Goal: Communication & Community: Share content

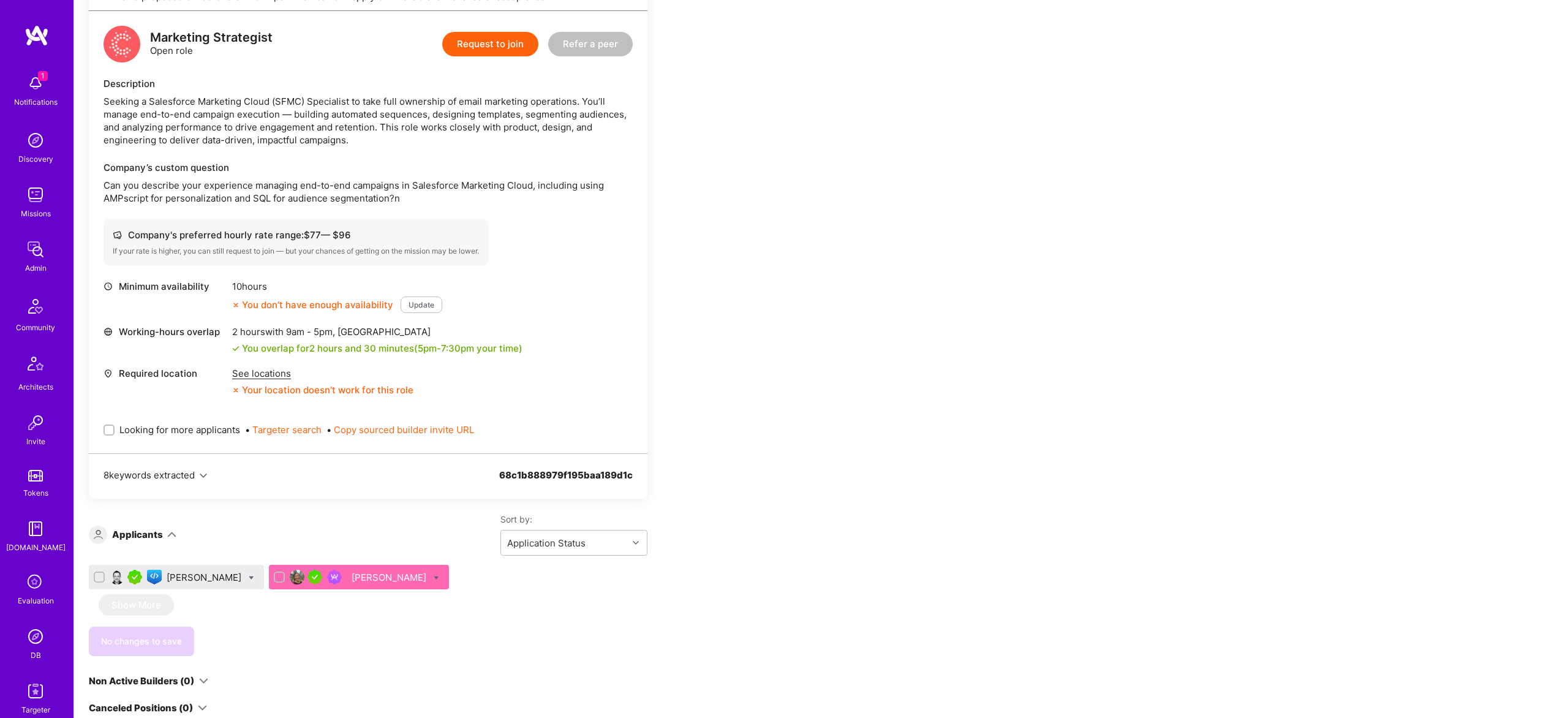
scroll to position [302, 0]
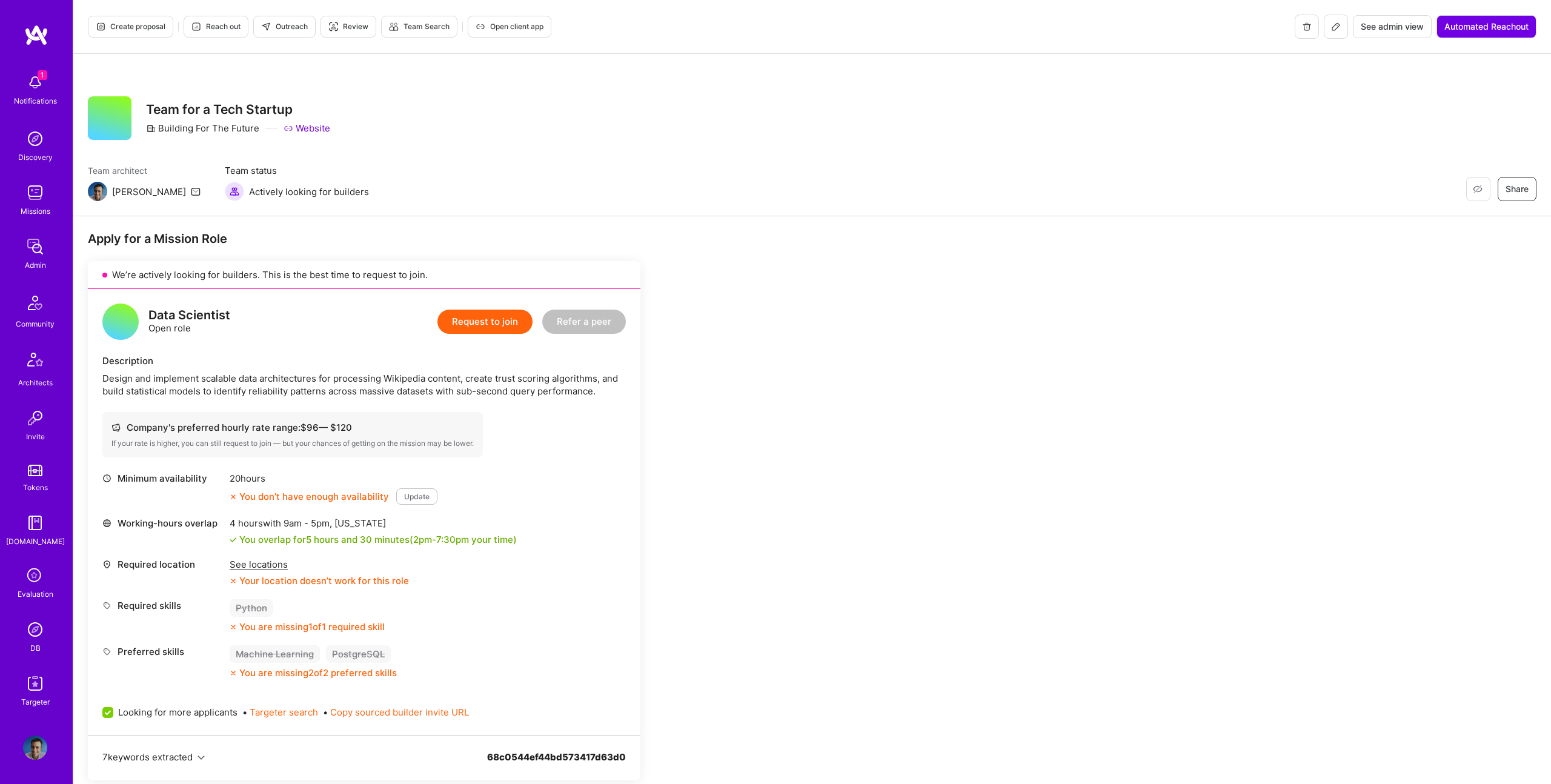
click at [1332, 24] on icon at bounding box center [1336, 26] width 10 height 10
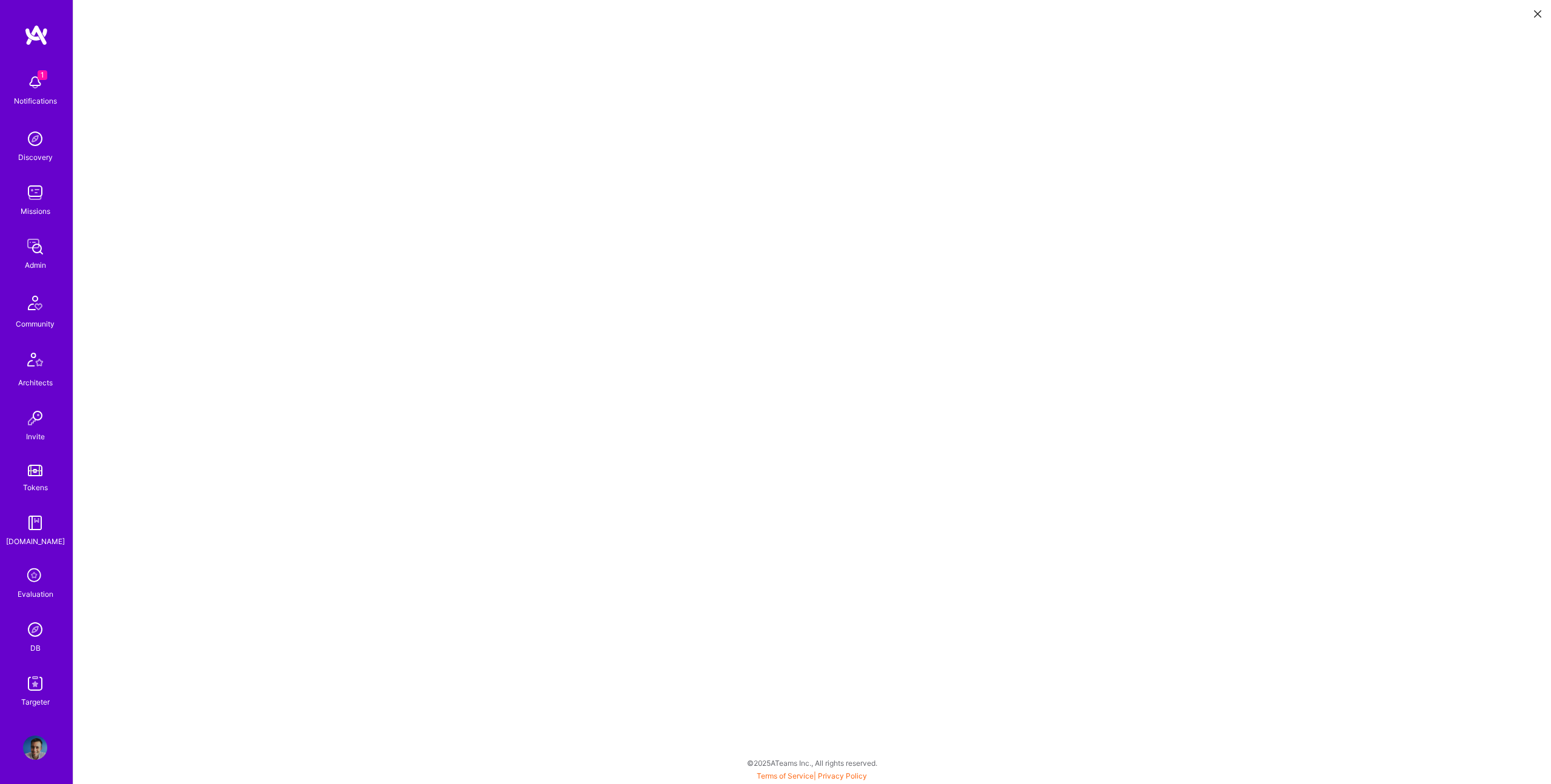
scroll to position [2, 0]
click at [1538, 20] on button at bounding box center [1538, 13] width 14 height 20
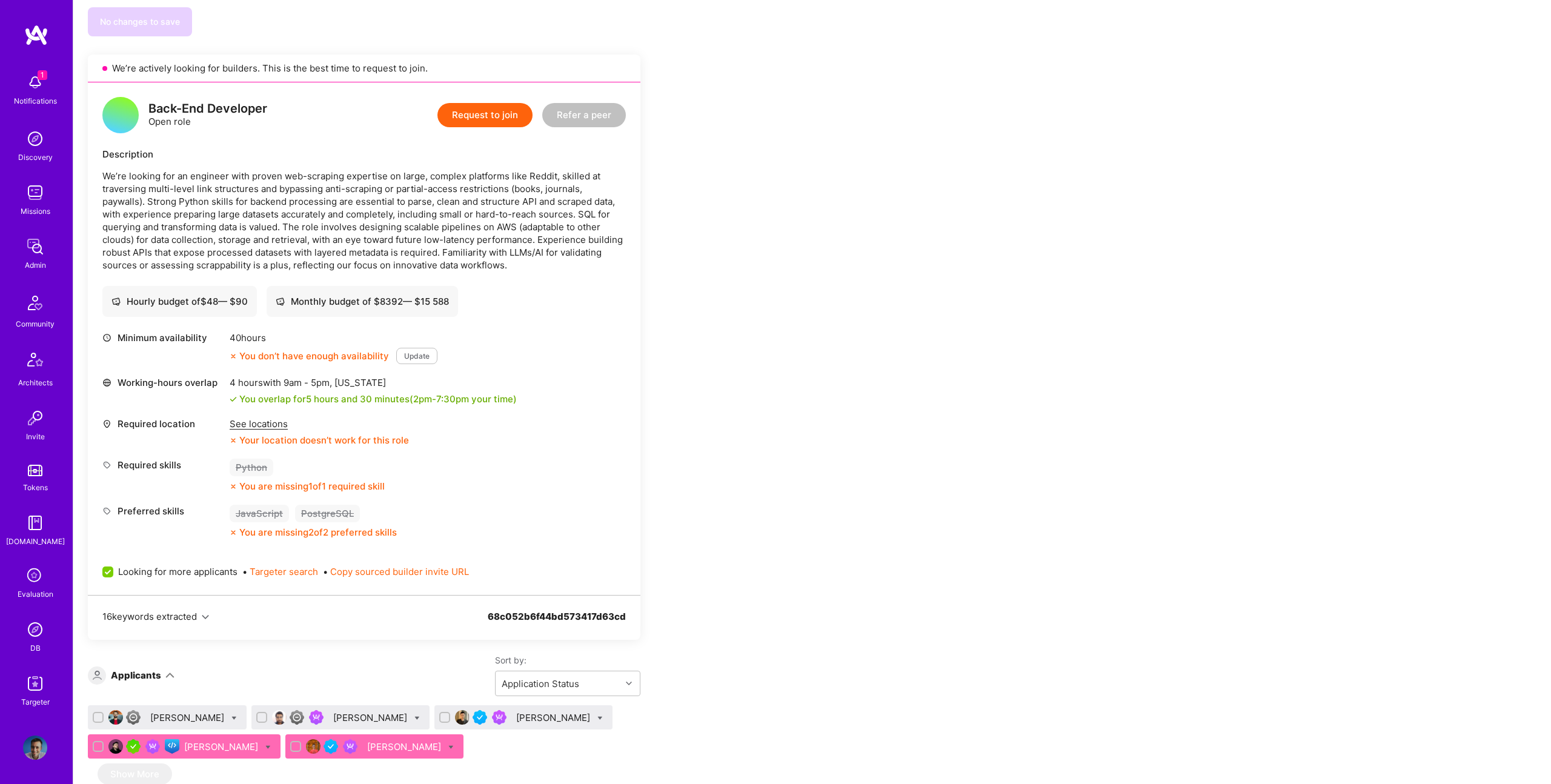
scroll to position [1692, 0]
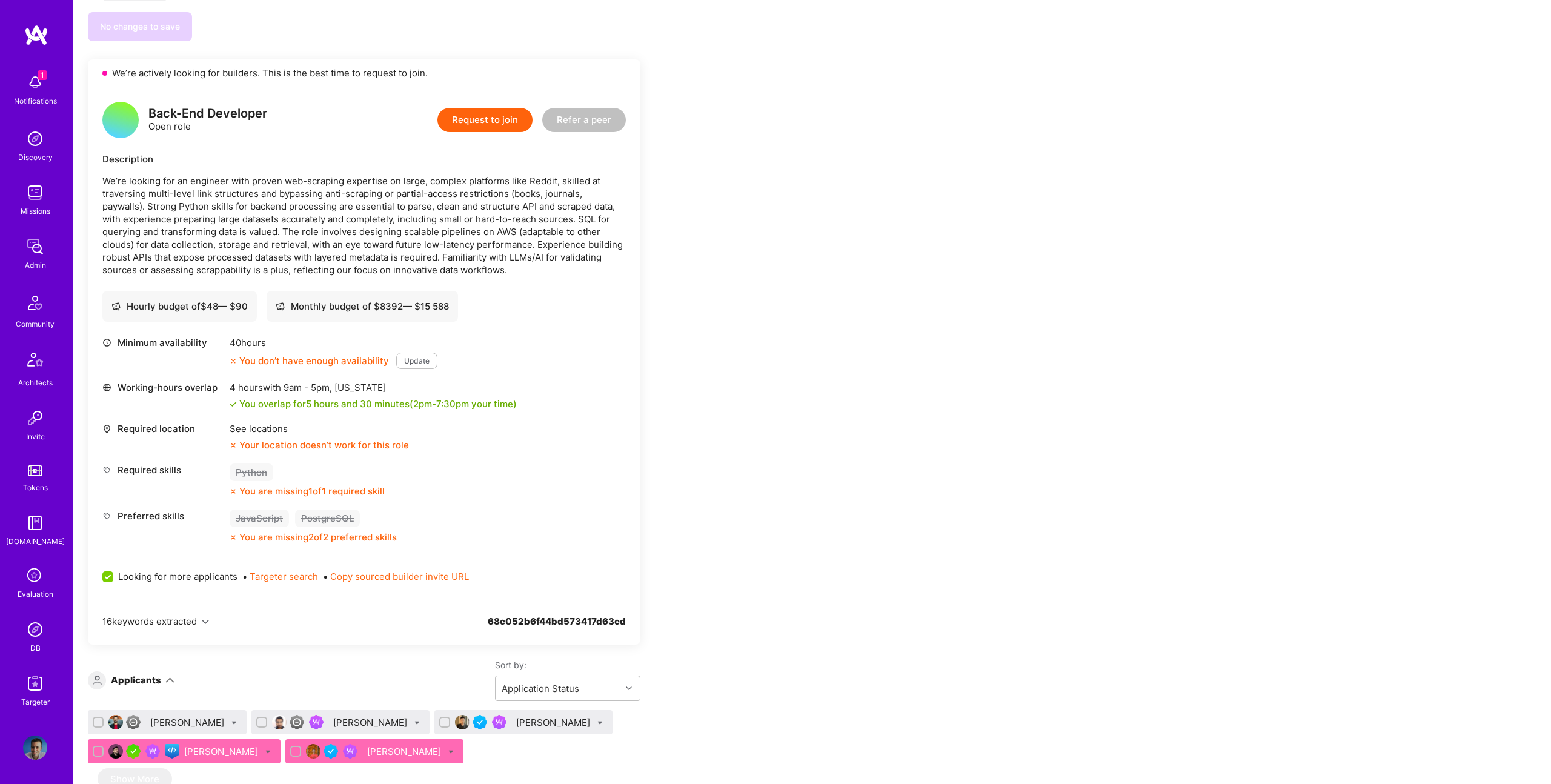
click at [330, 213] on p "We’re looking for an engineer with proven web-scraping expertise on large, comp…" at bounding box center [364, 225] width 524 height 102
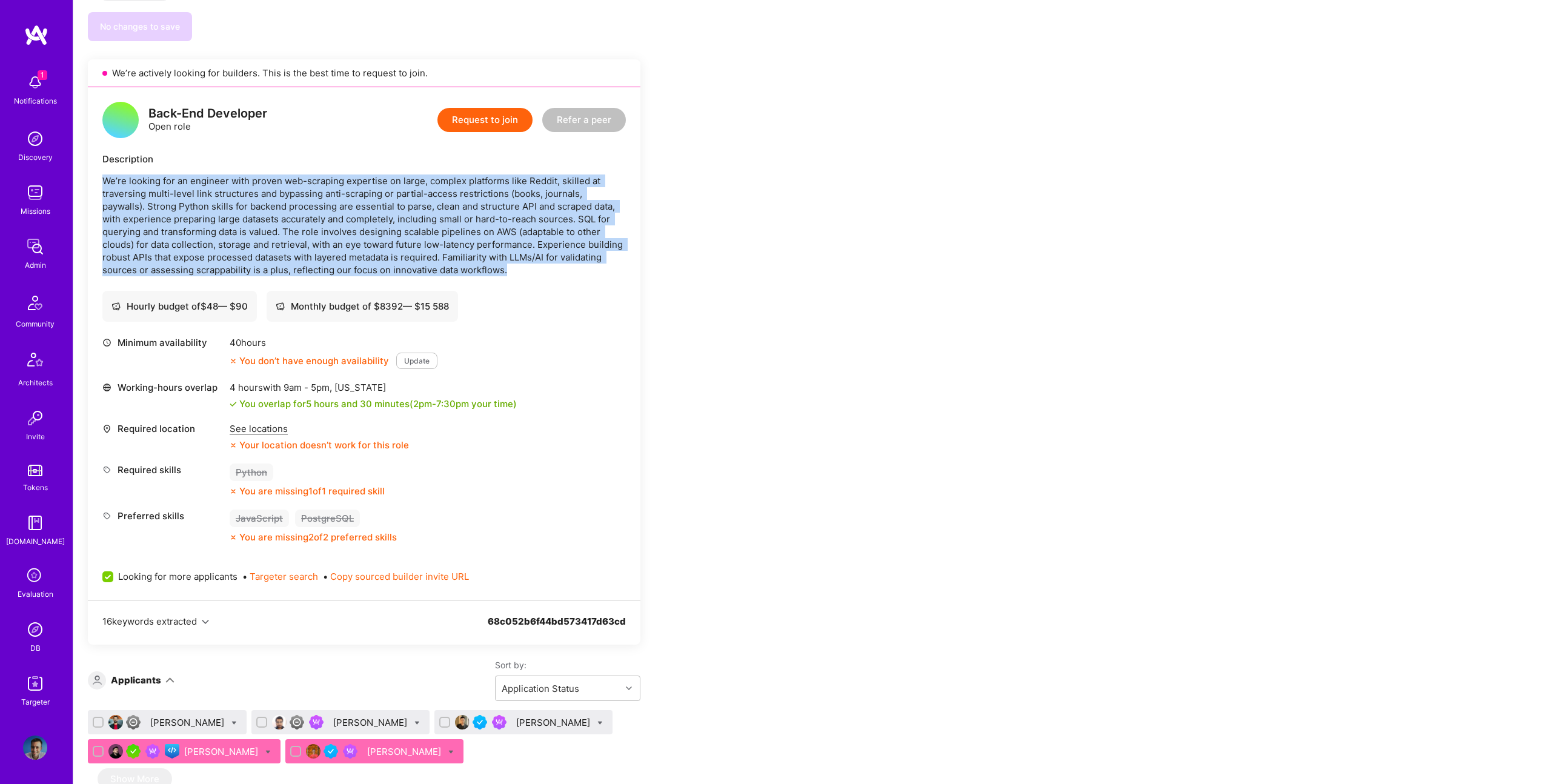
click at [330, 213] on p "We’re looking for an engineer with proven web-scraping expertise on large, comp…" at bounding box center [364, 225] width 524 height 102
copy p "We’re looking for an engineer with proven web-scraping expertise on large, comp…"
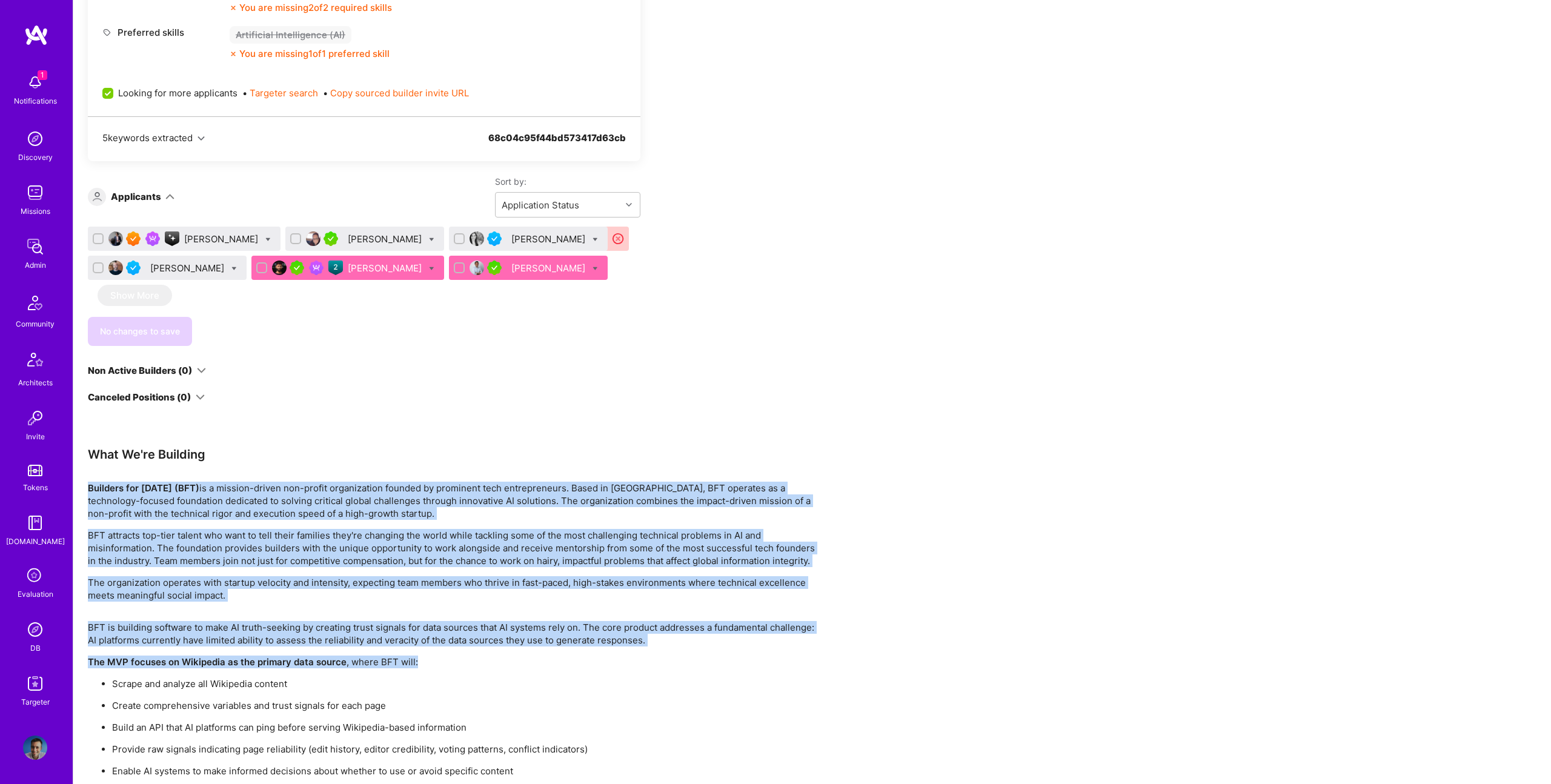
scroll to position [2940, 0]
drag, startPoint x: 87, startPoint y: 515, endPoint x: 737, endPoint y: 671, distance: 668.5
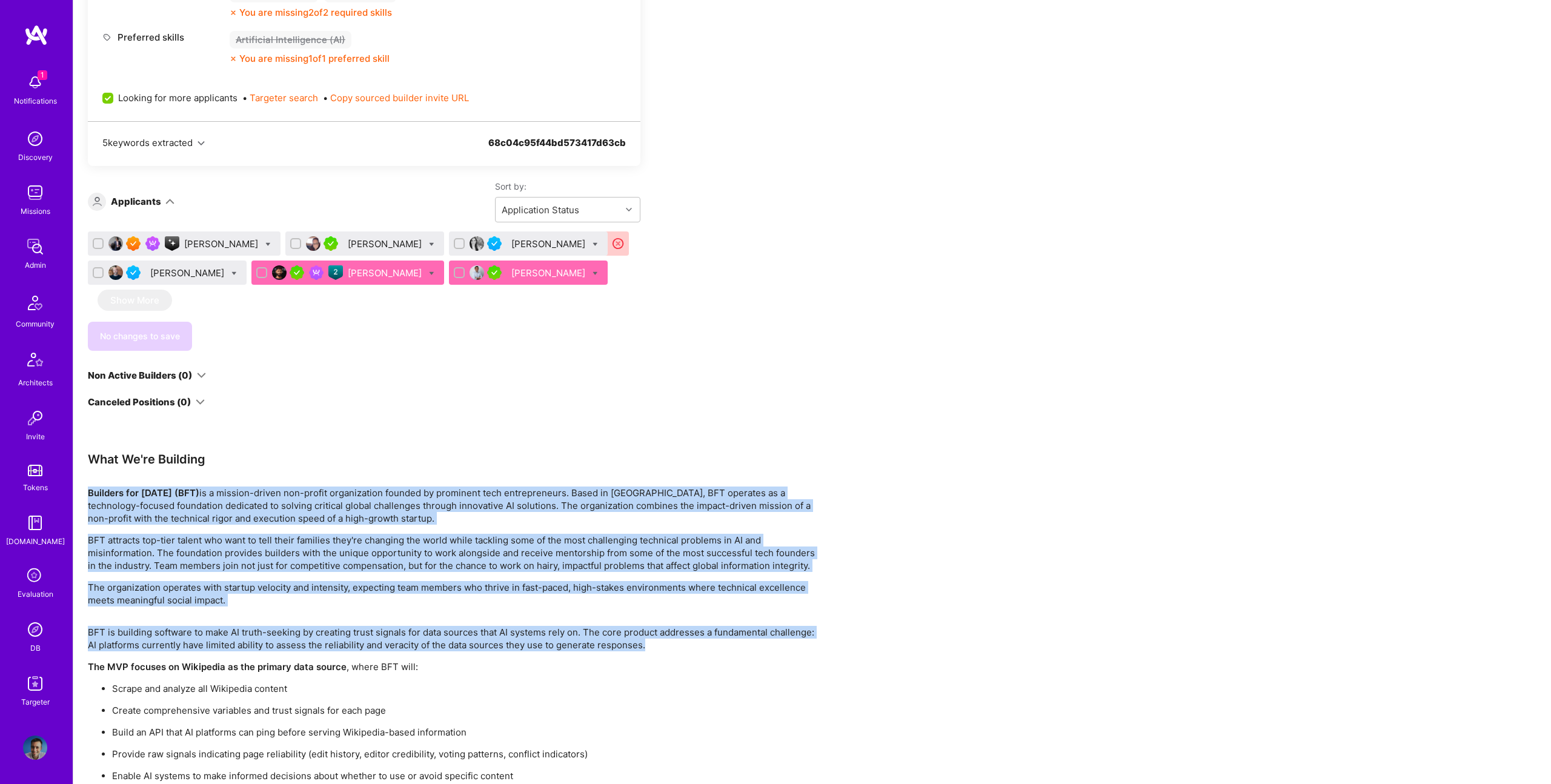
copy div "Builders for Tomorrow (BFT) is a mission-driven non-profit organization founded…"
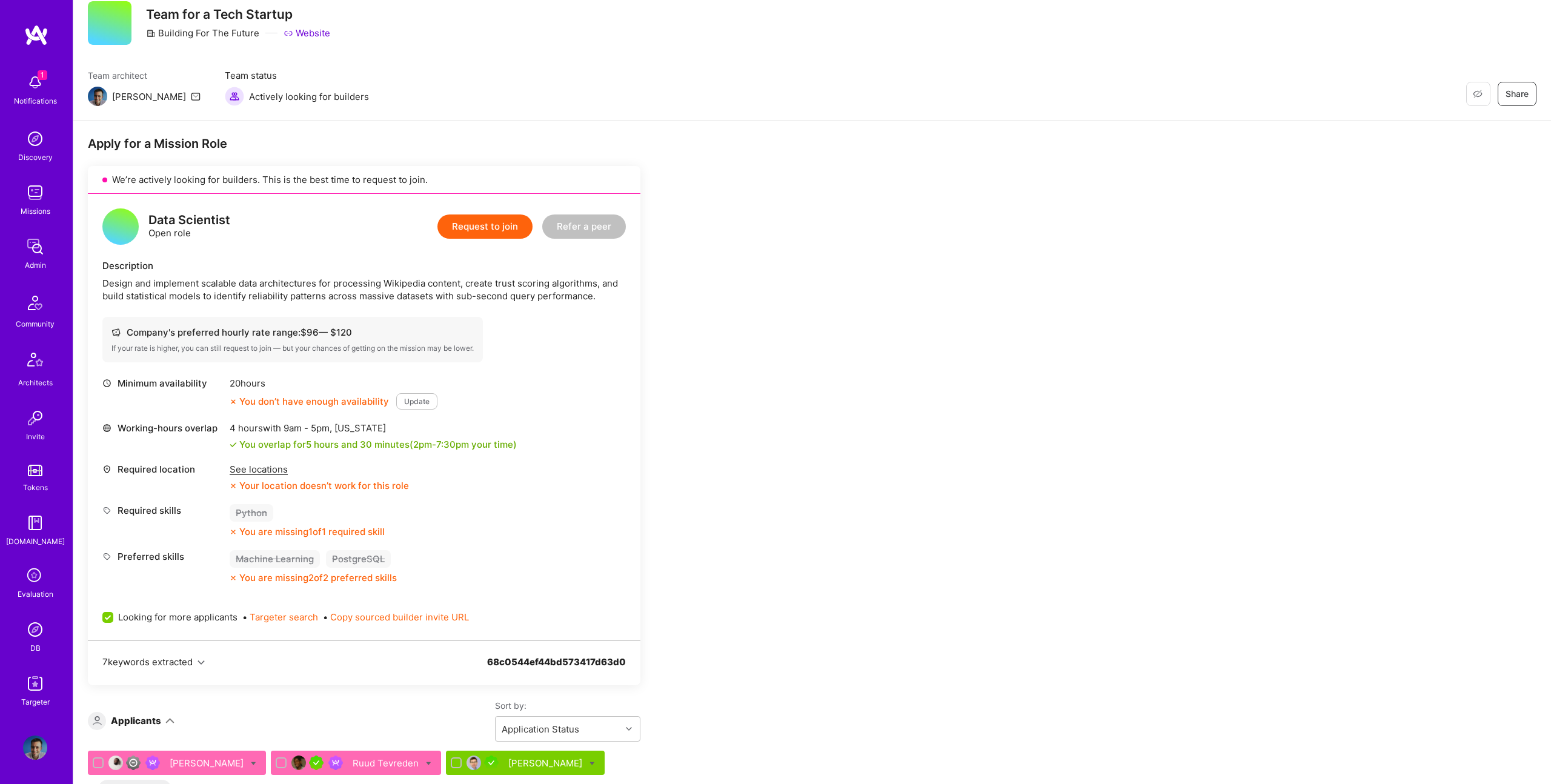
scroll to position [0, 0]
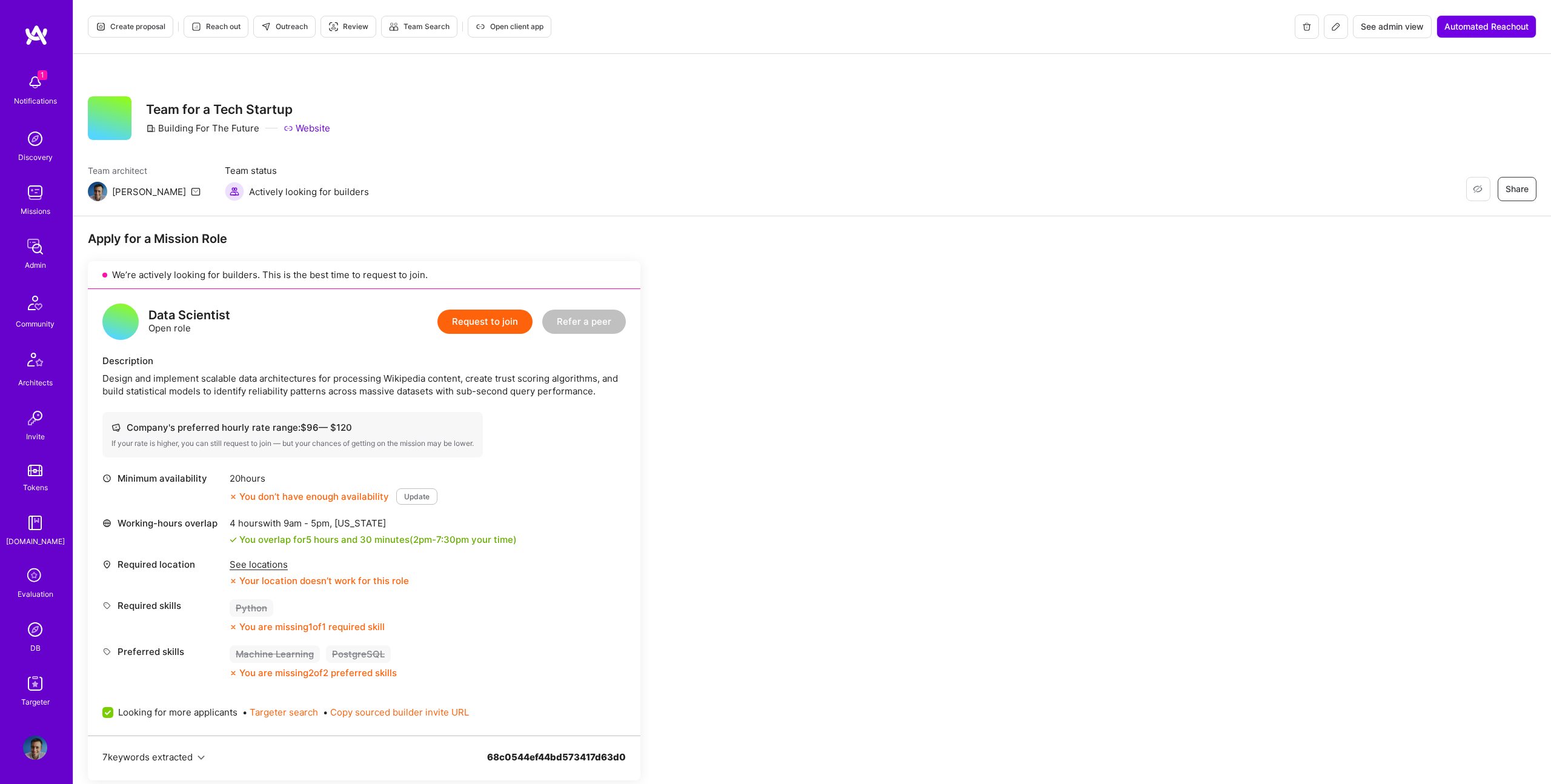
click at [298, 26] on span "Outreach" at bounding box center [285, 26] width 47 height 11
click at [1334, 24] on icon at bounding box center [1336, 26] width 10 height 10
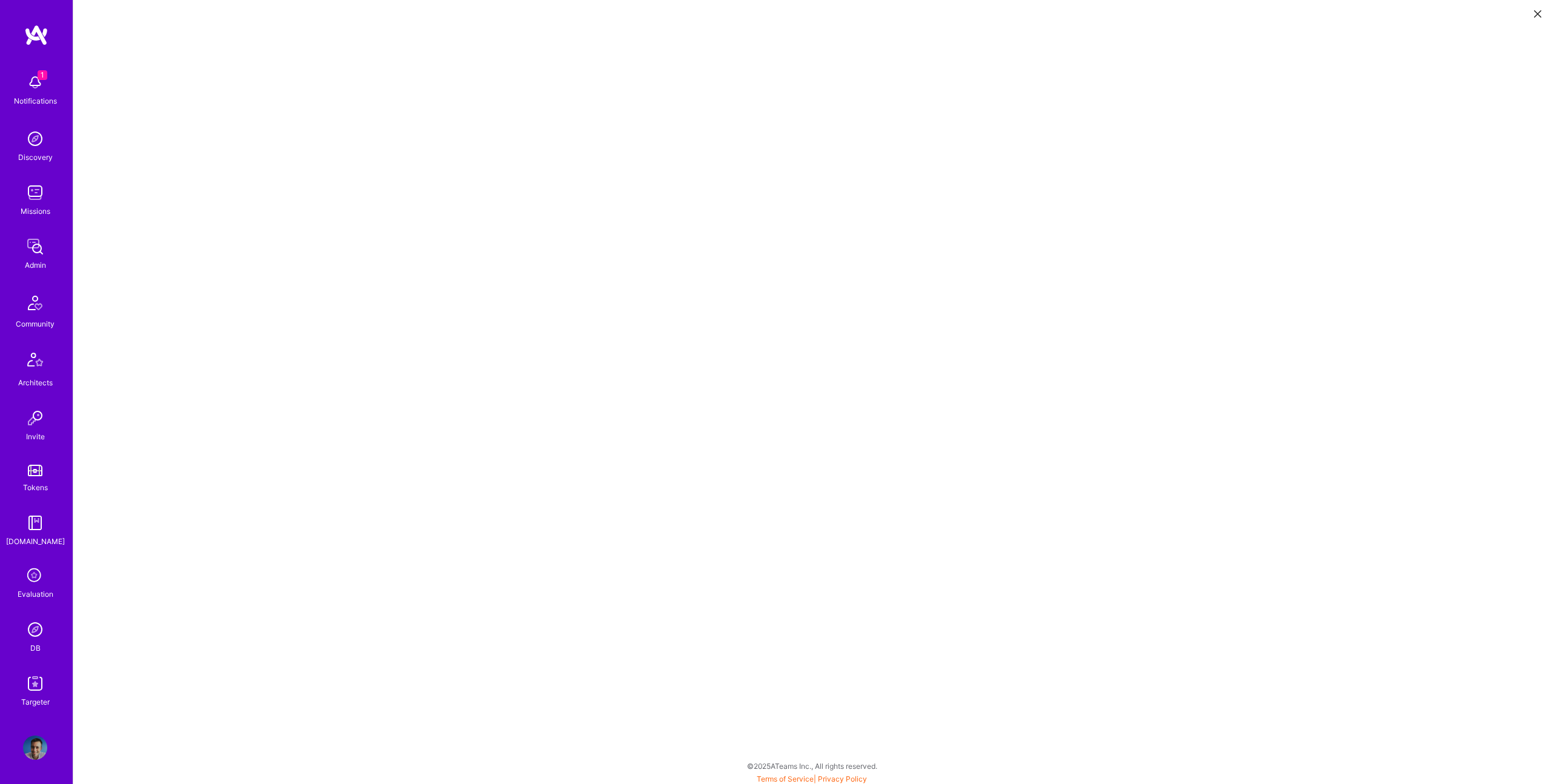
scroll to position [3, 0]
click at [1538, 17] on button at bounding box center [1538, 13] width 14 height 20
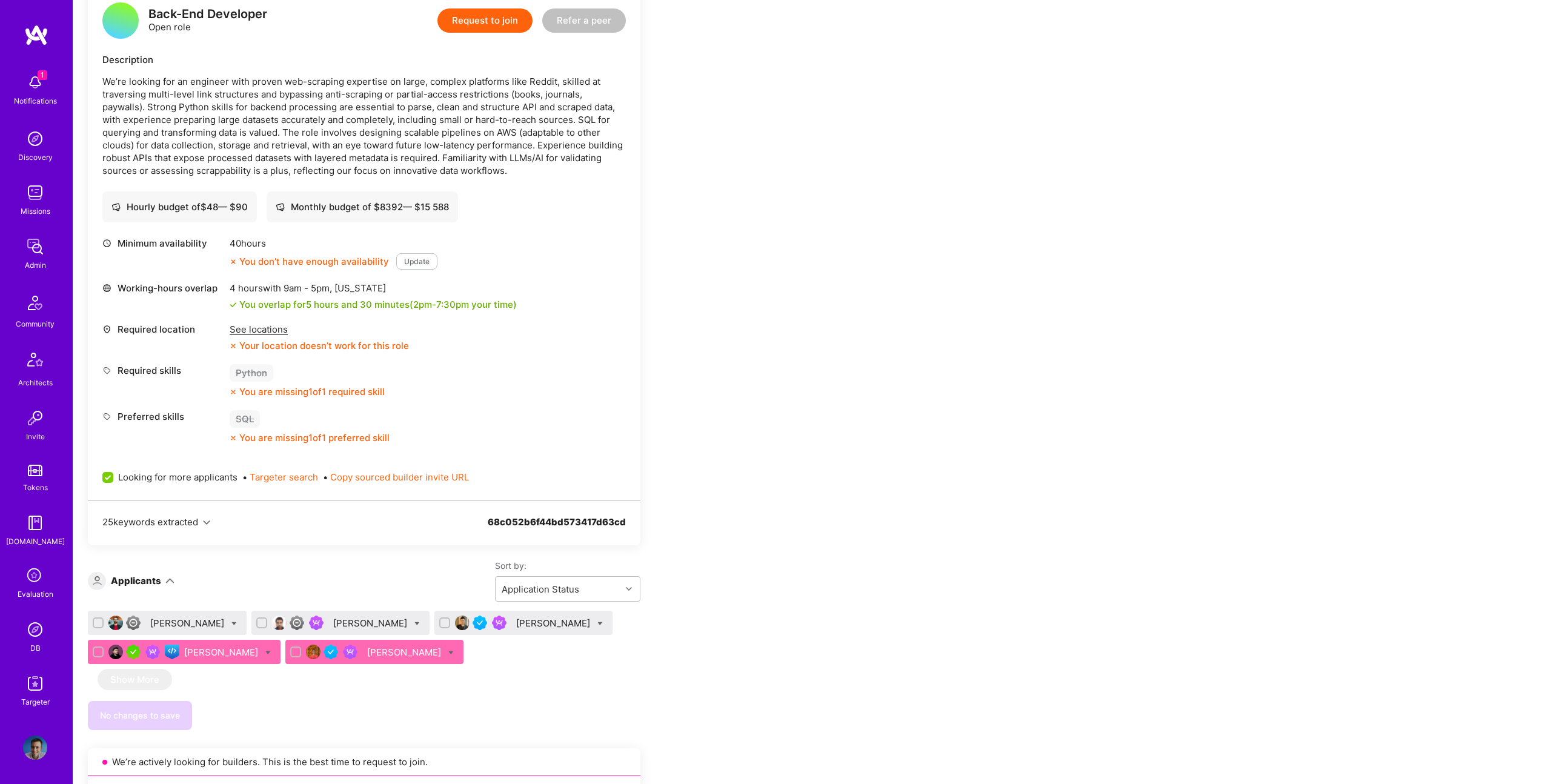
scroll to position [1793, 0]
click at [598, 626] on icon at bounding box center [601, 622] width 5 height 5
checkbox input "true"
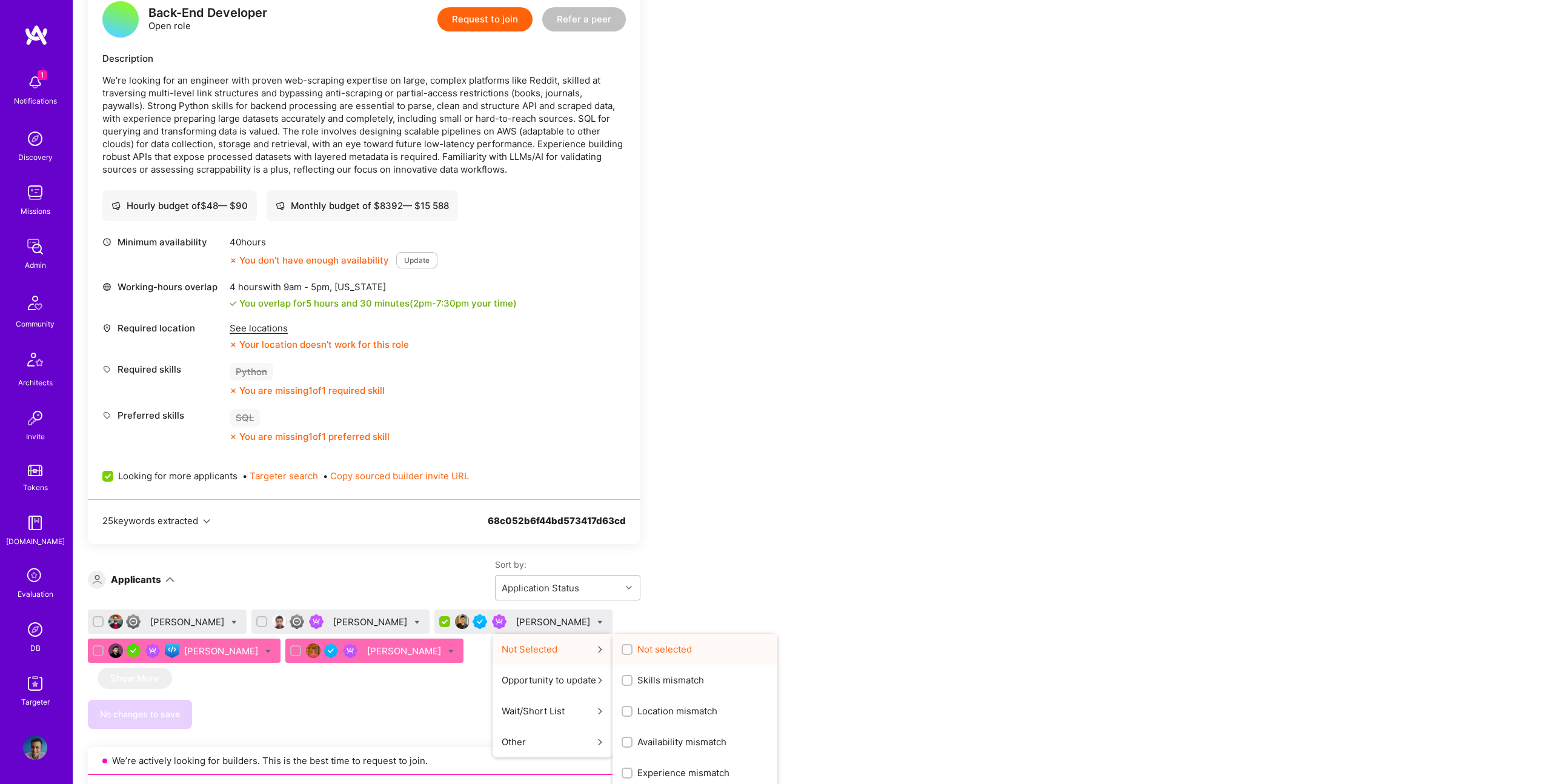
click at [638, 656] on span "Not selected" at bounding box center [665, 649] width 54 height 13
click at [624, 655] on input "Not selected" at bounding box center [628, 649] width 8 height 8
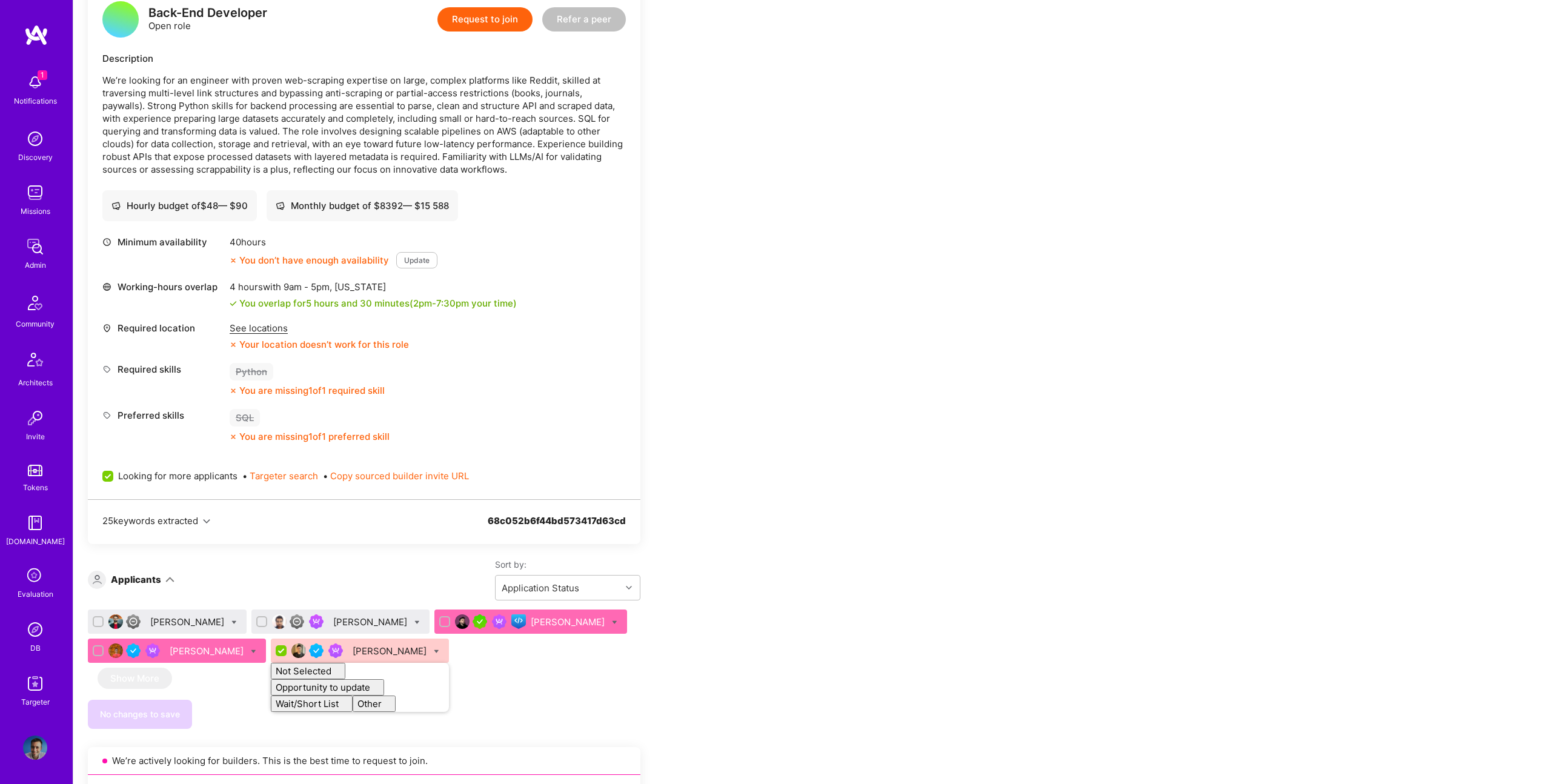
checkbox input "false"
drag, startPoint x: 702, startPoint y: 642, endPoint x: 691, endPoint y: 644, distance: 11.2
click at [699, 643] on div "Apply for a Mission Role We’re actively looking for builders. This is the best …" at bounding box center [451, 233] width 727 height 3591
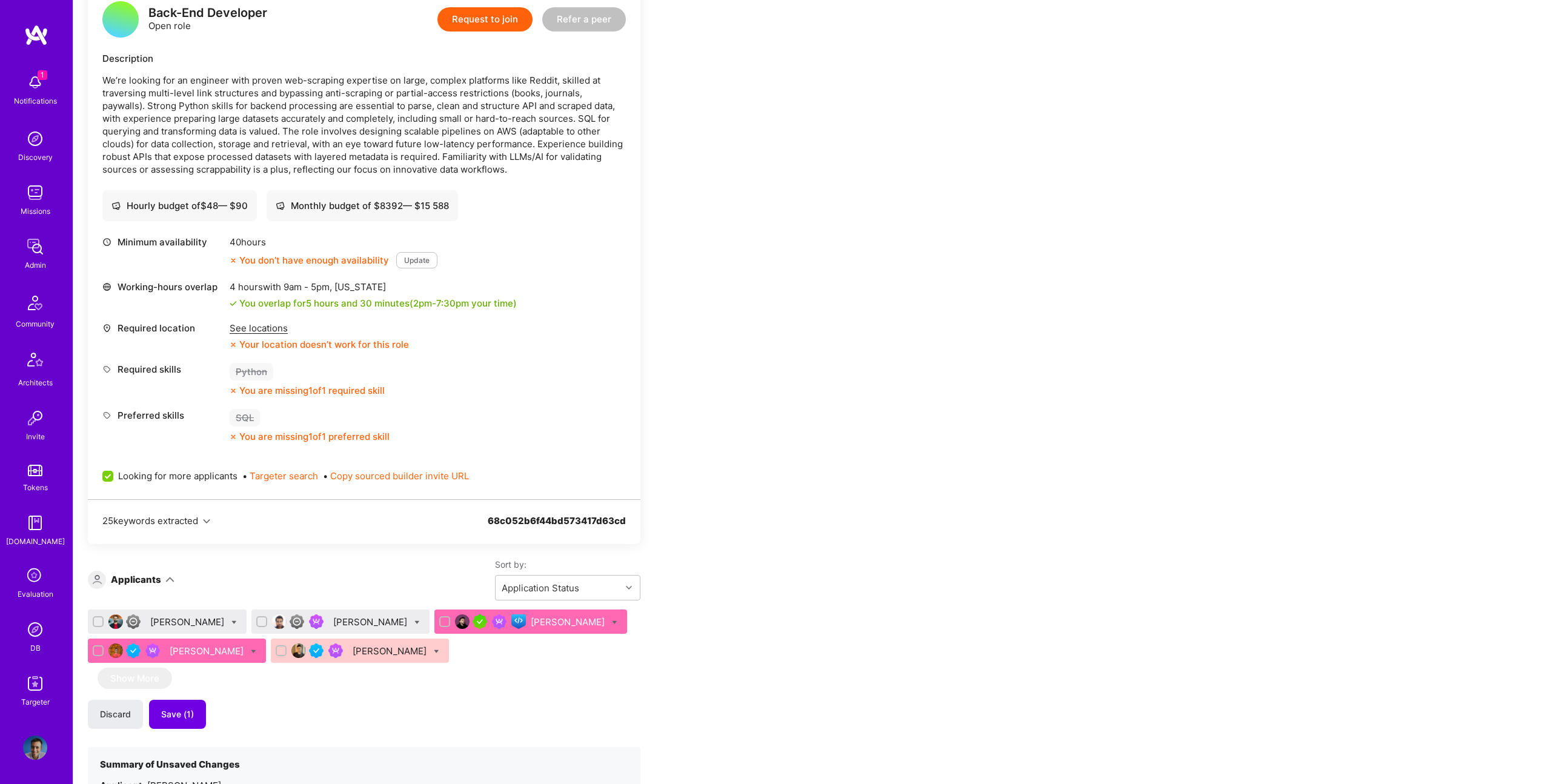
drag, startPoint x: 198, startPoint y: 739, endPoint x: 227, endPoint y: 730, distance: 30.4
click at [198, 710] on button "Save (1)" at bounding box center [177, 714] width 57 height 29
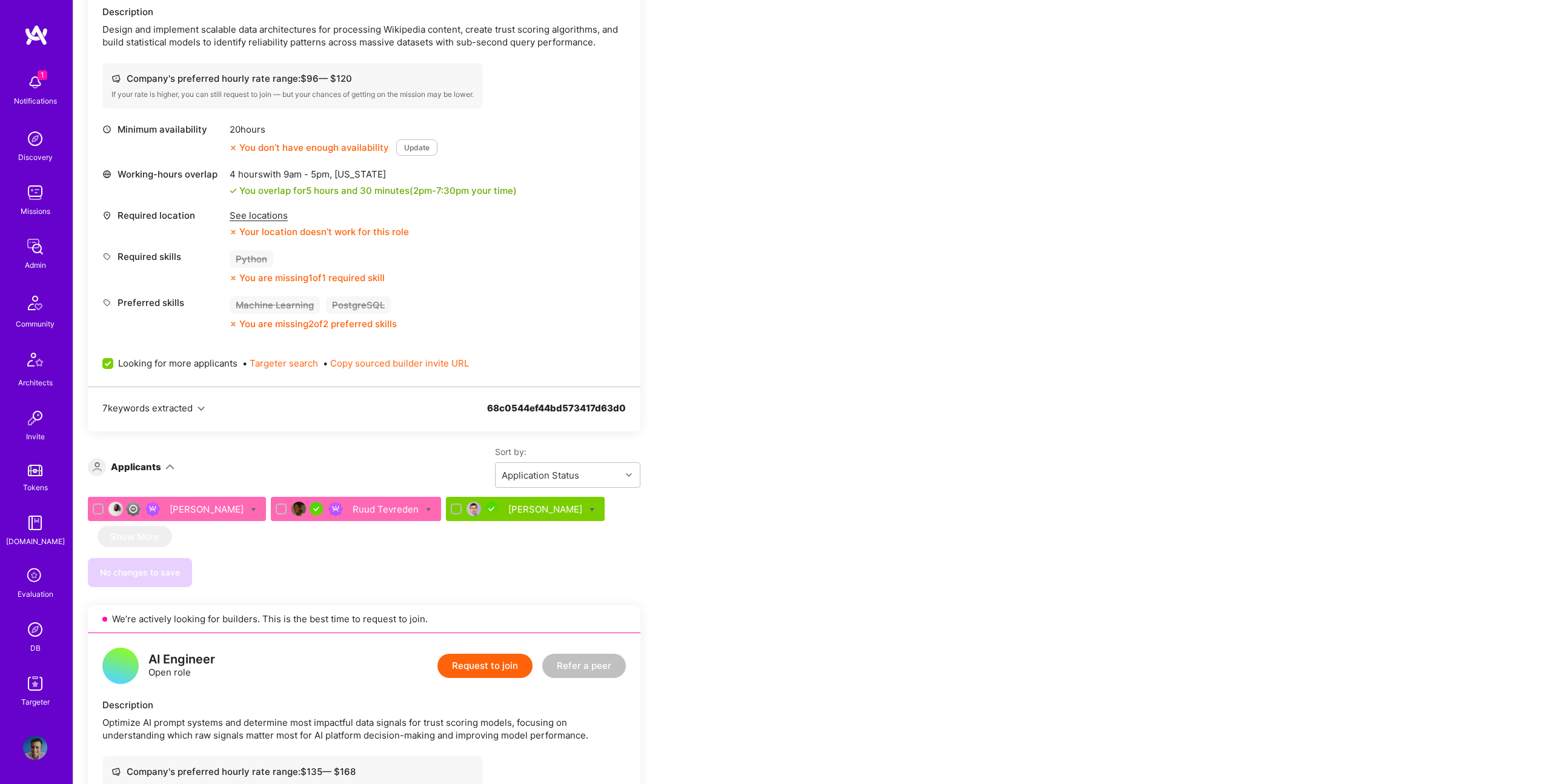
scroll to position [354, 0]
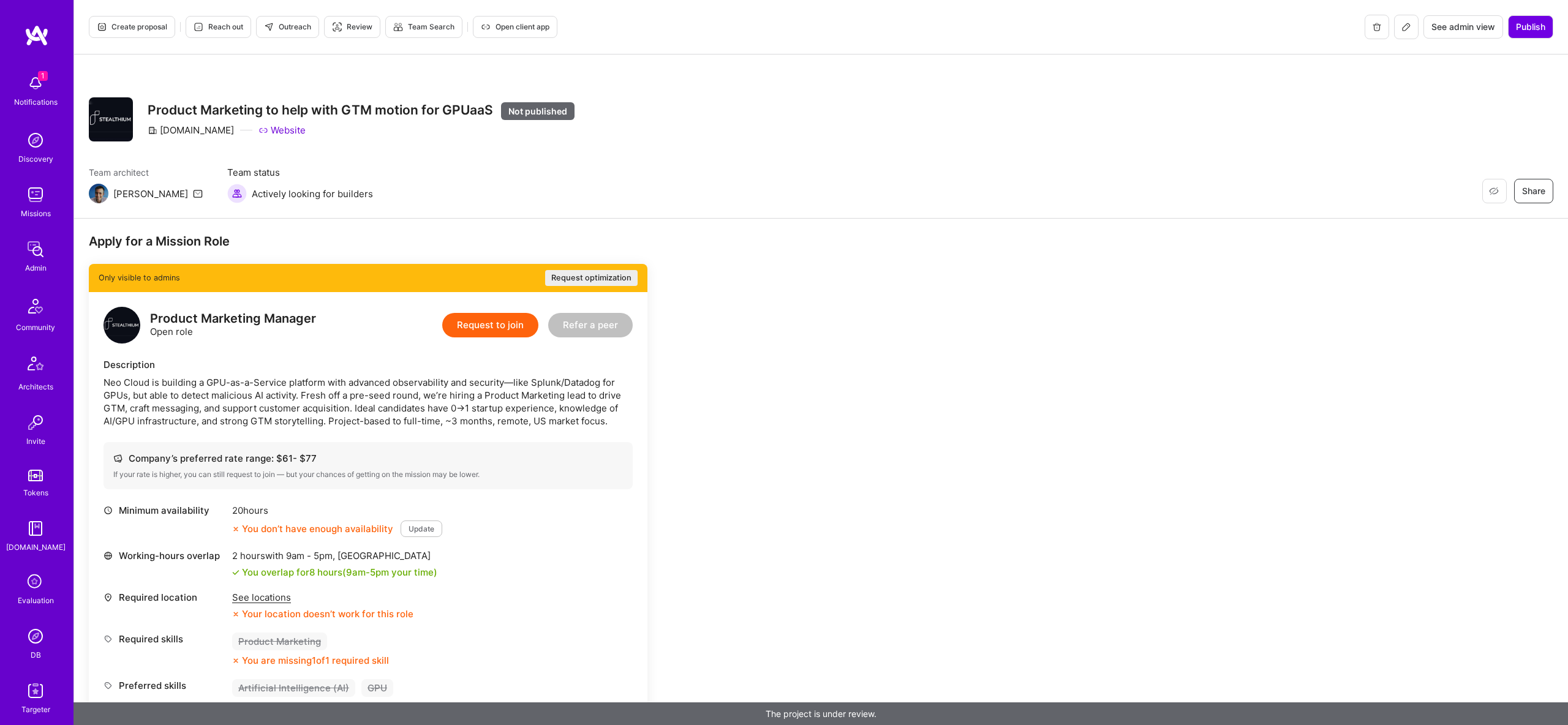
drag, startPoint x: 240, startPoint y: 391, endPoint x: 475, endPoint y: 404, distance: 235.4
click at [479, 405] on div "Neo Cloud is building a GPU-as-a-Service platform with advanced observability a…" at bounding box center [368, 401] width 529 height 51
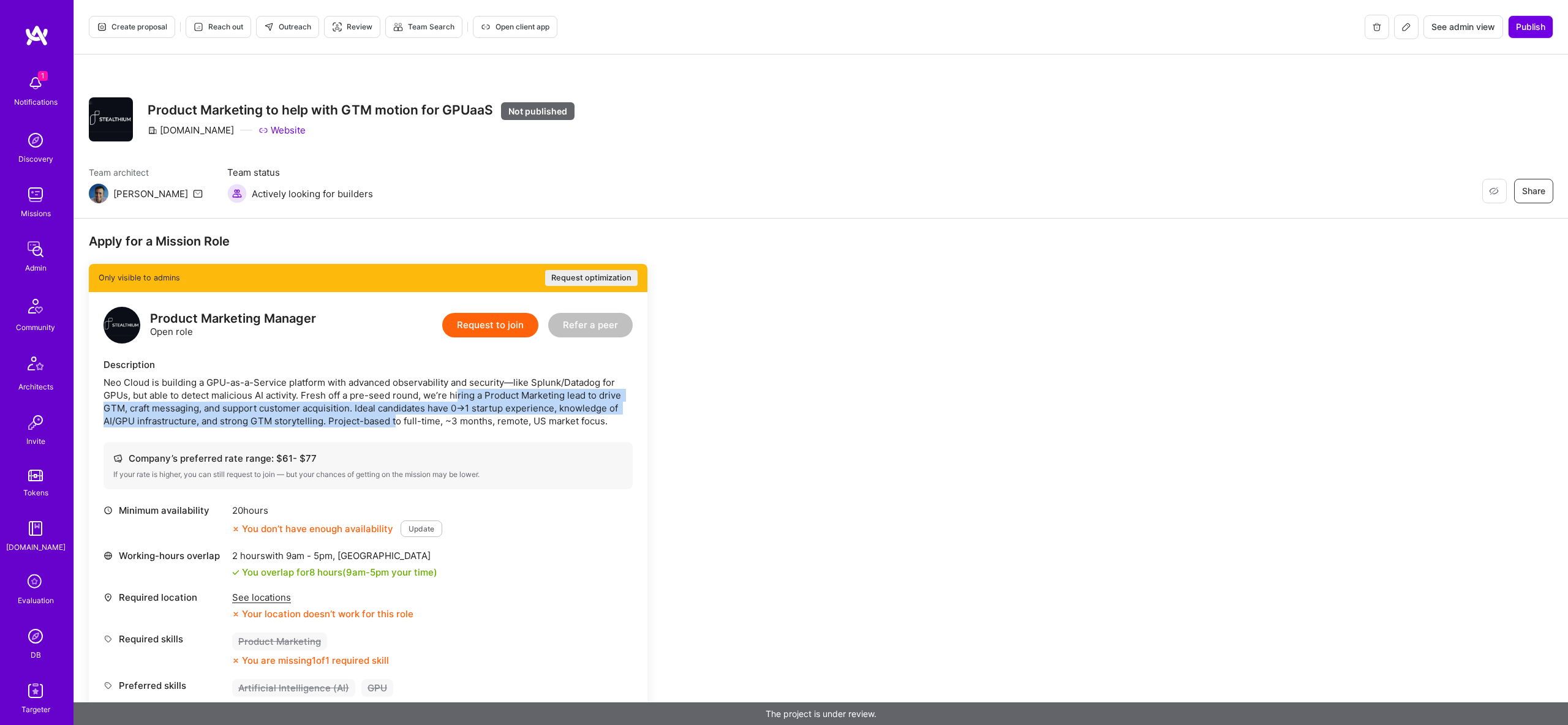
drag, startPoint x: 460, startPoint y: 389, endPoint x: 374, endPoint y: 417, distance: 90.4
click at [386, 417] on div "Neo Cloud is building a GPU-as-a-Service platform with advanced observability a…" at bounding box center [368, 401] width 529 height 51
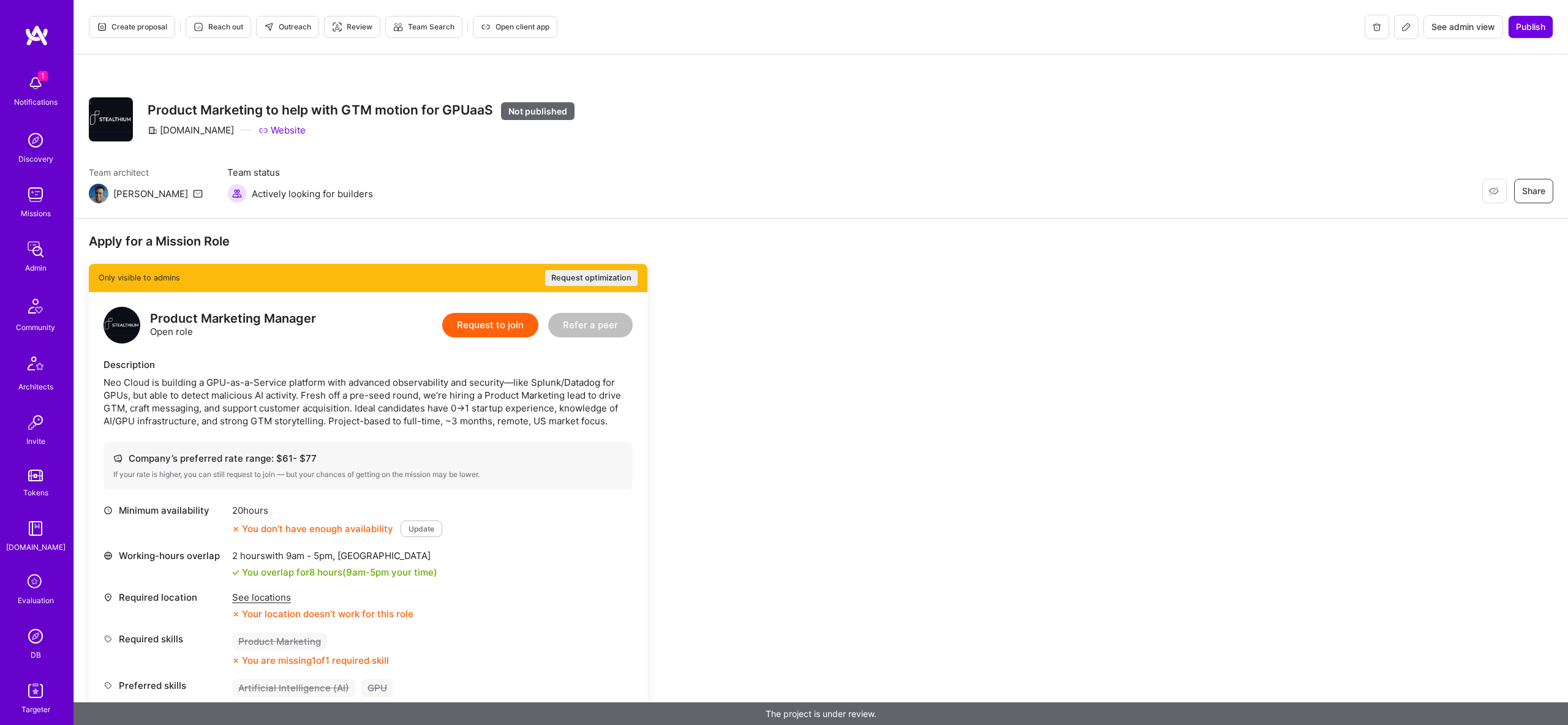
click at [217, 375] on div "Description Neo Cloud is building a GPU-as-a-Service platform with advanced obs…" at bounding box center [368, 393] width 529 height 69
click at [240, 387] on div "Neo Cloud is building a GPU-as-a-Service platform with advanced observability a…" at bounding box center [368, 401] width 529 height 51
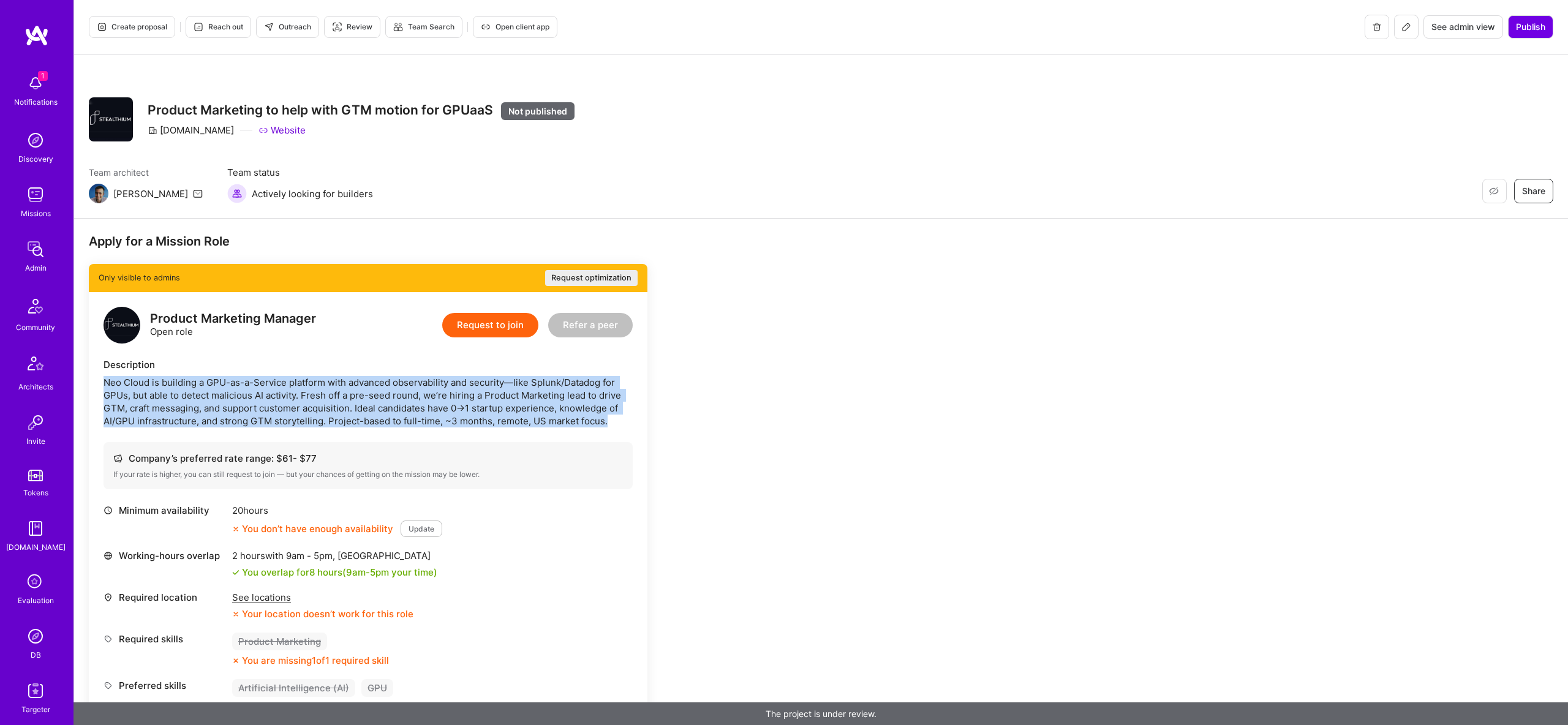
click at [240, 387] on div "Neo Cloud is building a GPU-as-a-Service platform with advanced observability a…" at bounding box center [368, 401] width 529 height 51
click at [516, 389] on div "Neo Cloud is building a GPU-as-a-Service platform with advanced observability a…" at bounding box center [368, 401] width 529 height 51
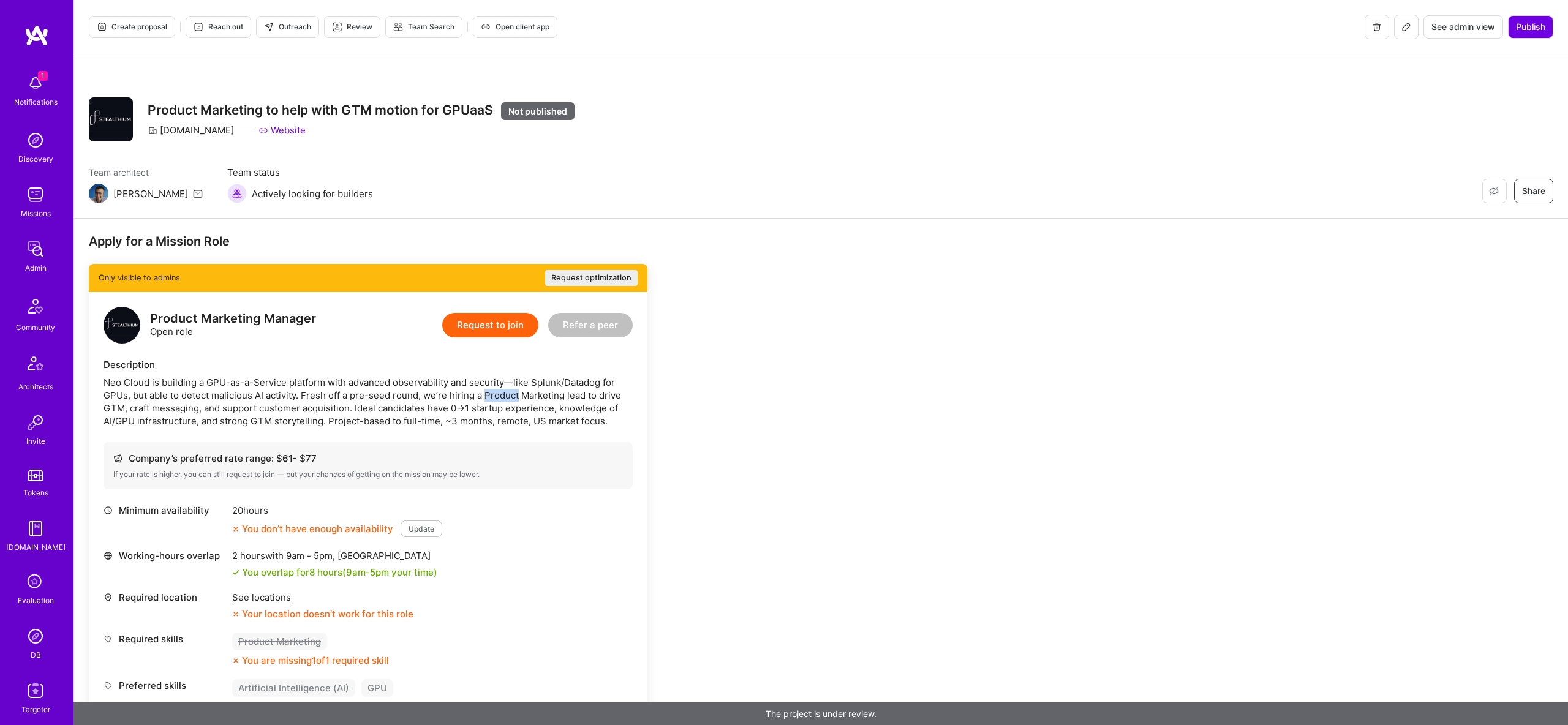
click at [516, 389] on div "Neo Cloud is building a GPU-as-a-Service platform with advanced observability a…" at bounding box center [368, 401] width 529 height 51
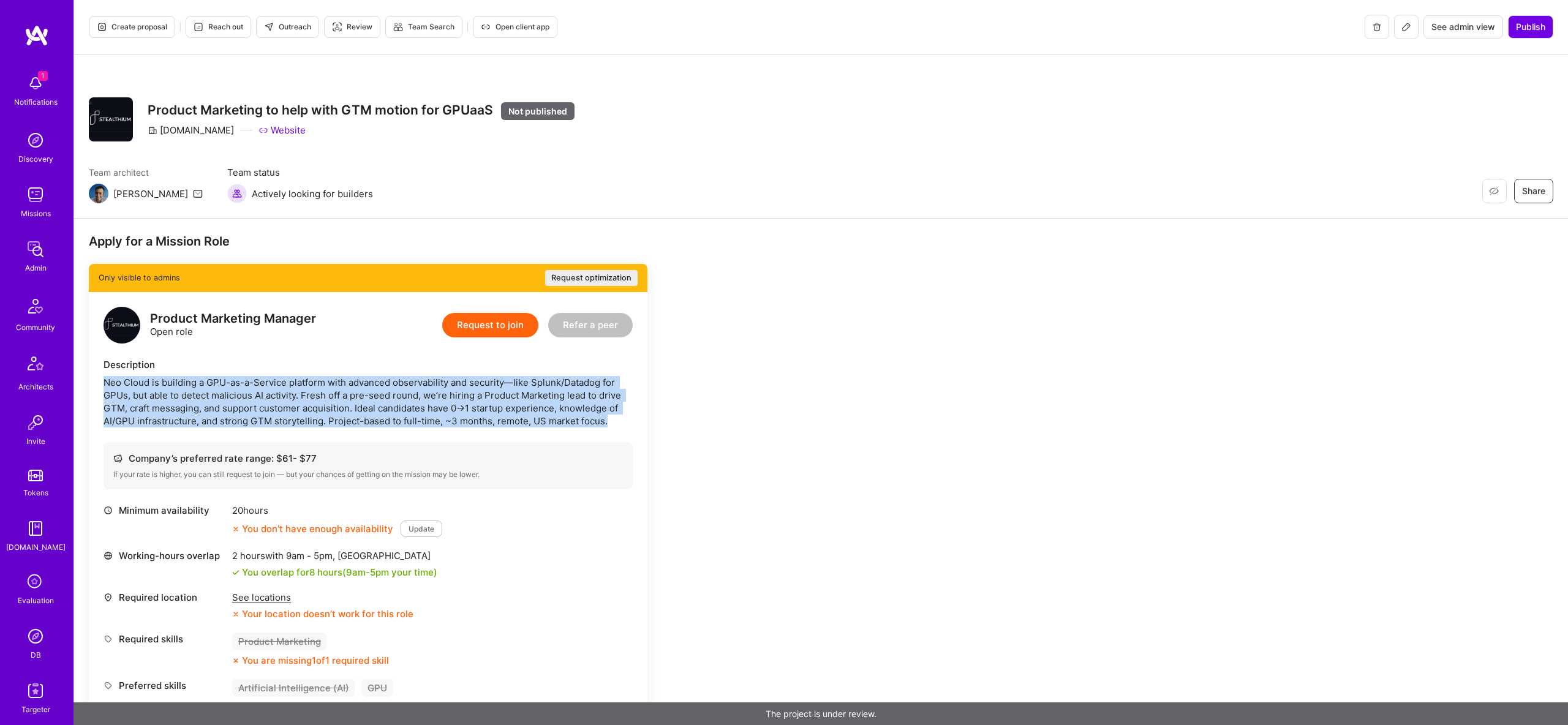
click at [516, 389] on div "Neo Cloud is building a GPU-as-a-Service platform with advanced observability a…" at bounding box center [368, 401] width 529 height 51
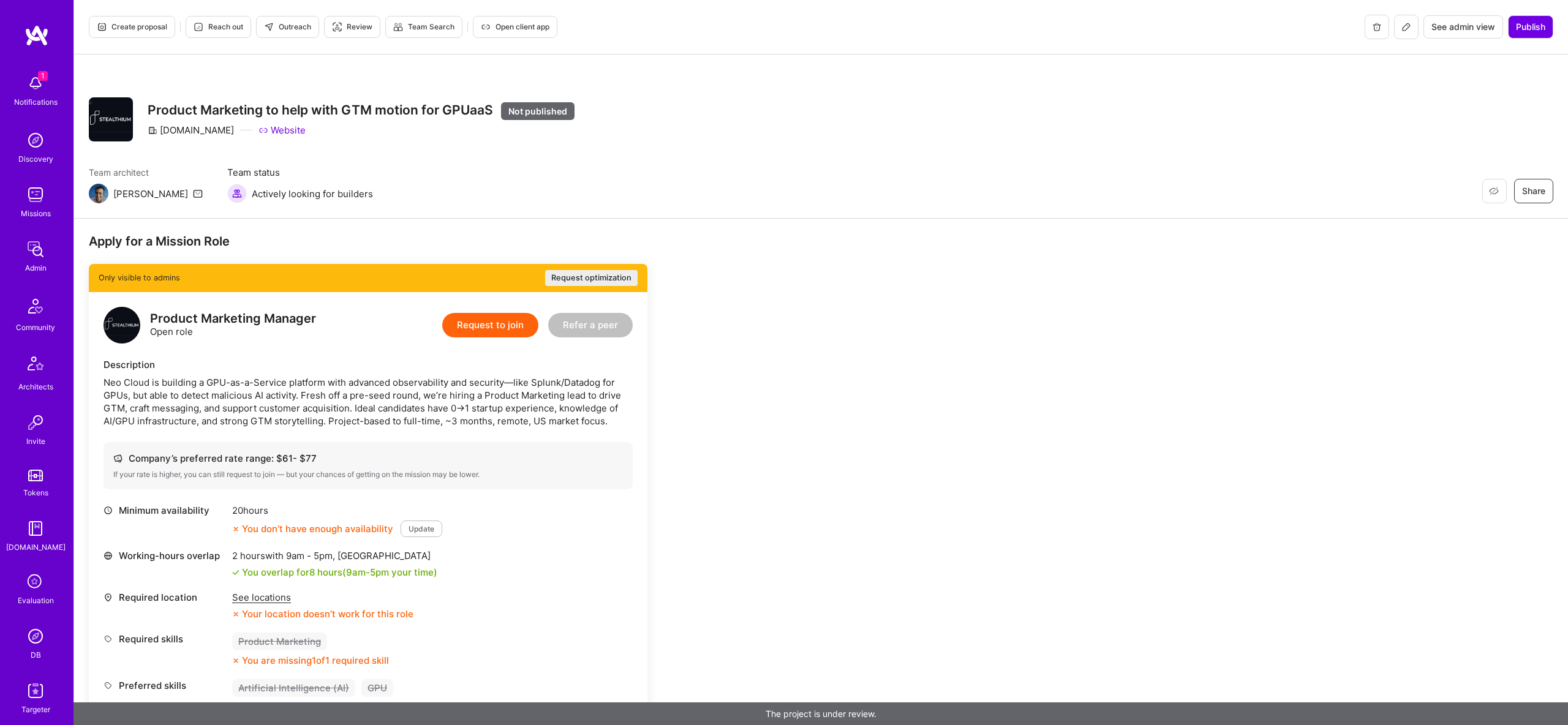
drag, startPoint x: 279, startPoint y: 453, endPoint x: 336, endPoint y: 473, distance: 60.4
click at [336, 473] on div "Company’s preferred rate range: $ 61 - $ 77 If your rate is higher, you can sti…" at bounding box center [368, 466] width 529 height 48
drag, startPoint x: 268, startPoint y: 460, endPoint x: 379, endPoint y: 478, distance: 112.4
click at [379, 478] on div "Company’s preferred rate range: $ 61 - $ 77 If your rate is higher, you can sti…" at bounding box center [368, 466] width 529 height 48
click at [255, 363] on div "Description" at bounding box center [368, 365] width 529 height 13
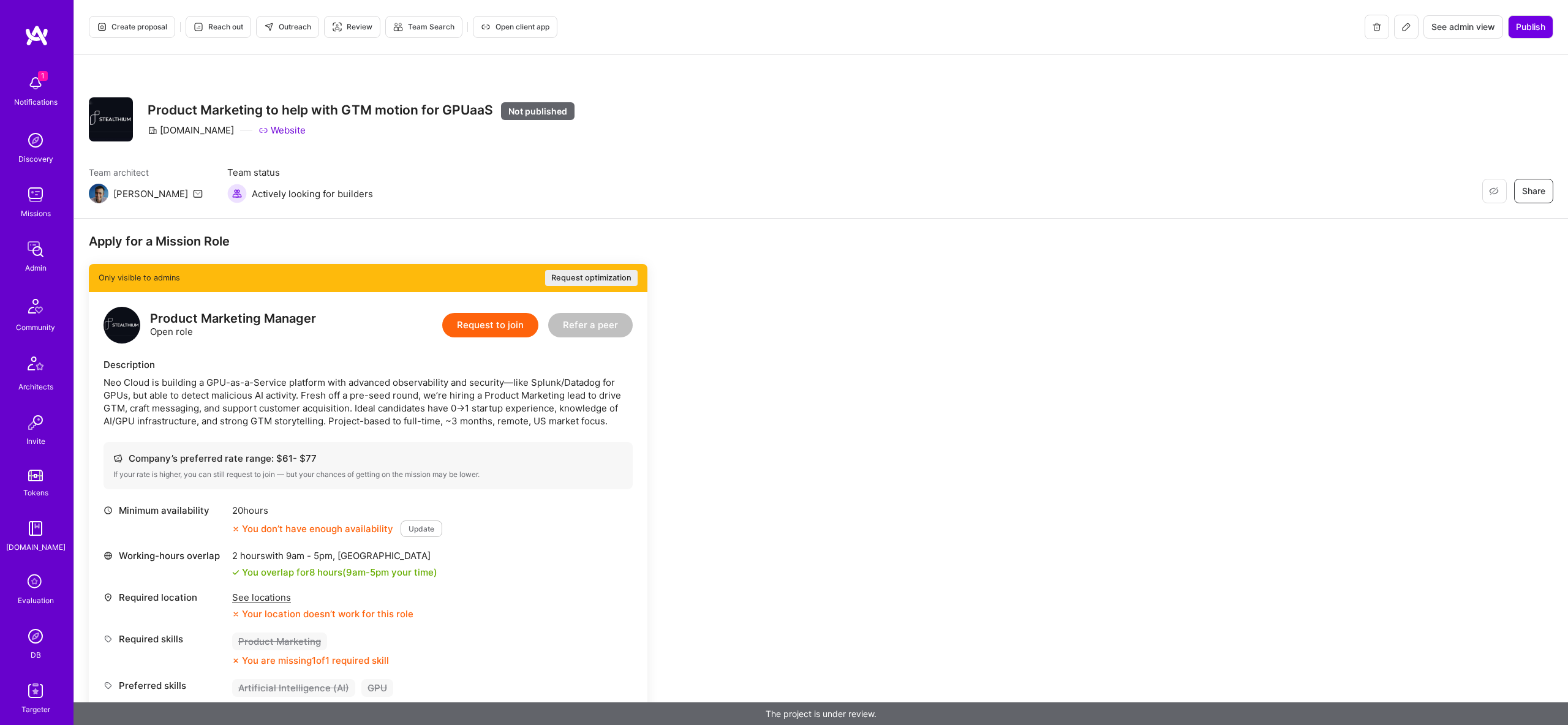
click at [255, 363] on div "Description" at bounding box center [368, 365] width 529 height 13
click at [286, 387] on div "Neo Cloud is building a GPU-as-a-Service platform with advanced observability a…" at bounding box center [368, 401] width 529 height 51
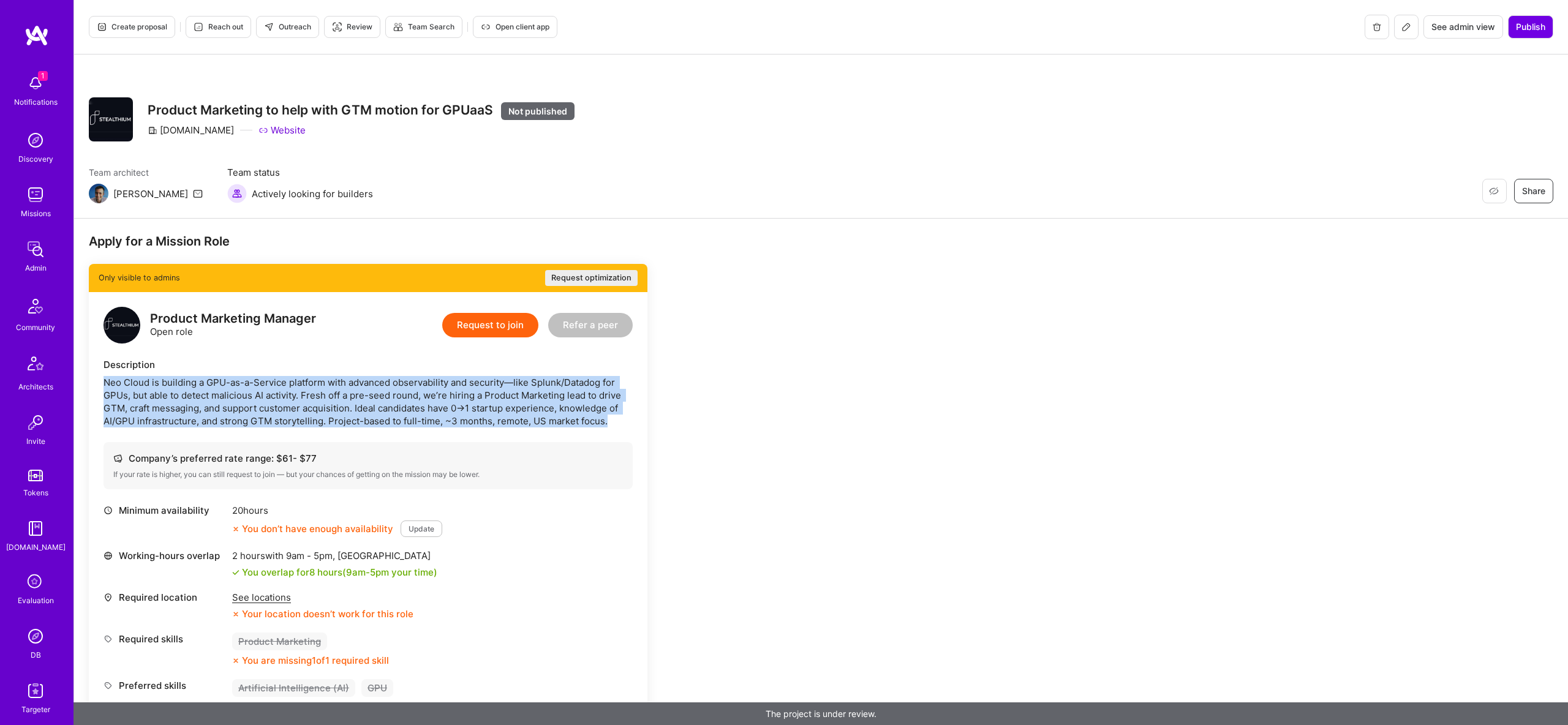
click at [286, 387] on div "Neo Cloud is building a GPU-as-a-Service platform with advanced observability a…" at bounding box center [368, 401] width 529 height 51
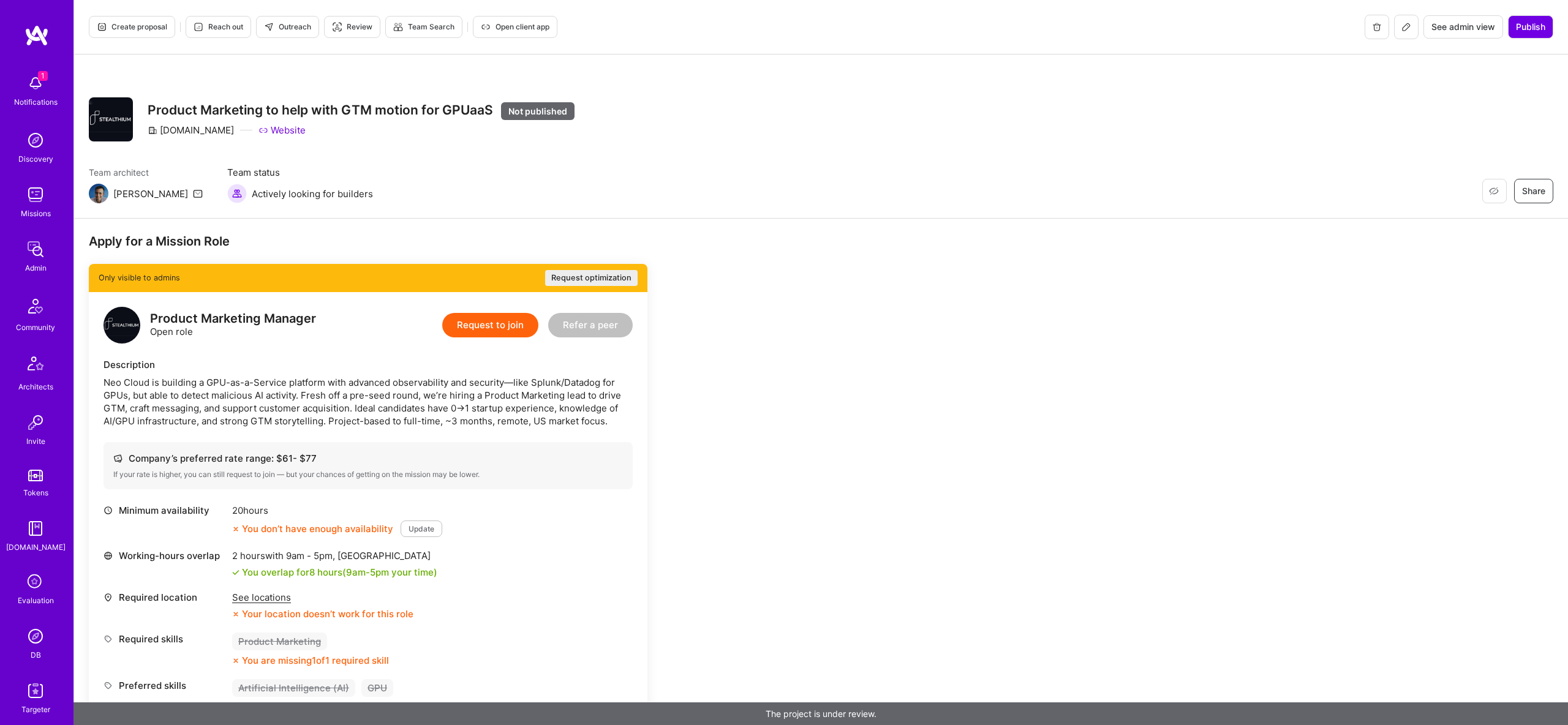
click at [348, 159] on div "Restore Not Interested Share Product Marketing to help with GTM motion for GPUa…" at bounding box center [821, 137] width 1494 height 165
click at [294, 111] on h3 "Product Marketing to help with GTM motion for GPUaaS Not published" at bounding box center [360, 111] width 427 height 16
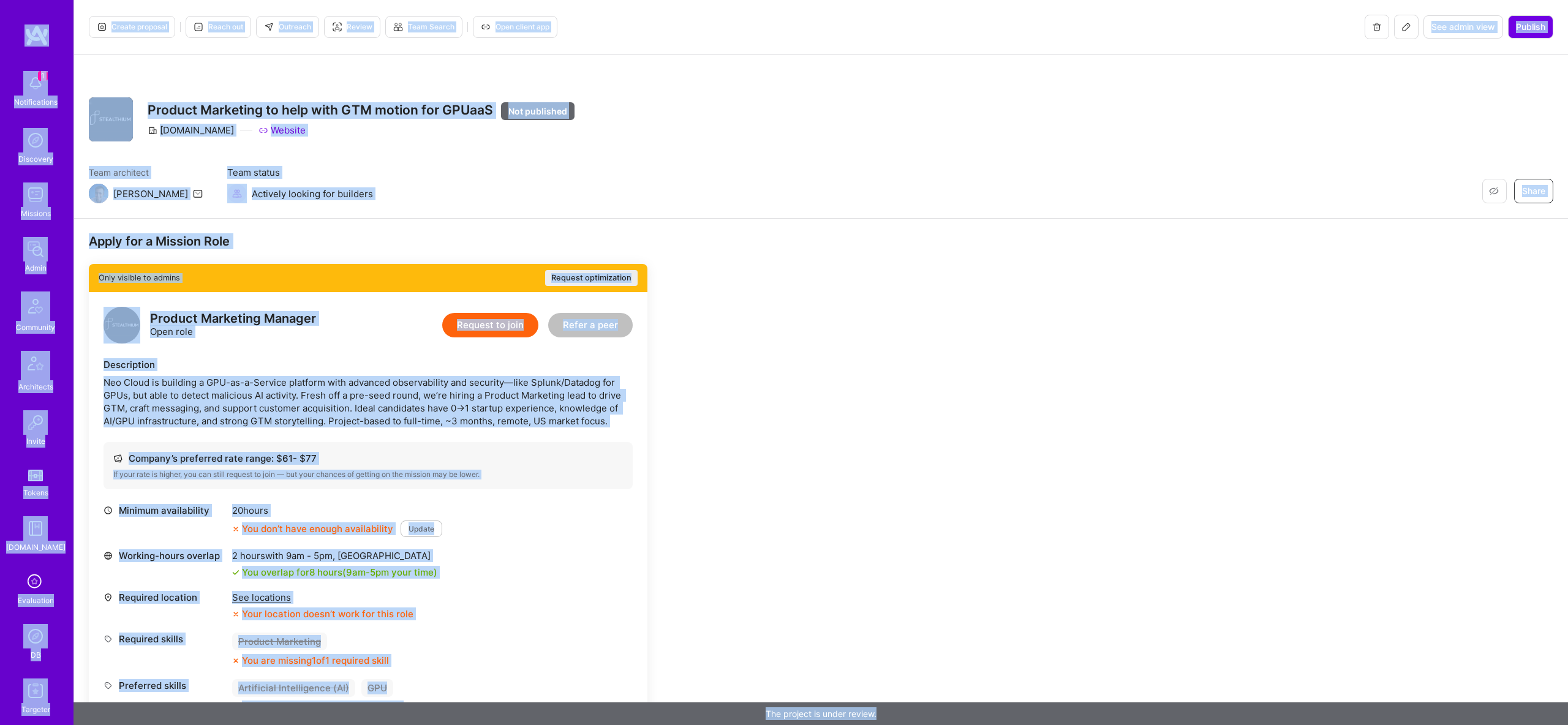
copy div "1 Notifications Discovery Missions Admin Community Architects Invite Tokens A.G…"
click at [298, 33] on button "Outreach" at bounding box center [287, 27] width 63 height 22
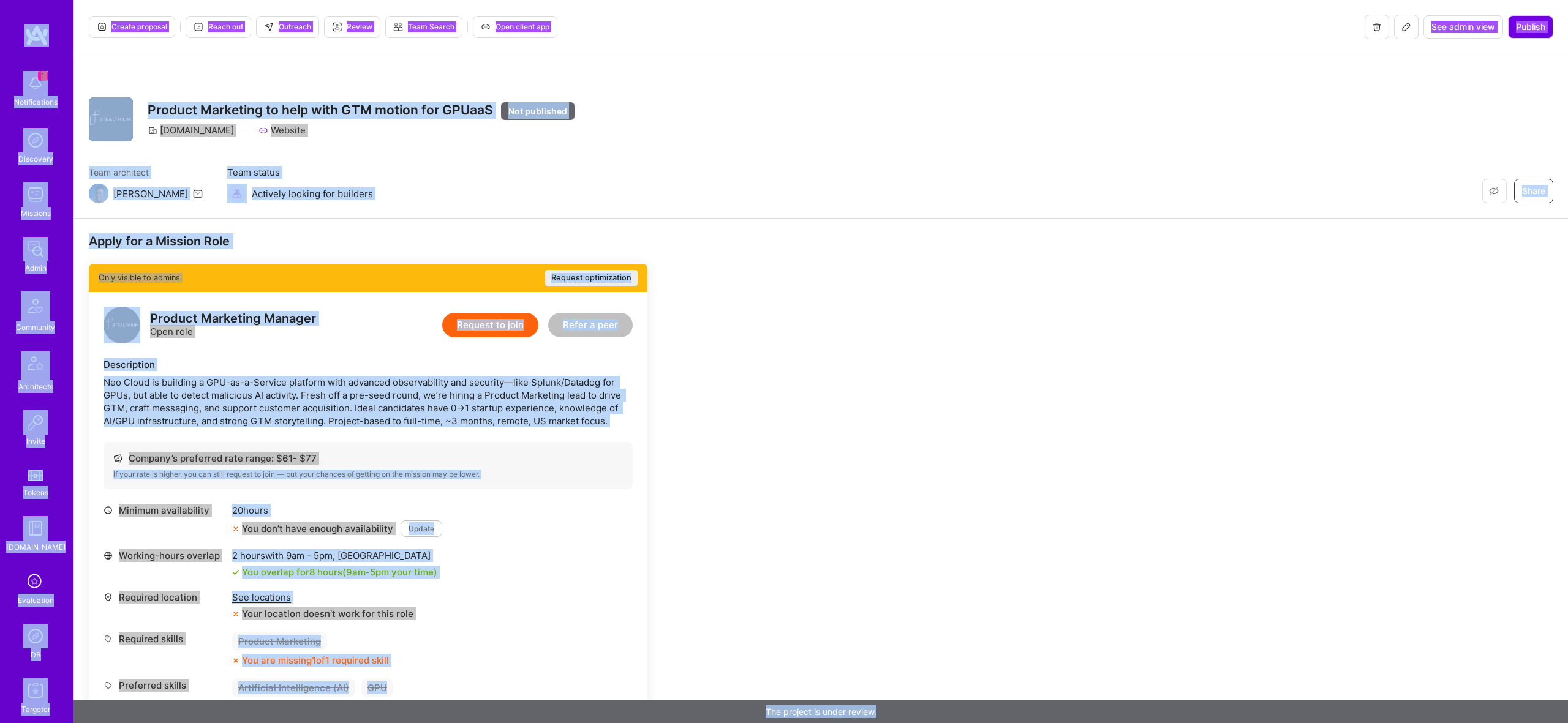
click at [416, 418] on div "Neo Cloud is building a GPU-as-a-Service platform with advanced observability a…" at bounding box center [368, 401] width 529 height 51
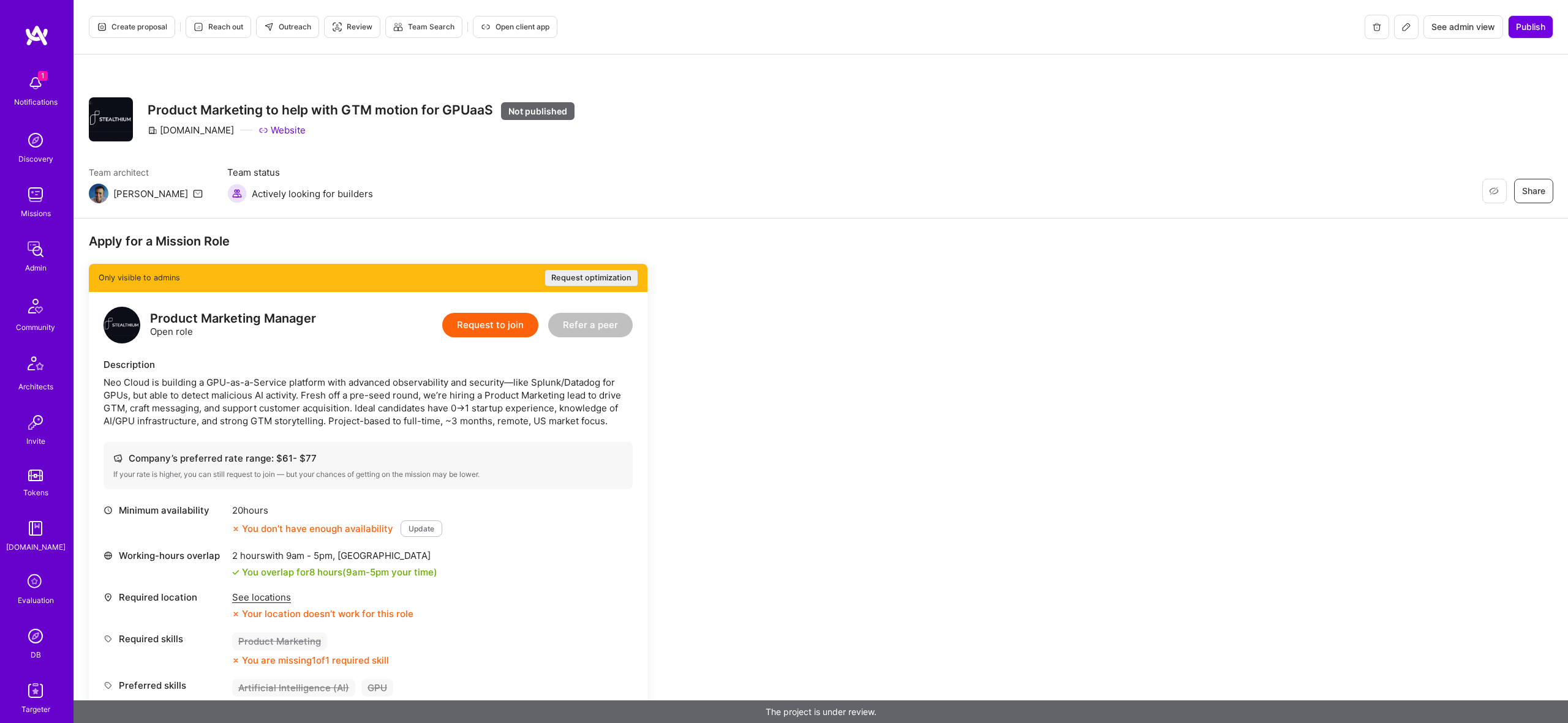
click at [417, 388] on div "Neo Cloud is building a GPU-as-a-Service platform with advanced observability a…" at bounding box center [368, 401] width 529 height 51
click at [415, 381] on div "Neo Cloud is building a GPU-as-a-Service platform with advanced observability a…" at bounding box center [368, 401] width 529 height 51
copy div "observability"
click at [1521, 27] on span "Publish" at bounding box center [1531, 27] width 29 height 12
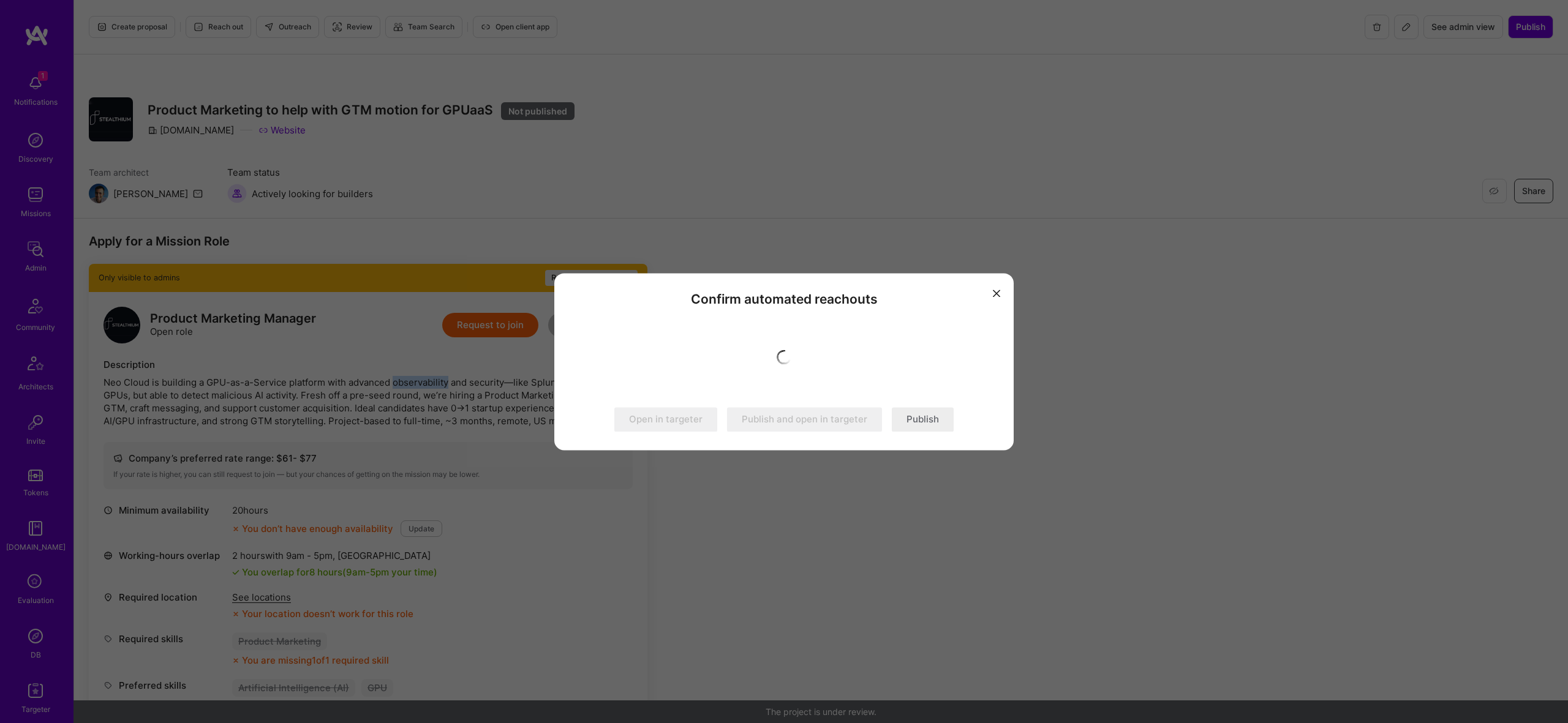
click at [941, 429] on button "Publish" at bounding box center [923, 420] width 62 height 25
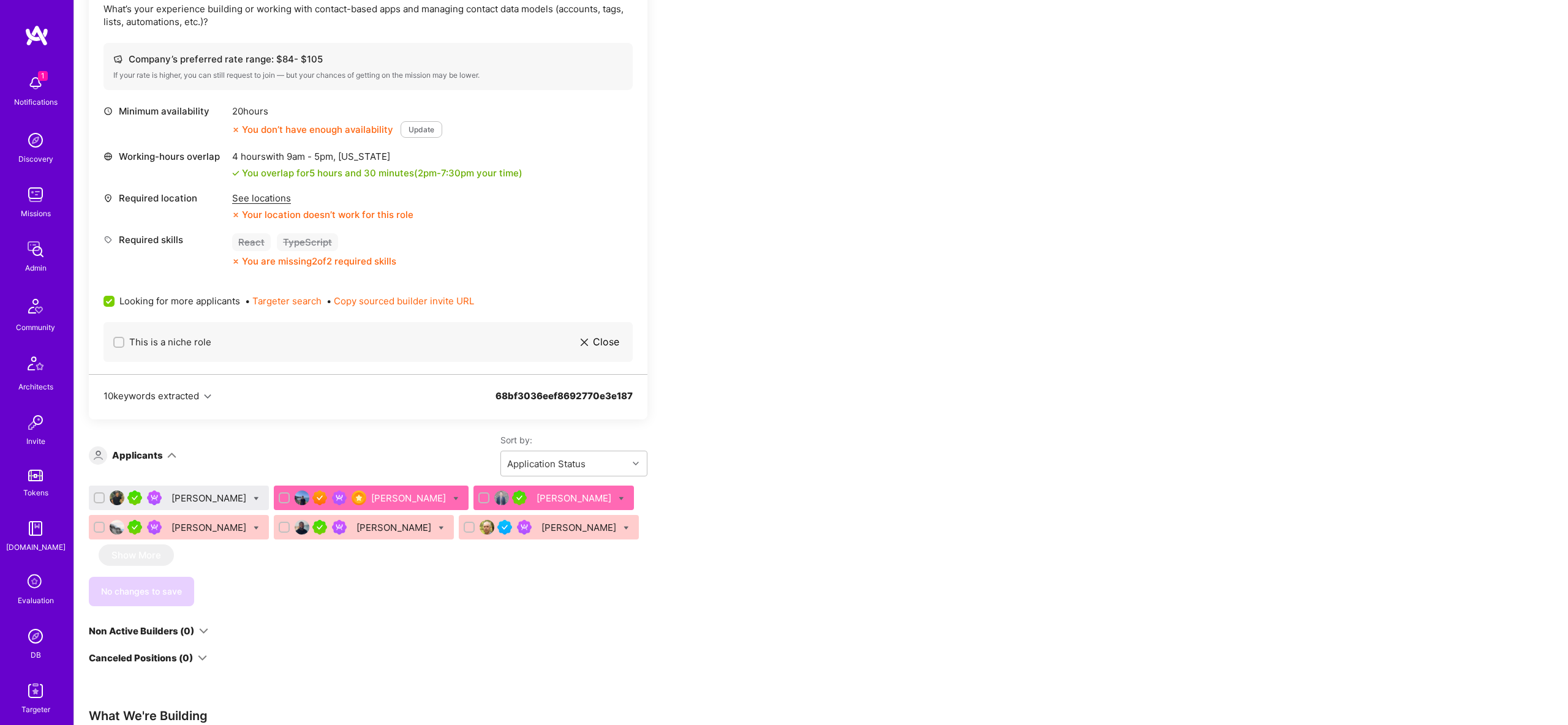
scroll to position [675, 0]
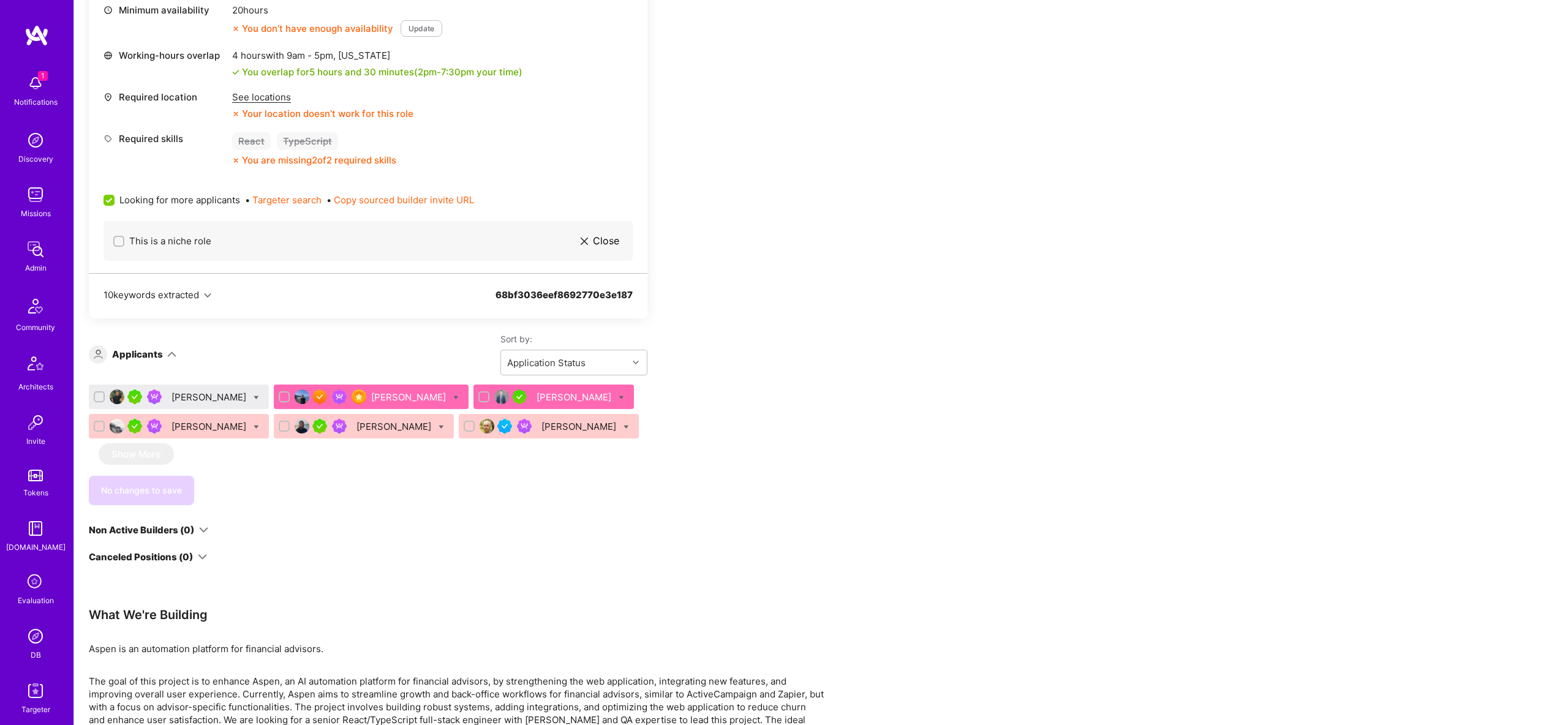
click at [387, 397] on div "William Chan" at bounding box center [410, 398] width 77 height 13
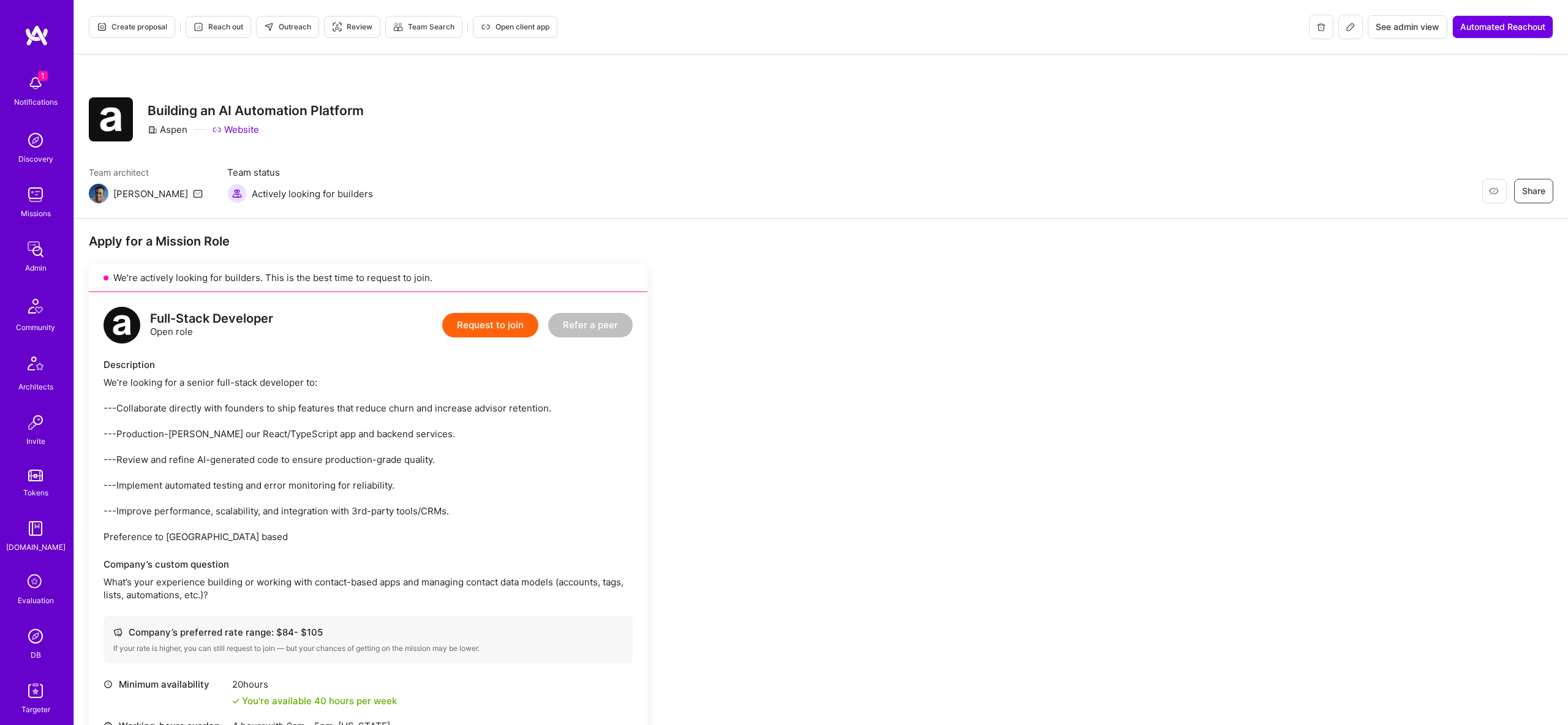
click at [109, 19] on button "Create proposal" at bounding box center [132, 27] width 86 height 22
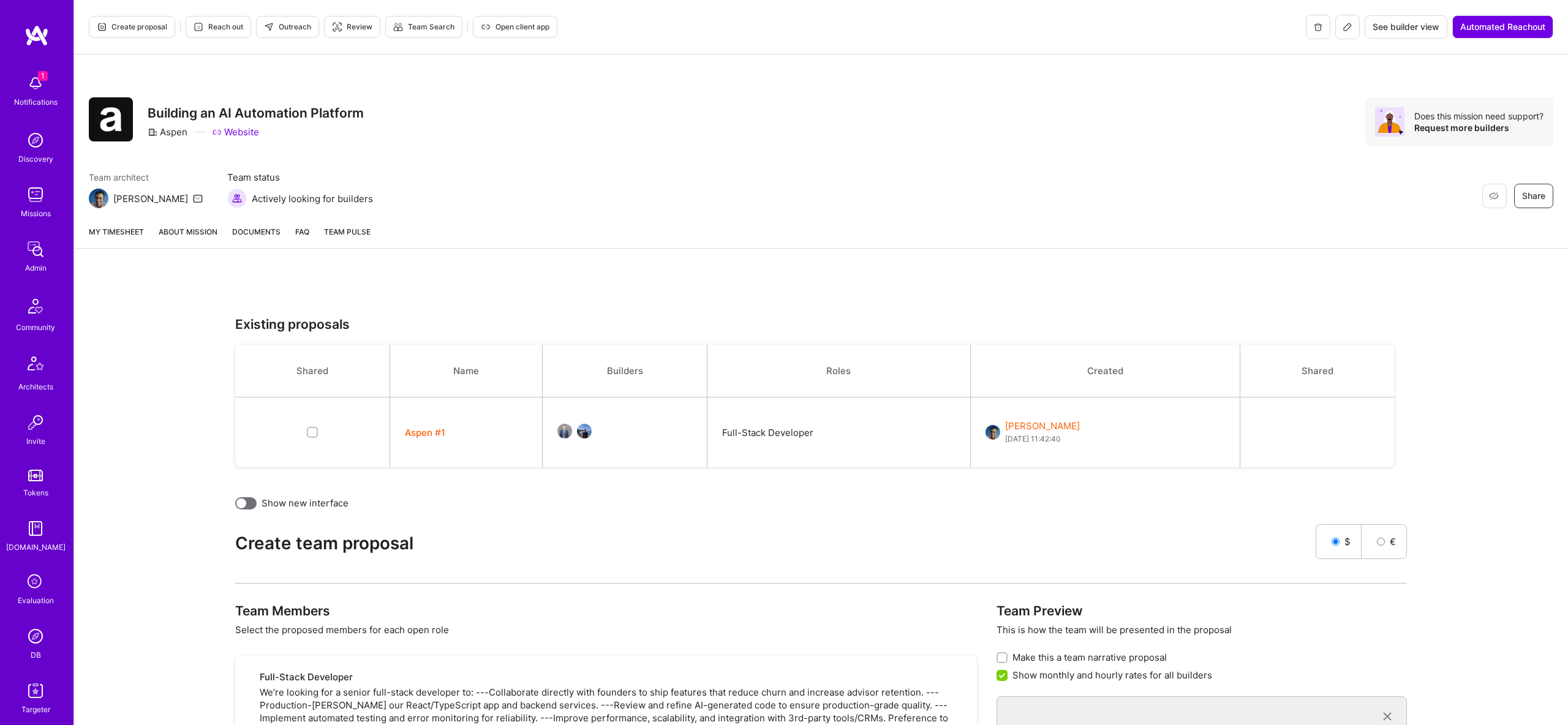
scroll to position [57, 0]
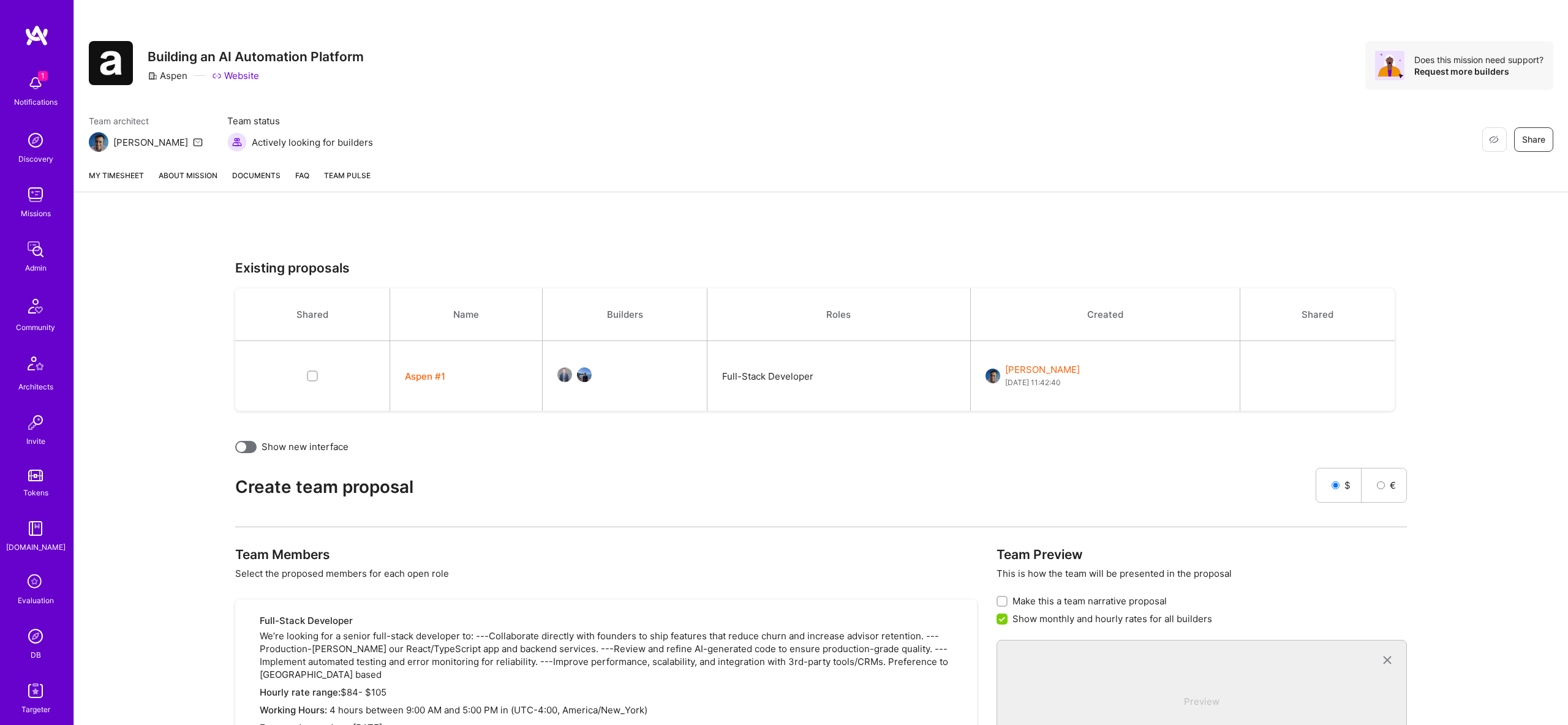
click at [422, 374] on button "Aspen #1" at bounding box center [425, 377] width 40 height 13
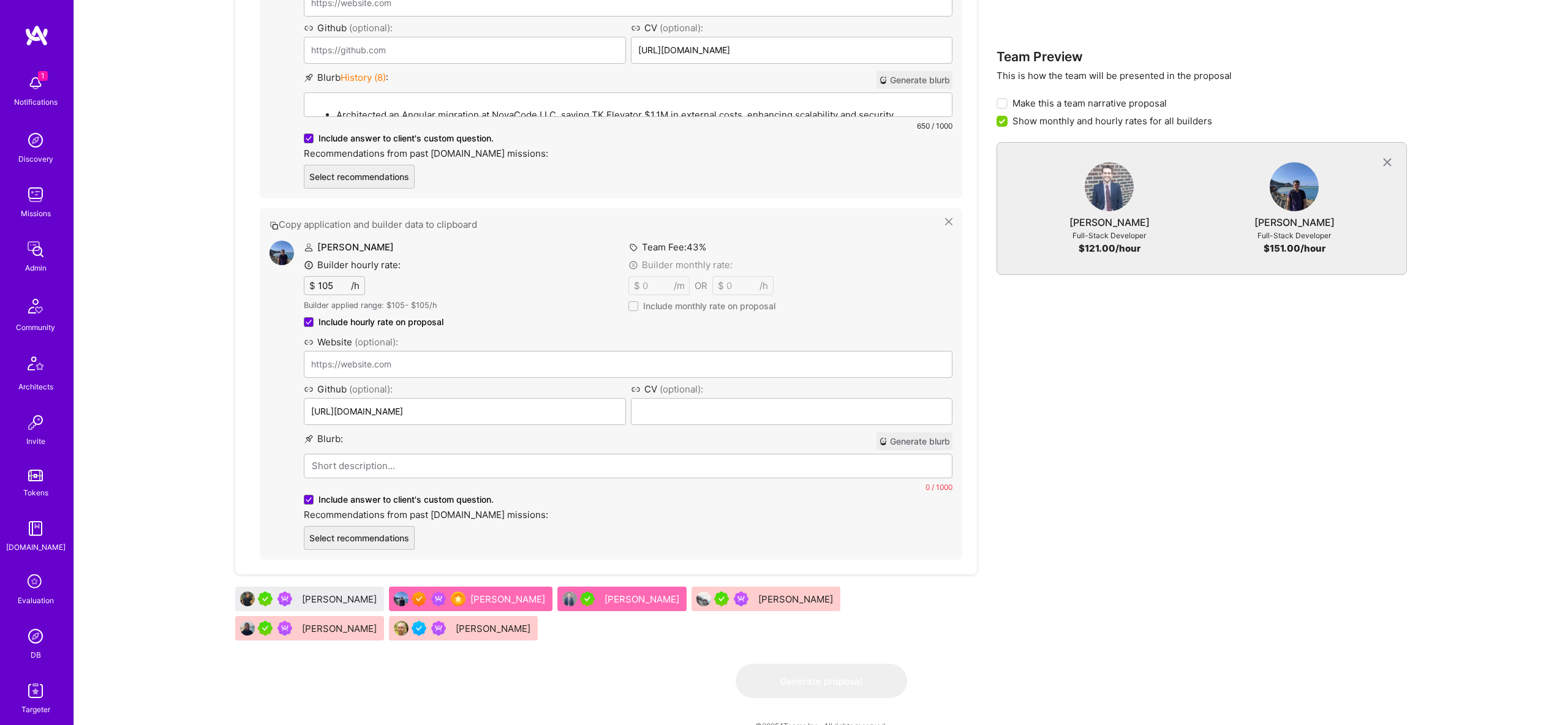
scroll to position [1022, 0]
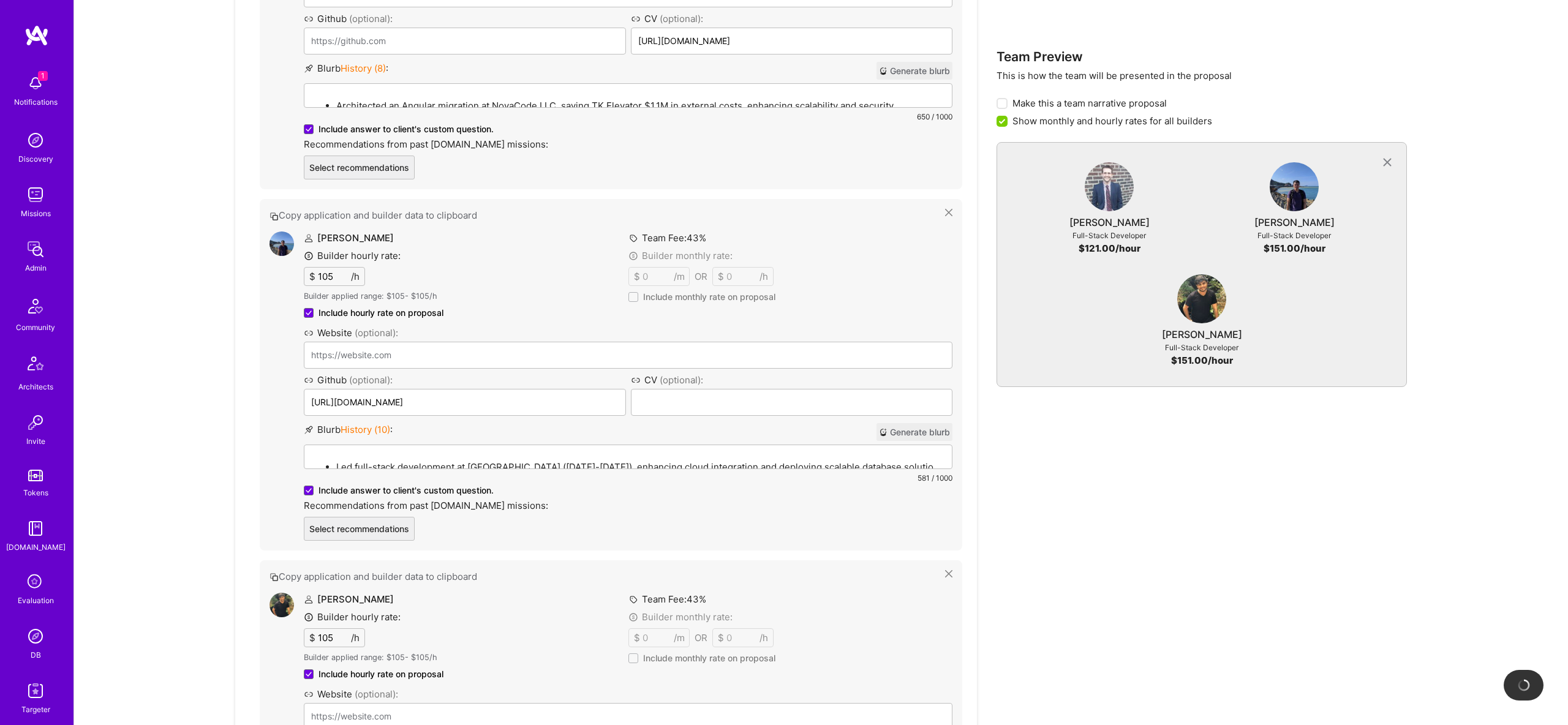
type input "https://www.hyperpad.com/"
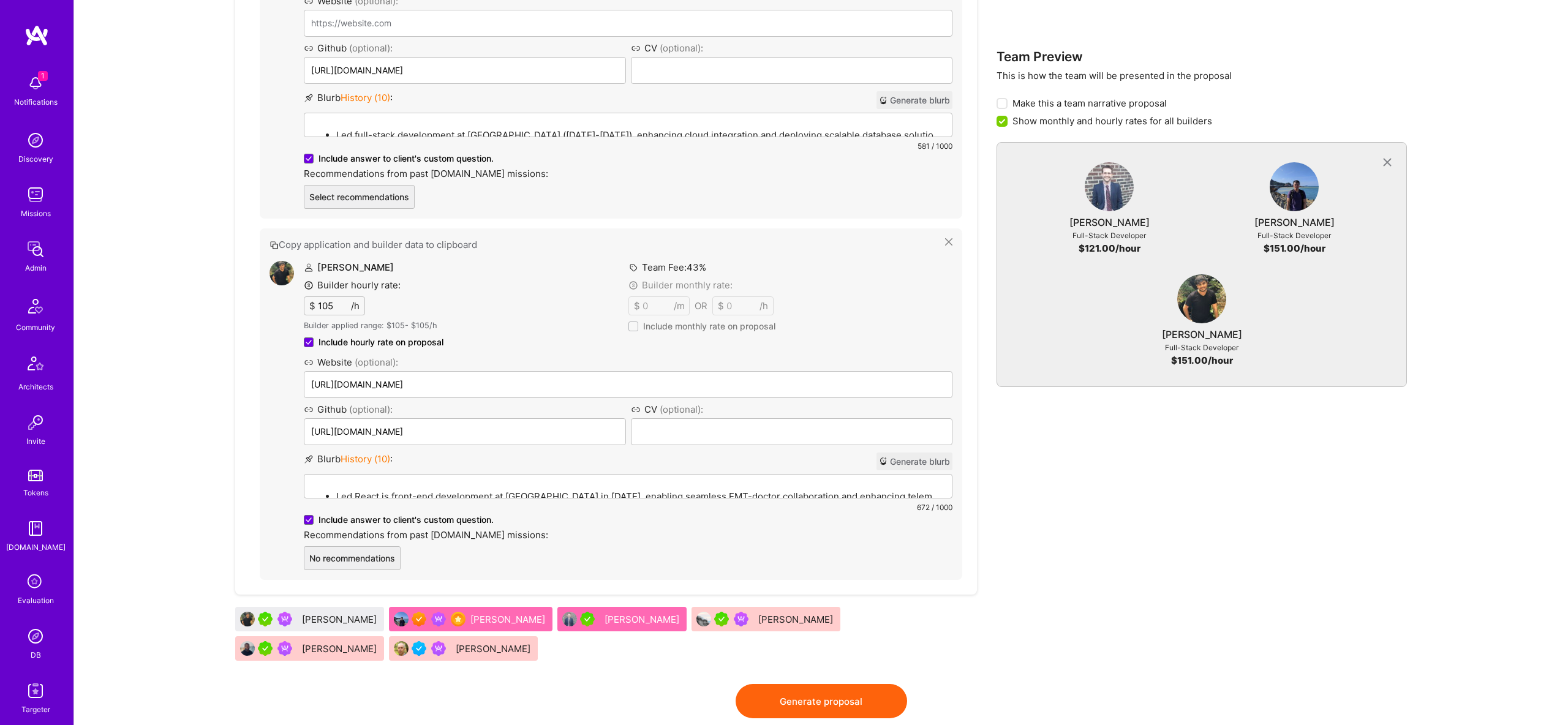
scroll to position [1383, 0]
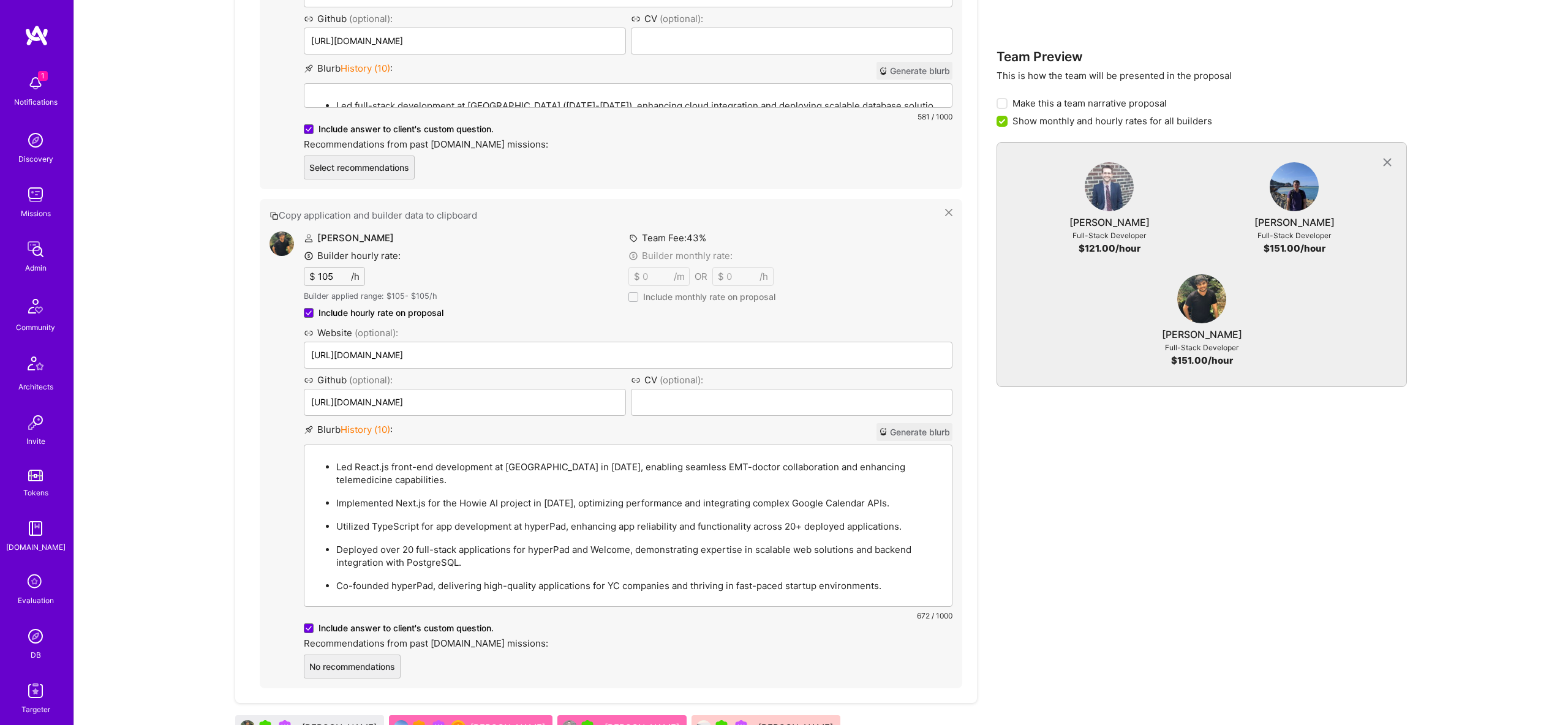
click at [439, 445] on div "Led React.js front-end development at MedArrive in 2021, enabling seamless EMT-…" at bounding box center [628, 526] width 647 height 161
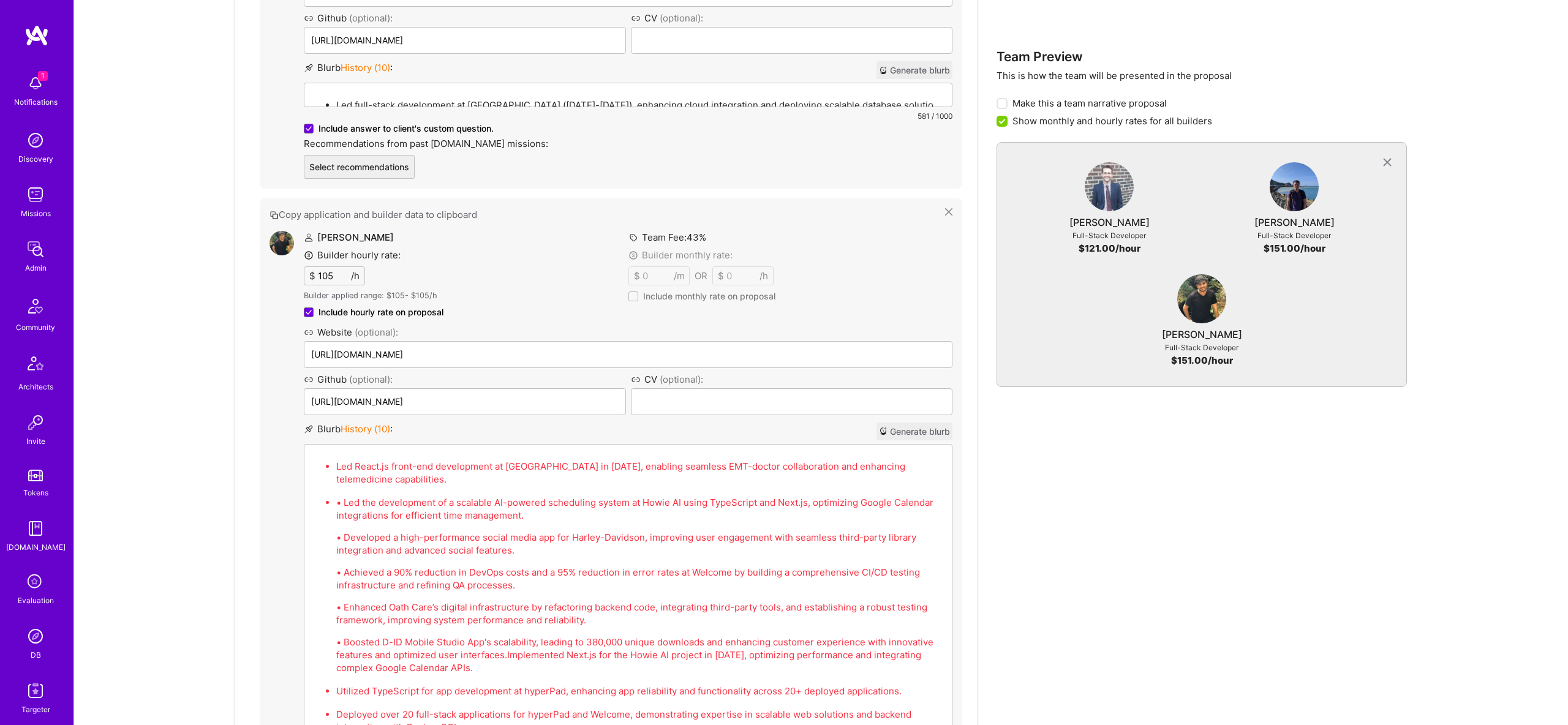
click at [510, 496] on p "• Led the development of a scalable AI-powered scheduling system at Howie AI us…" at bounding box center [640, 509] width 608 height 26
click at [471, 457] on p "Led React.js front-end development at MedArrive in 2021, enabling seamless EMT-…" at bounding box center [640, 470] width 608 height 26
click at [464, 458] on p "Led React.js front-end development at MedArrive in 2021, enabling seamless EMT-…" at bounding box center [640, 471] width 608 height 26
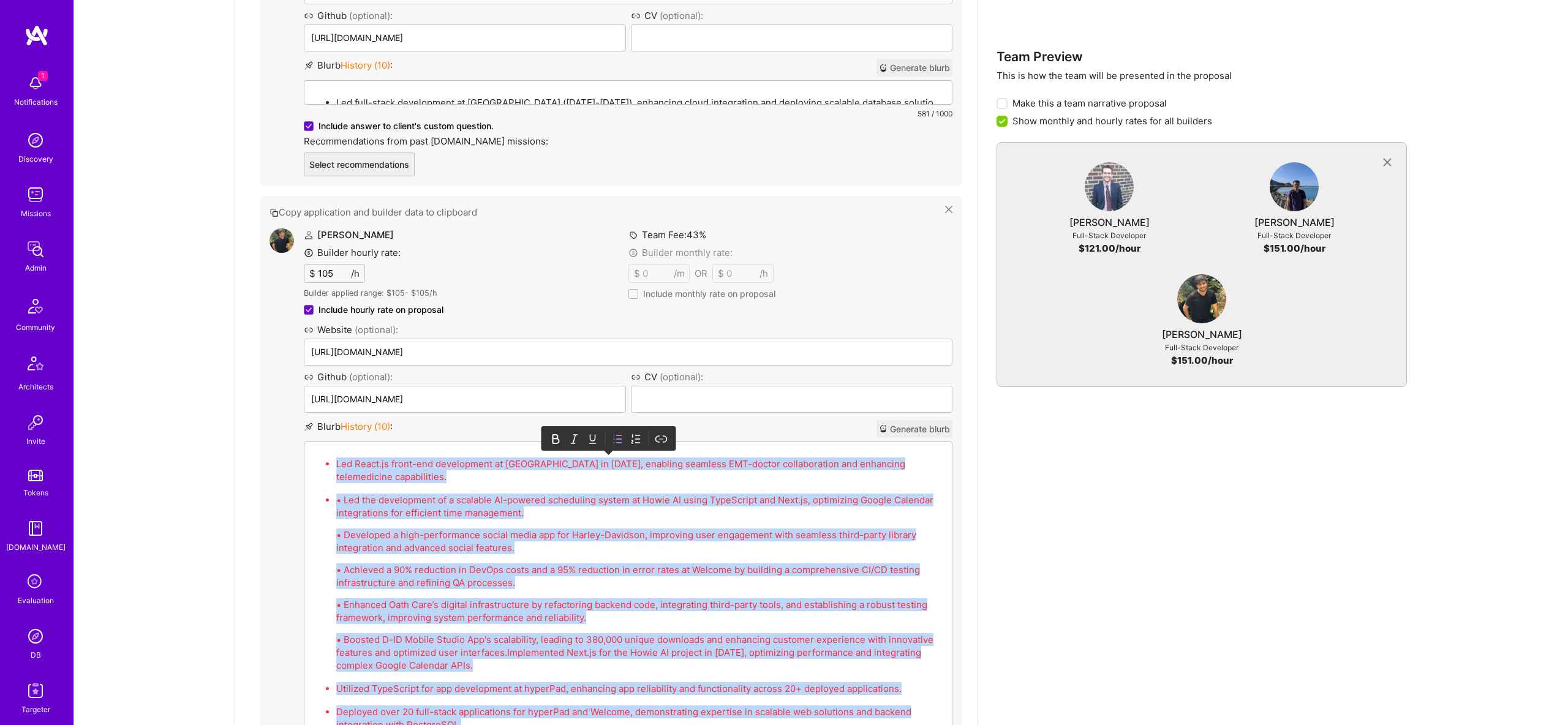
paste div
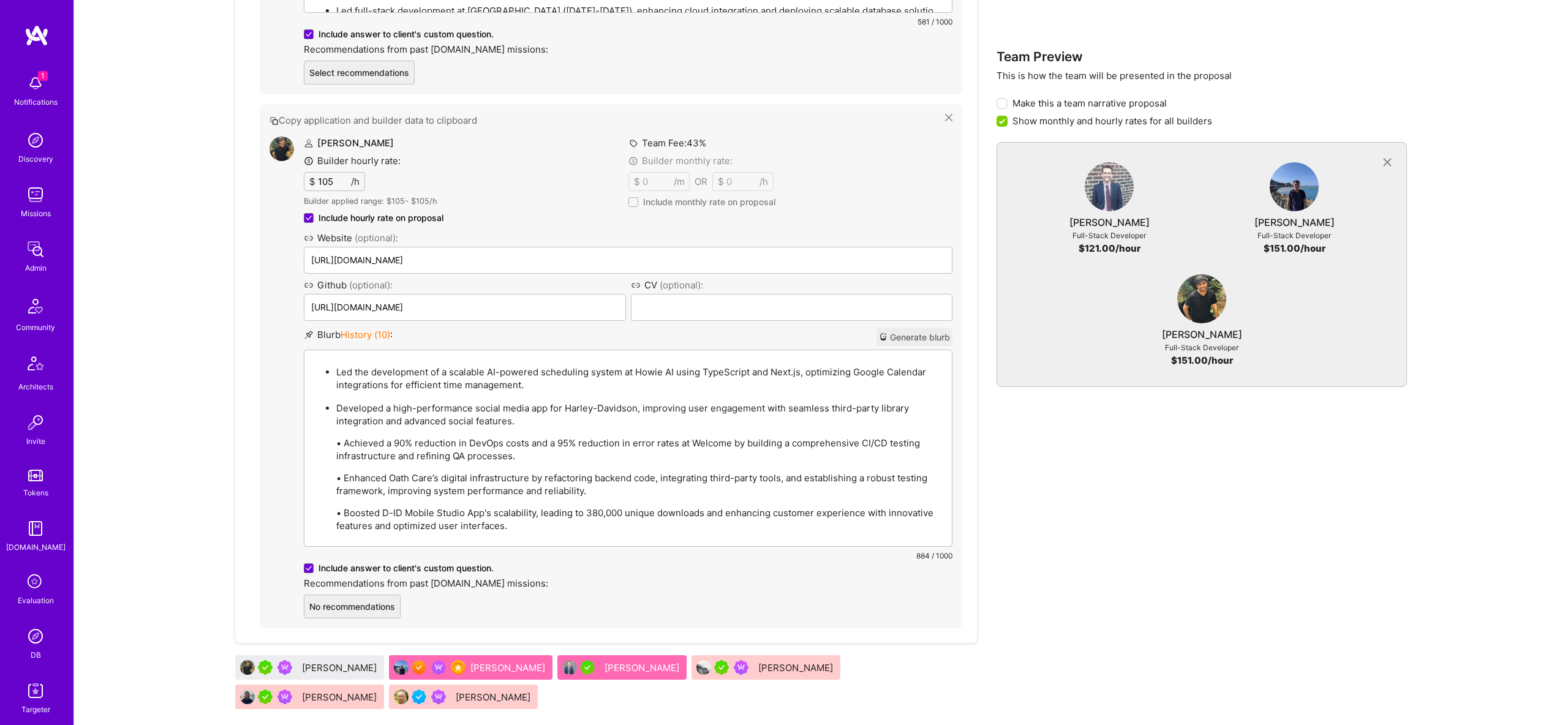
click at [347, 437] on p "• Achieved a 90% reduction in DevOps costs and a 95% reduction in error rates a…" at bounding box center [640, 450] width 608 height 26
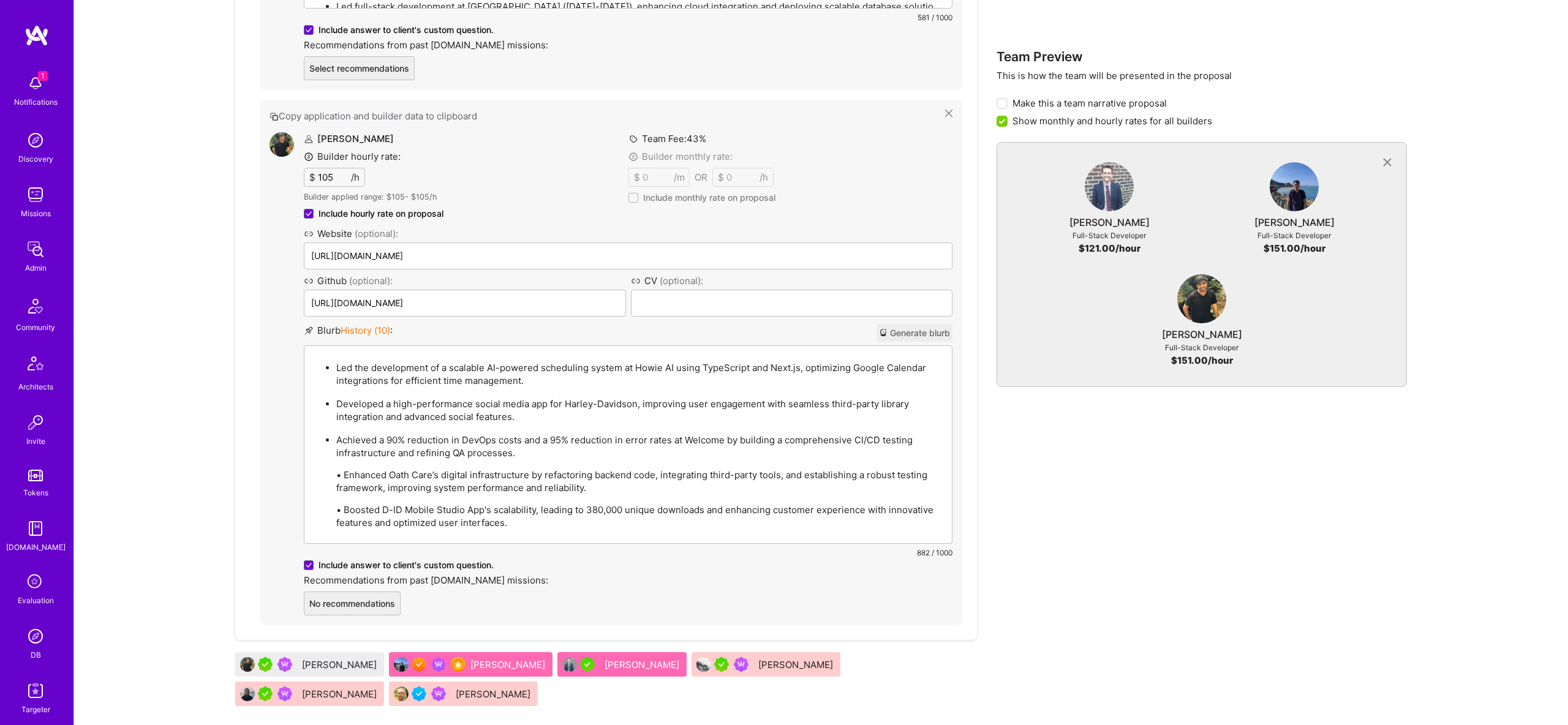
click at [343, 469] on p "• Enhanced Oath Care’s digital infrastructure by refactoring backend code, inte…" at bounding box center [640, 482] width 608 height 26
click at [347, 502] on p "• Boosted D-ID Mobile Studio App's scalability, leading to 380,000 unique downl…" at bounding box center [640, 515] width 608 height 26
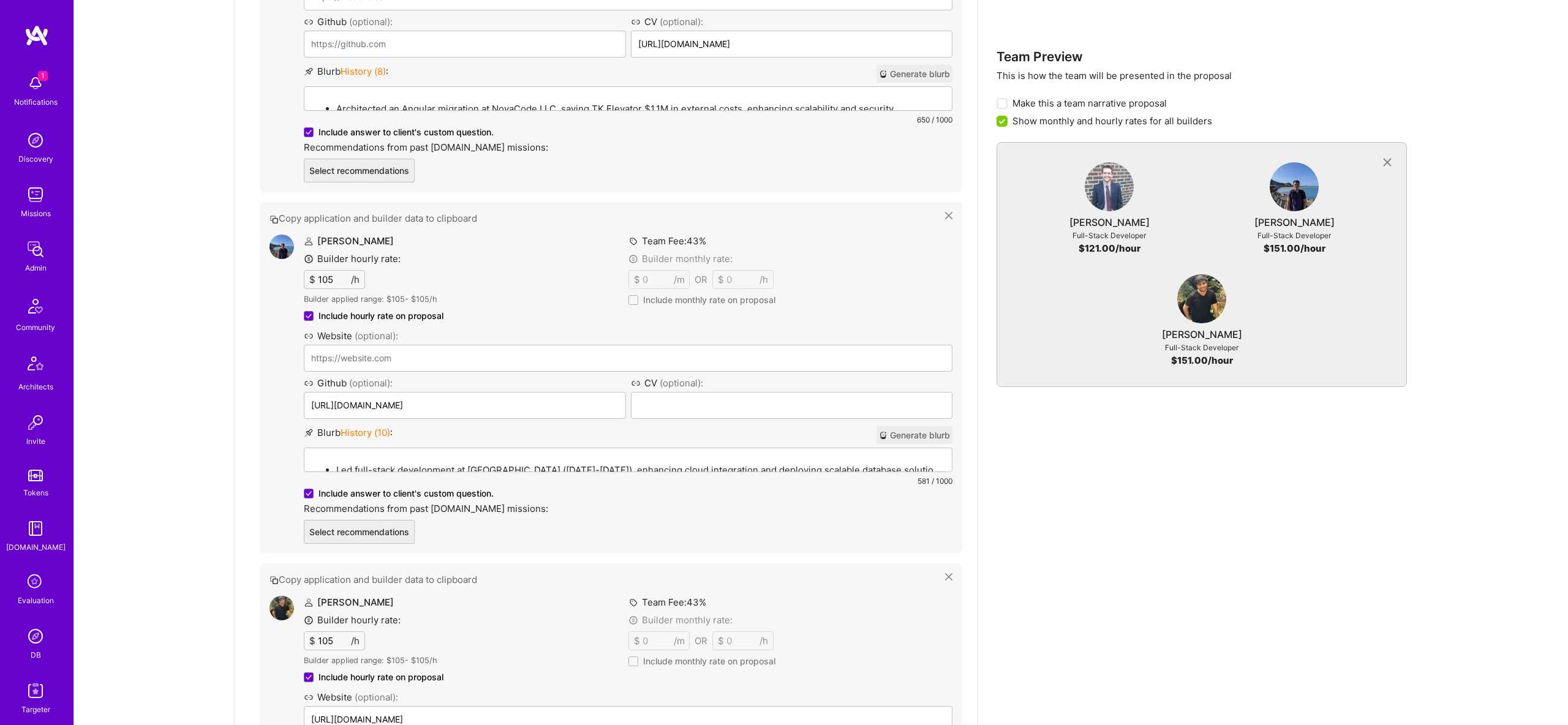
scroll to position [1013, 0]
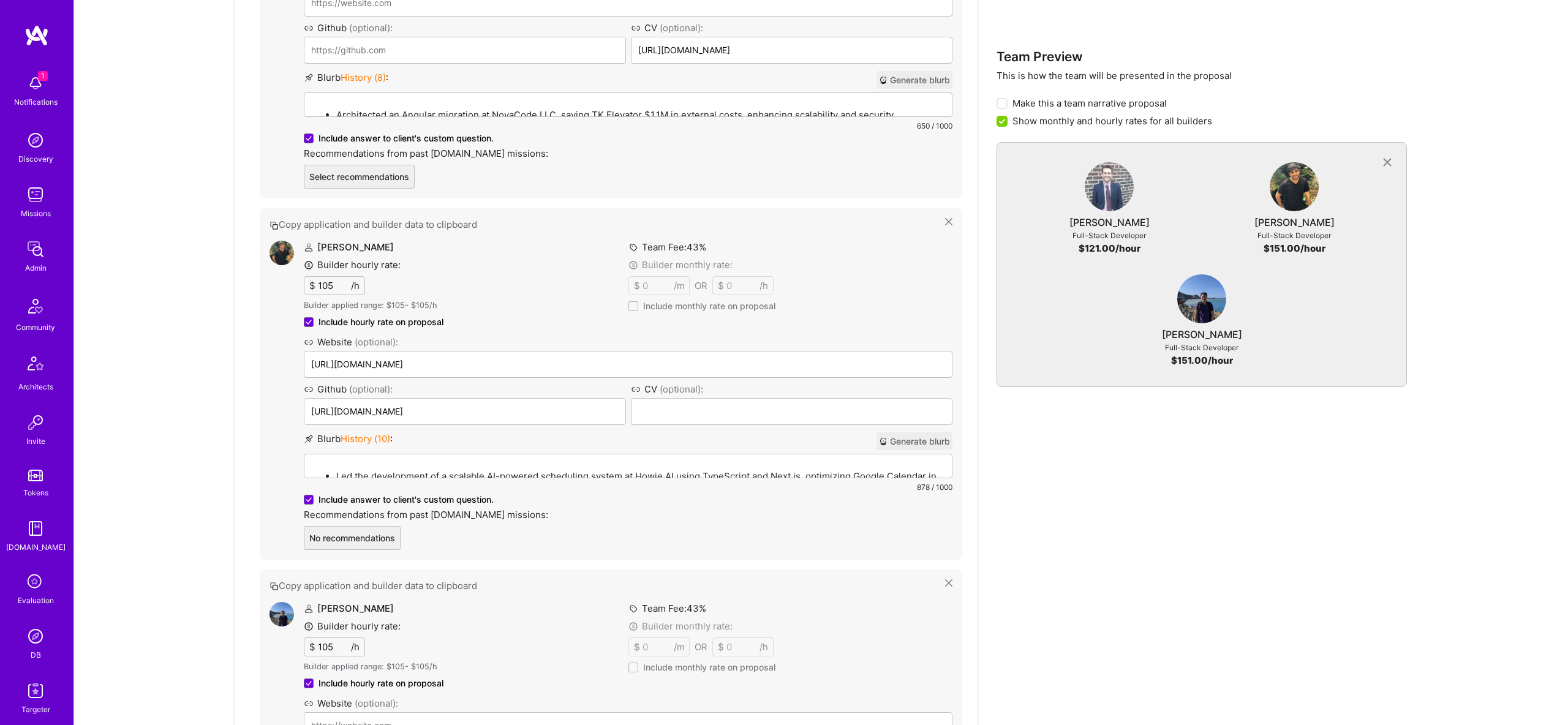
click at [469, 454] on div "Led the development of a scalable AI-powered scheduling system at Howie AI usin…" at bounding box center [628, 522] width 647 height 135
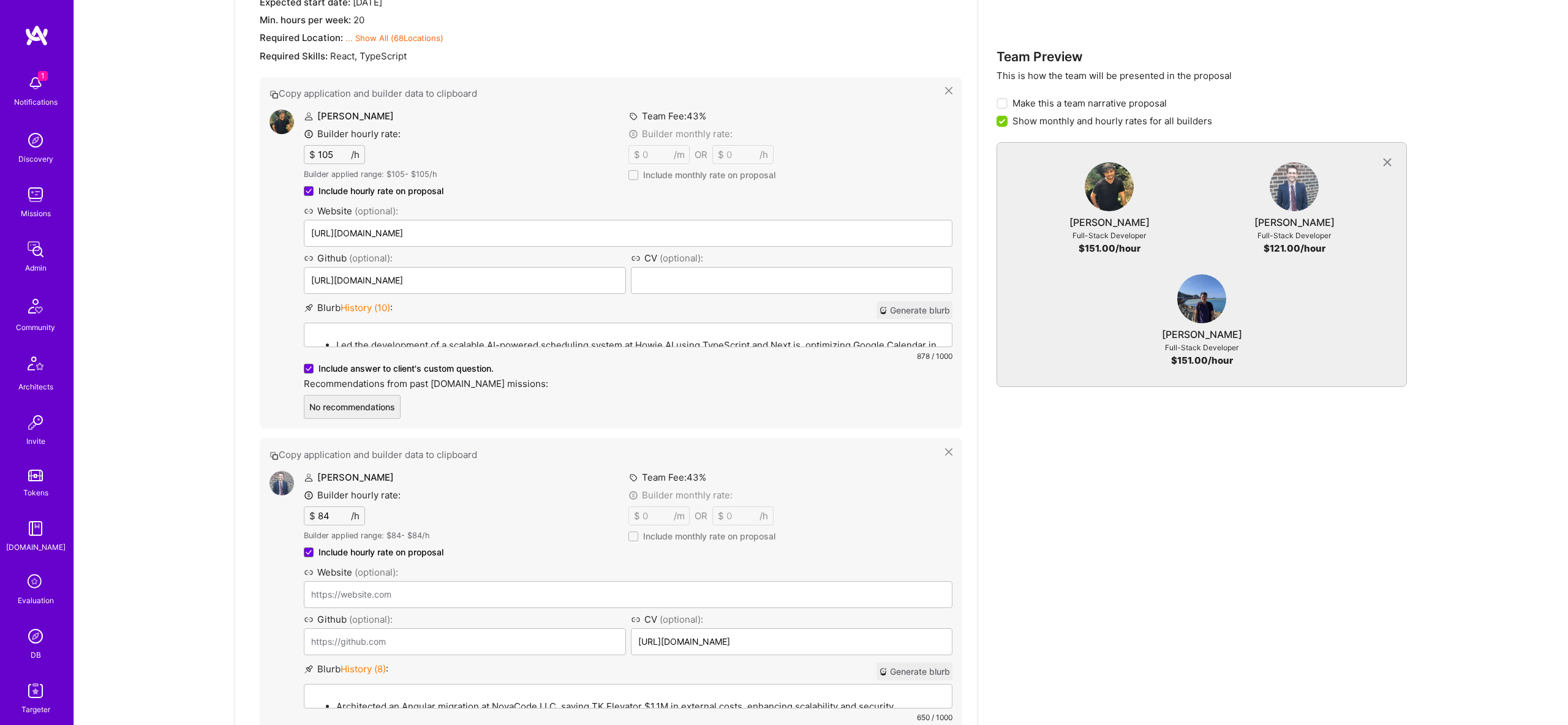
scroll to position [1383, 0]
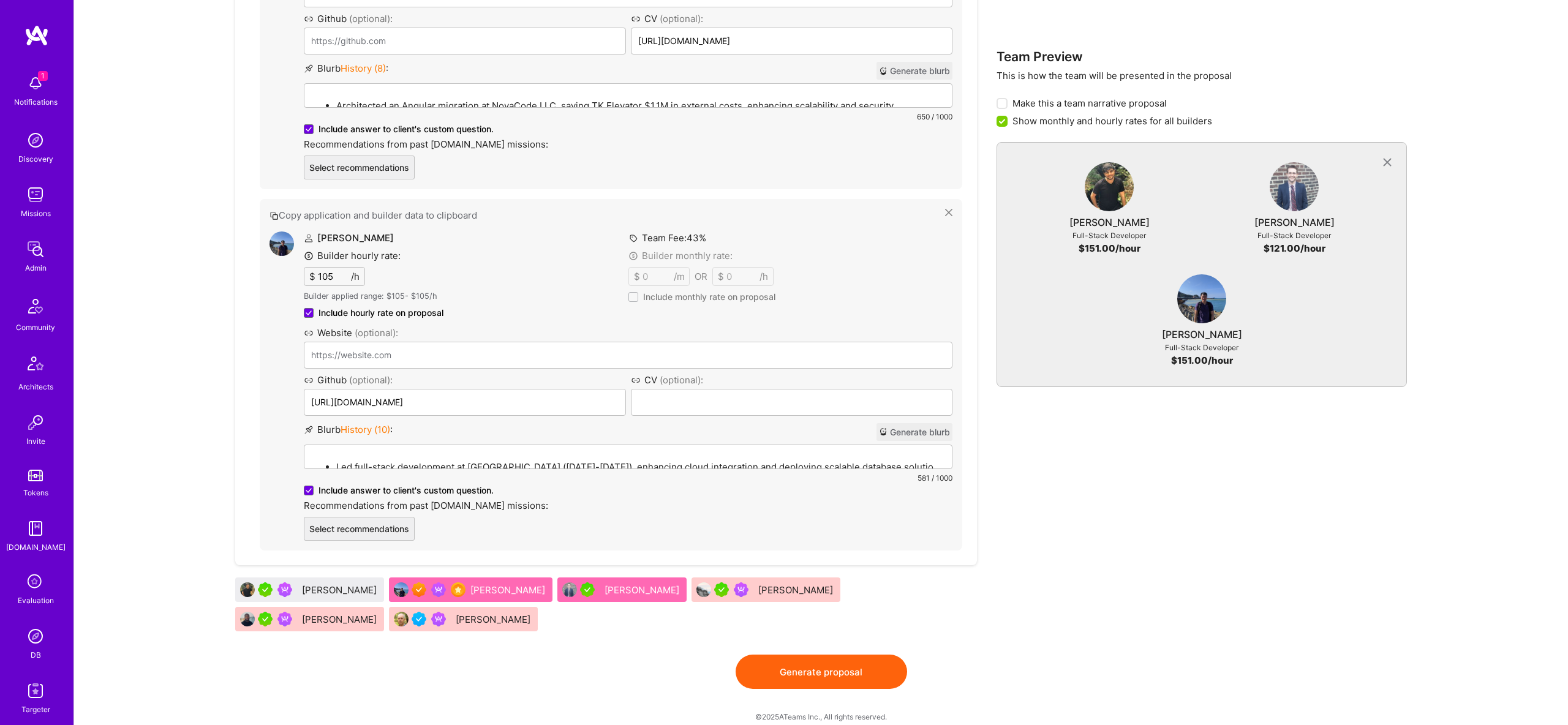
click at [847, 658] on button "Generate proposal" at bounding box center [822, 672] width 172 height 35
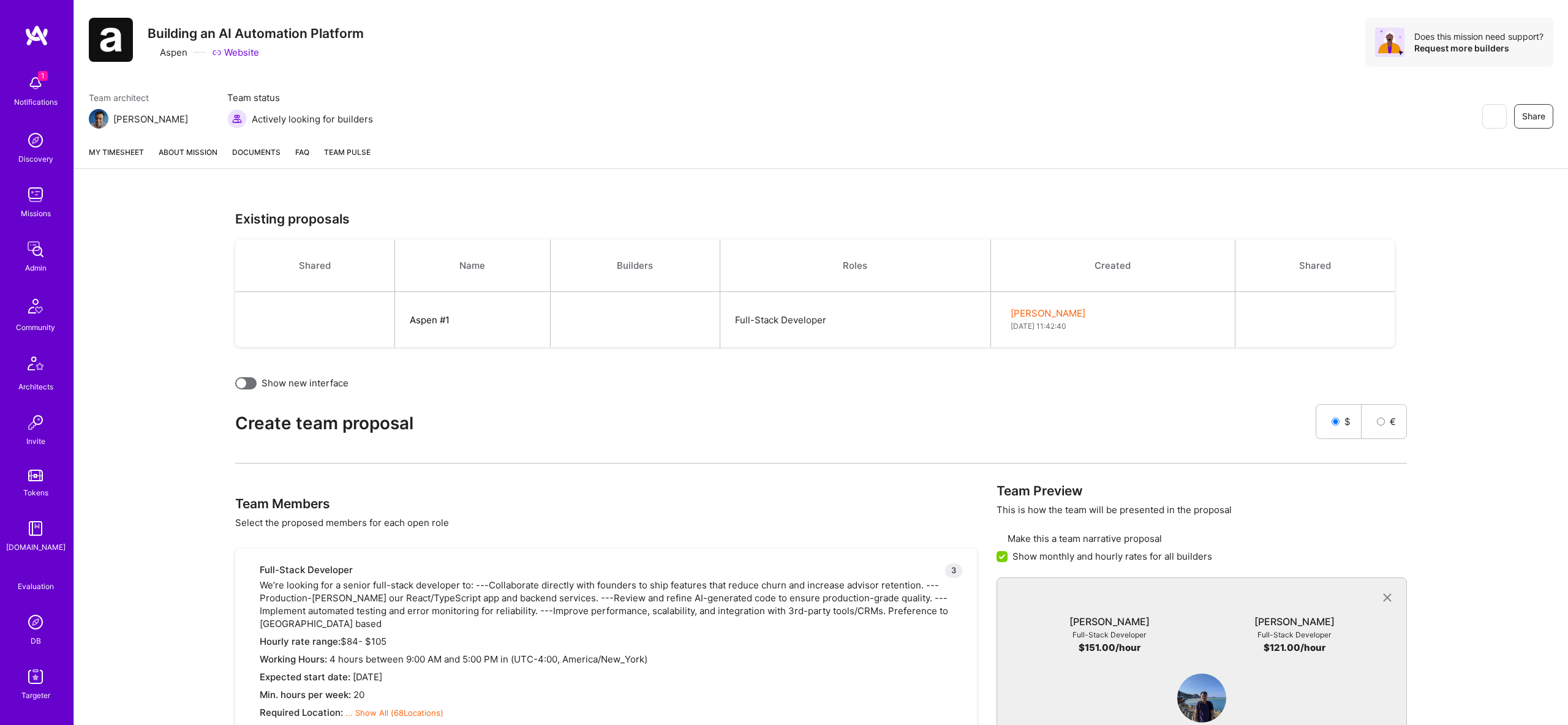
scroll to position [0, 0]
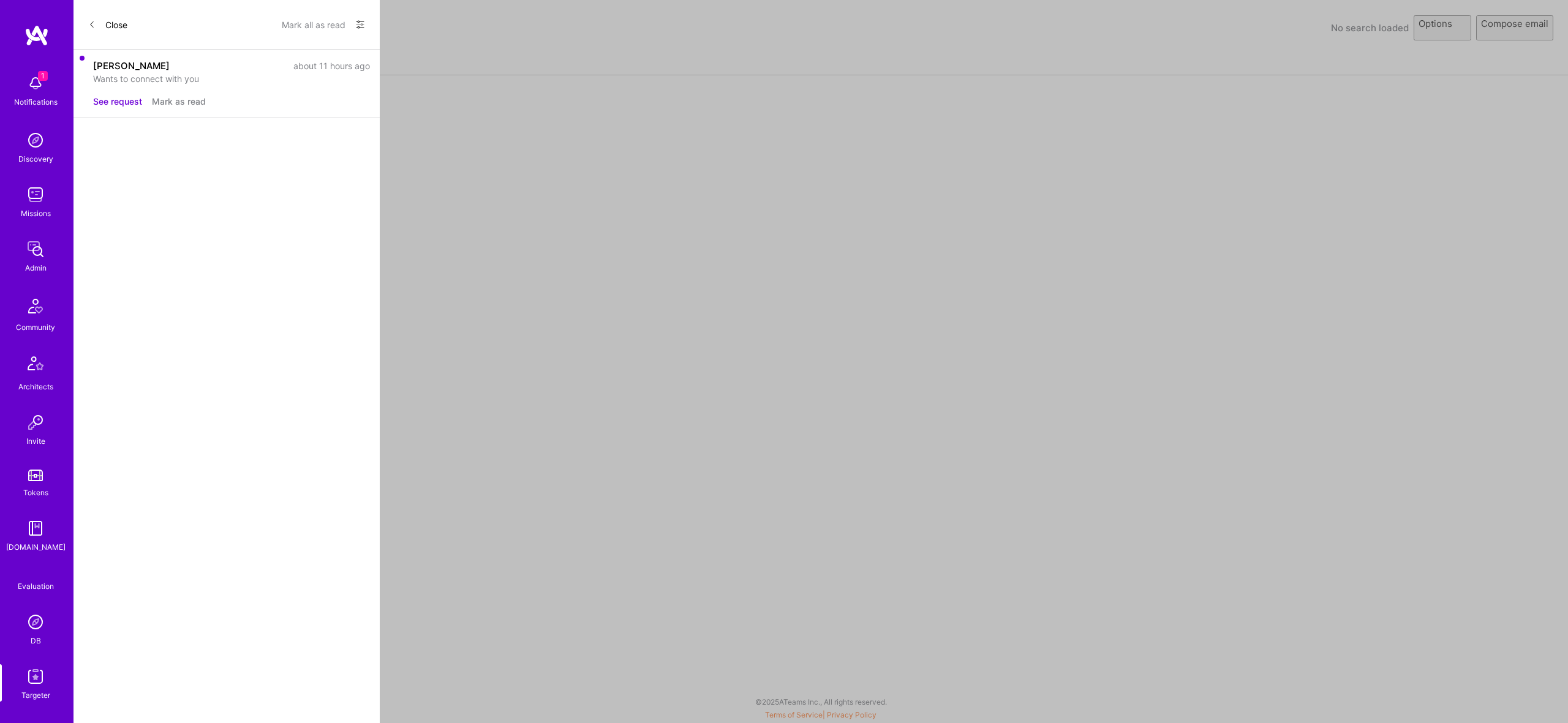
select select "rich-reachout"
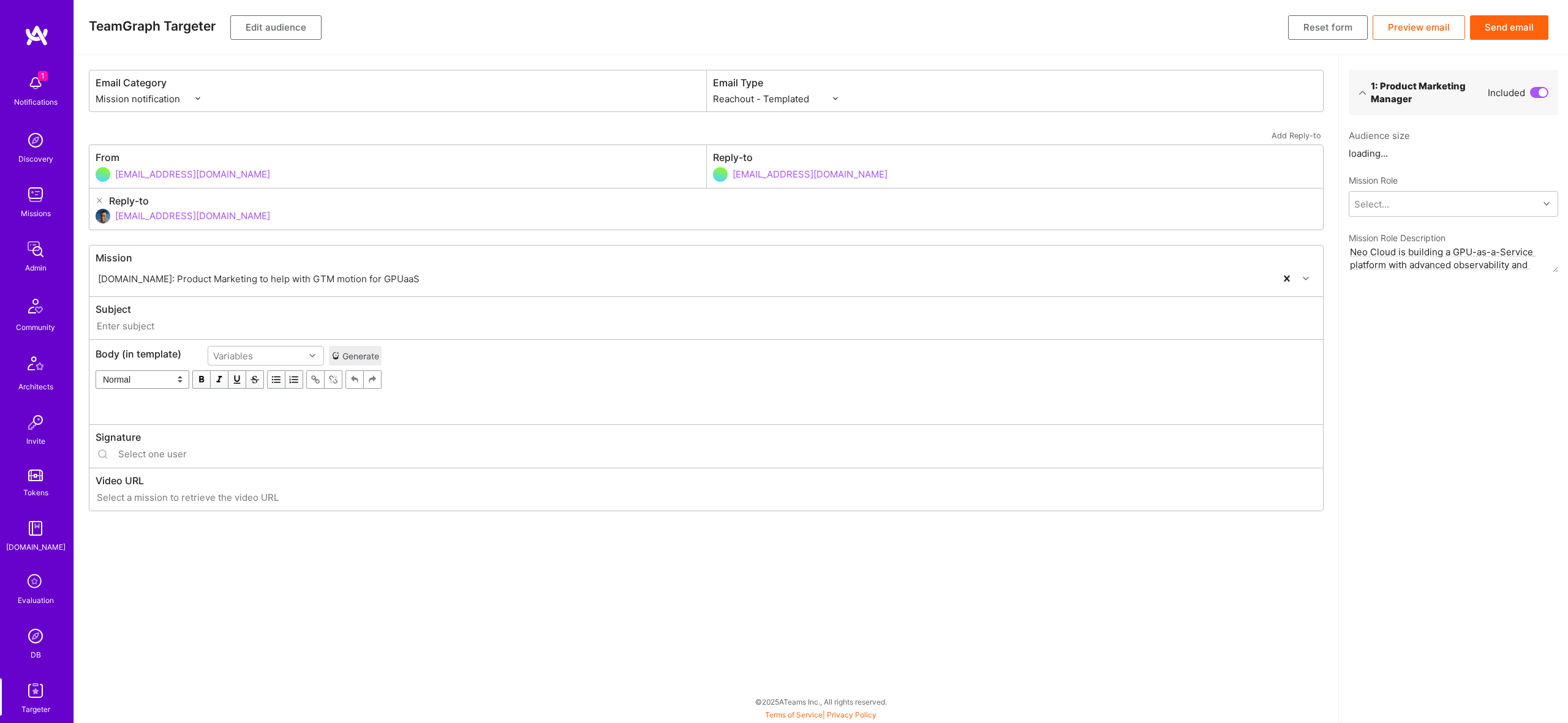
type input "[DOMAIN_NAME] // [DOMAIN_NAME]: Product Marketing to help with GTM motion for G…"
type input "[EMAIL_ADDRESS][DOMAIN_NAME]"
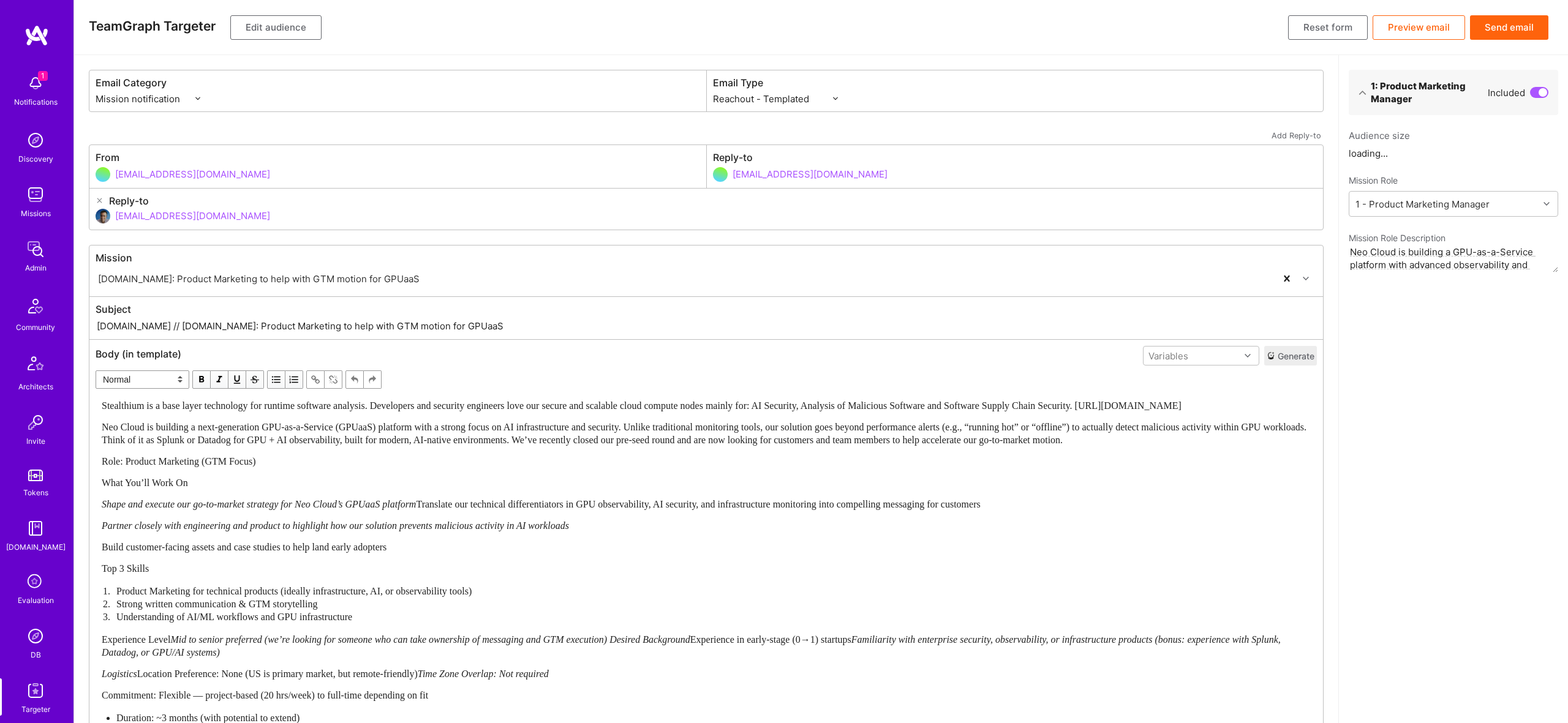
click at [379, 448] on div "Stealthium is a base layer technology for runtime software analysis. Developers…" at bounding box center [706, 562] width 1210 height 325
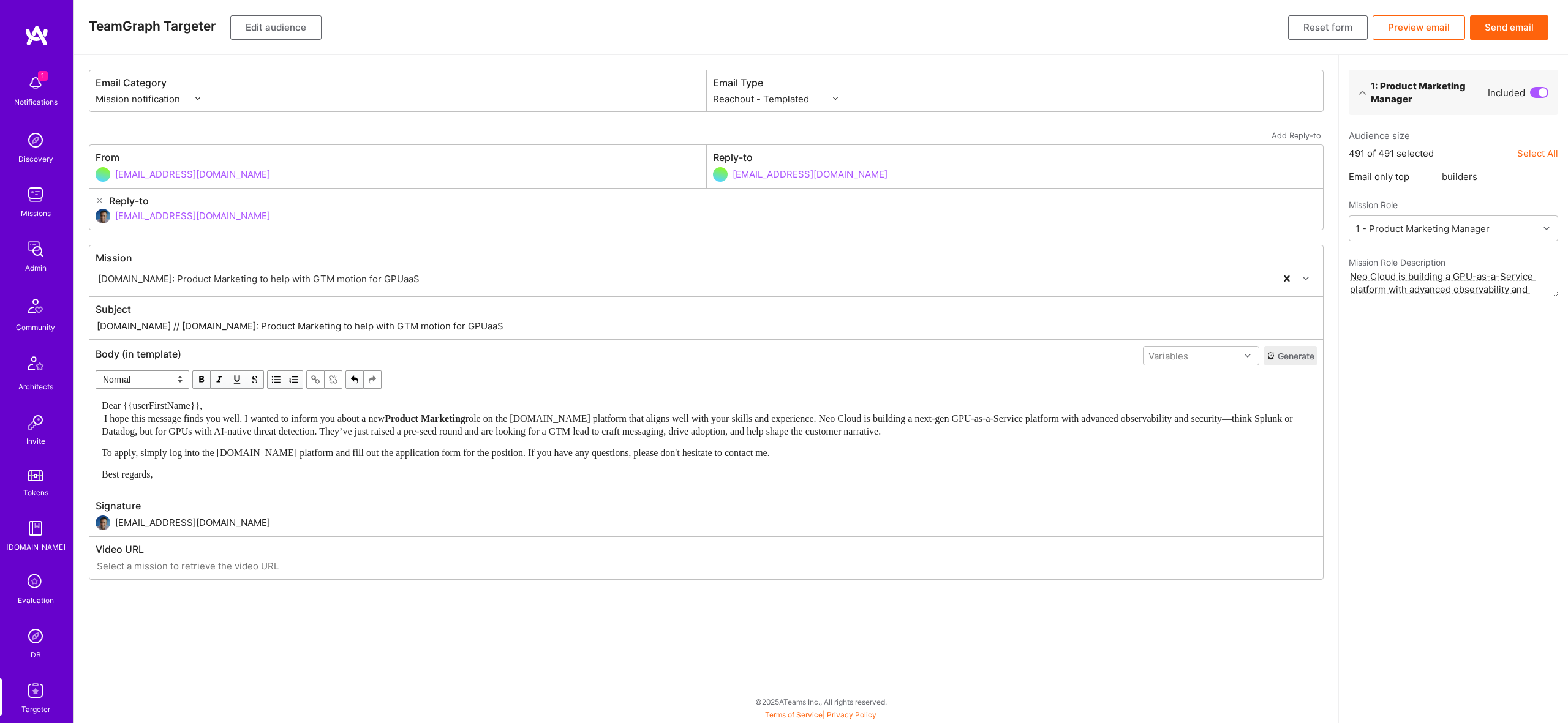
drag, startPoint x: 276, startPoint y: 399, endPoint x: 287, endPoint y: 406, distance: 13.0
click at [283, 404] on div "Dear {{userFirstName}}, I hope this message finds you well. I wanted to inform …" at bounding box center [706, 419] width 1210 height 38
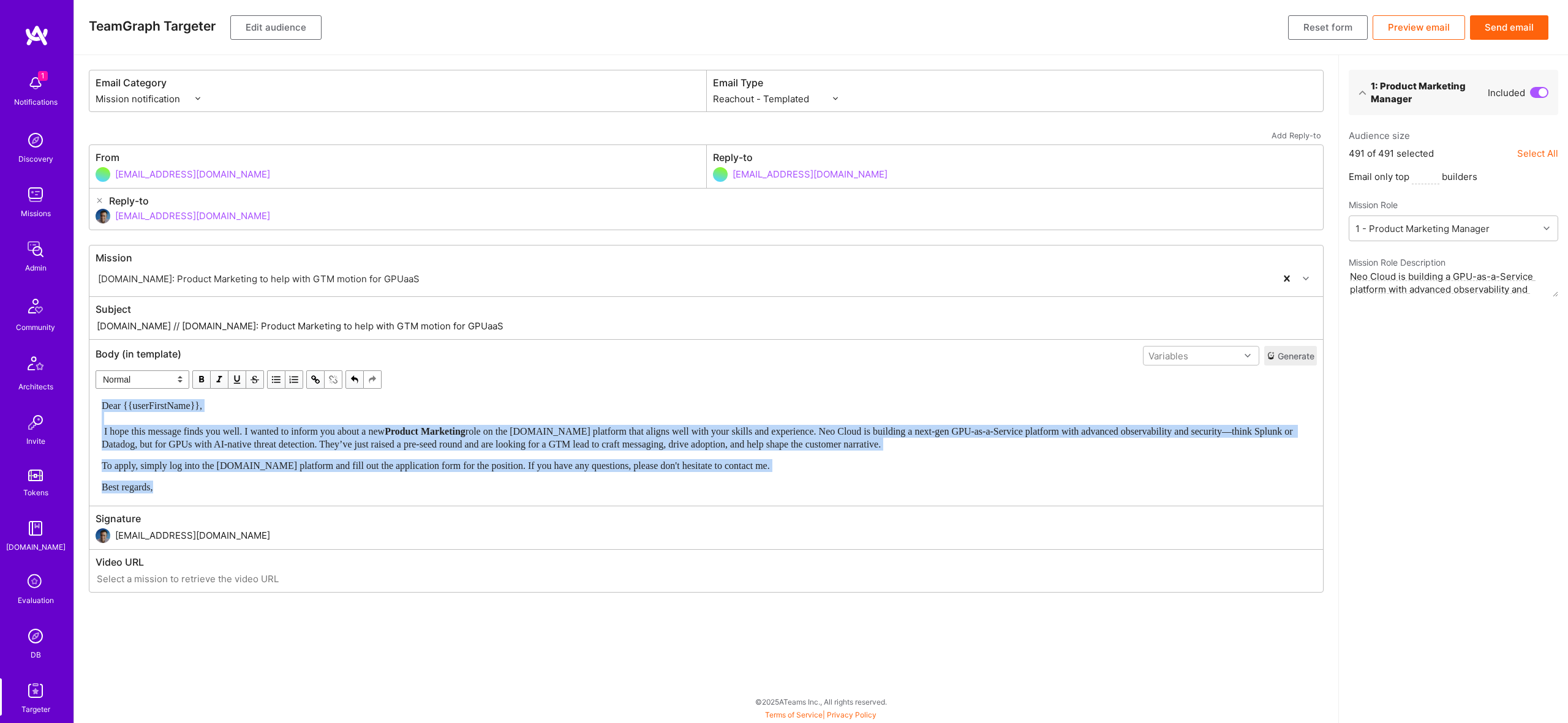
click at [197, 379] on span "button" at bounding box center [201, 379] width 14 height 14
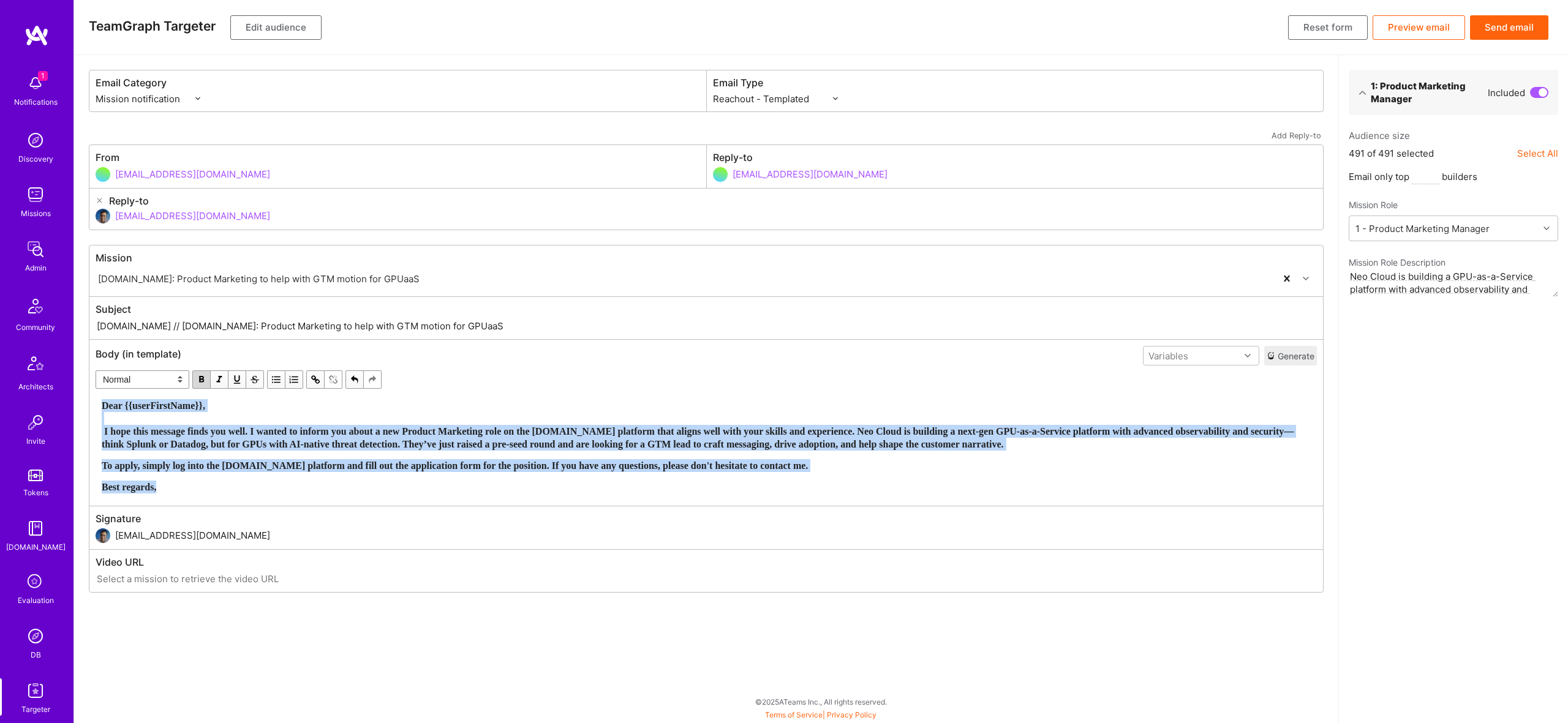
click at [197, 379] on span "button" at bounding box center [201, 379] width 14 height 14
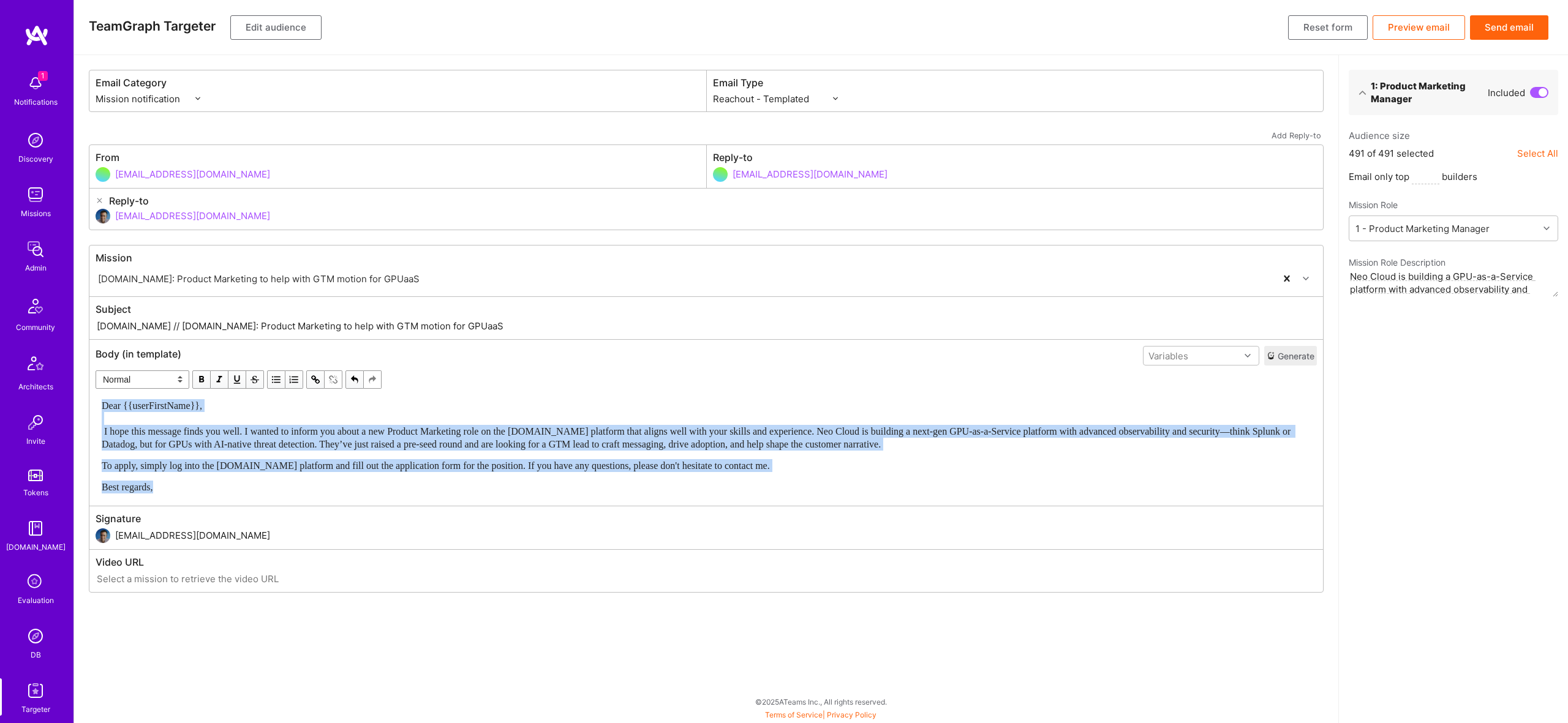
click at [714, 463] on span "To apply, simply log into the [DOMAIN_NAME] platform and fill out the applicati…" at bounding box center [435, 465] width 668 height 10
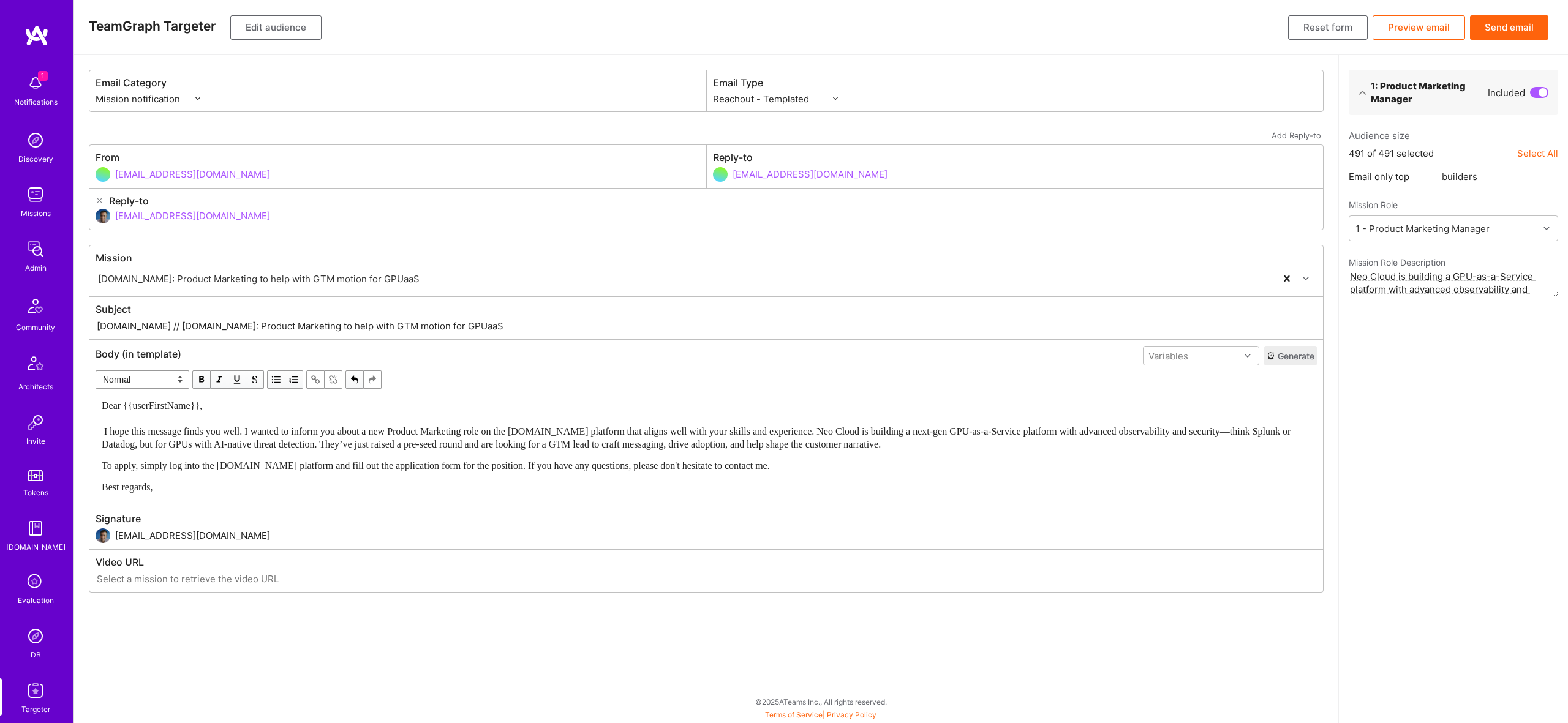
paste input "New Role: Product Marketing (GTM Focus) for GPUaaS Platform"
drag, startPoint x: 142, startPoint y: 326, endPoint x: 764, endPoint y: 349, distance: 622.4
click at [764, 349] on div "Mission [DOMAIN_NAME]: Product Marketing to help with GTM motion for GPUaaS Sub…" at bounding box center [706, 419] width 1235 height 348
type input "[DOMAIN_NAME] // New Role: Product Marketing (GTM Focus) for GPUaaS Platform"
click at [271, 25] on button "Edit audience" at bounding box center [276, 27] width 91 height 25
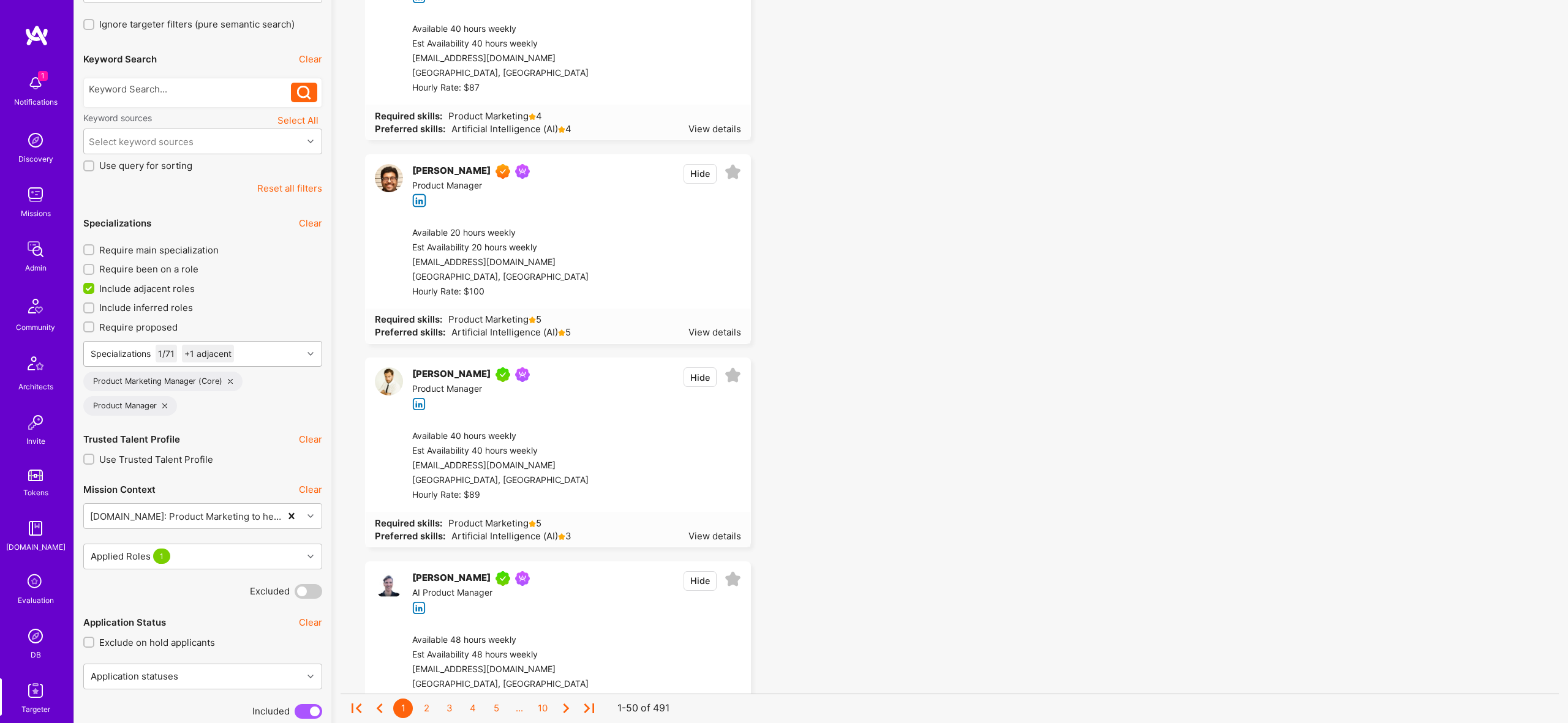
scroll to position [207, 0]
click at [164, 402] on icon at bounding box center [165, 402] width 5 height 5
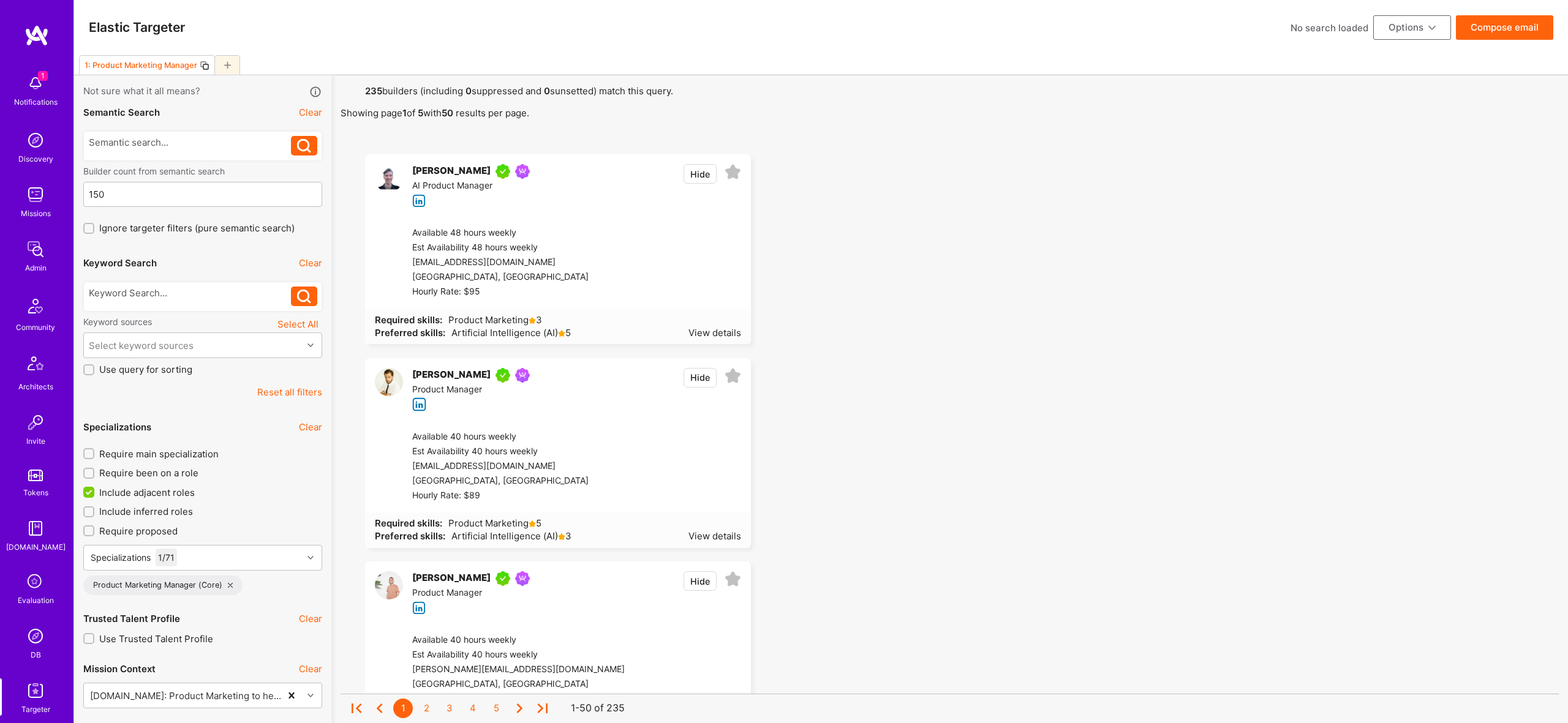
click at [158, 285] on div at bounding box center [202, 296] width 239 height 30
click at [164, 291] on div at bounding box center [190, 293] width 203 height 13
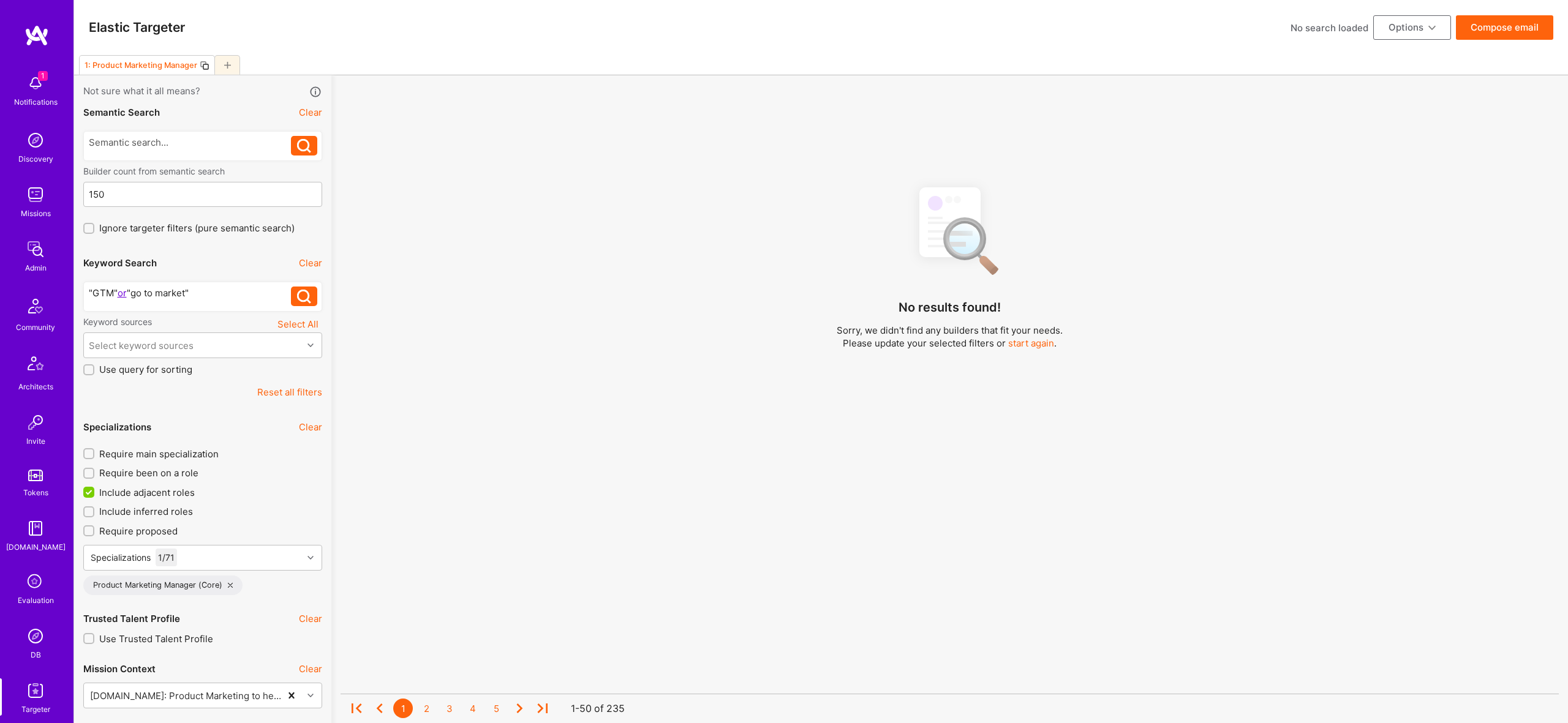
scroll to position [1, 0]
click at [205, 348] on div "Select keyword sources" at bounding box center [193, 345] width 219 height 25
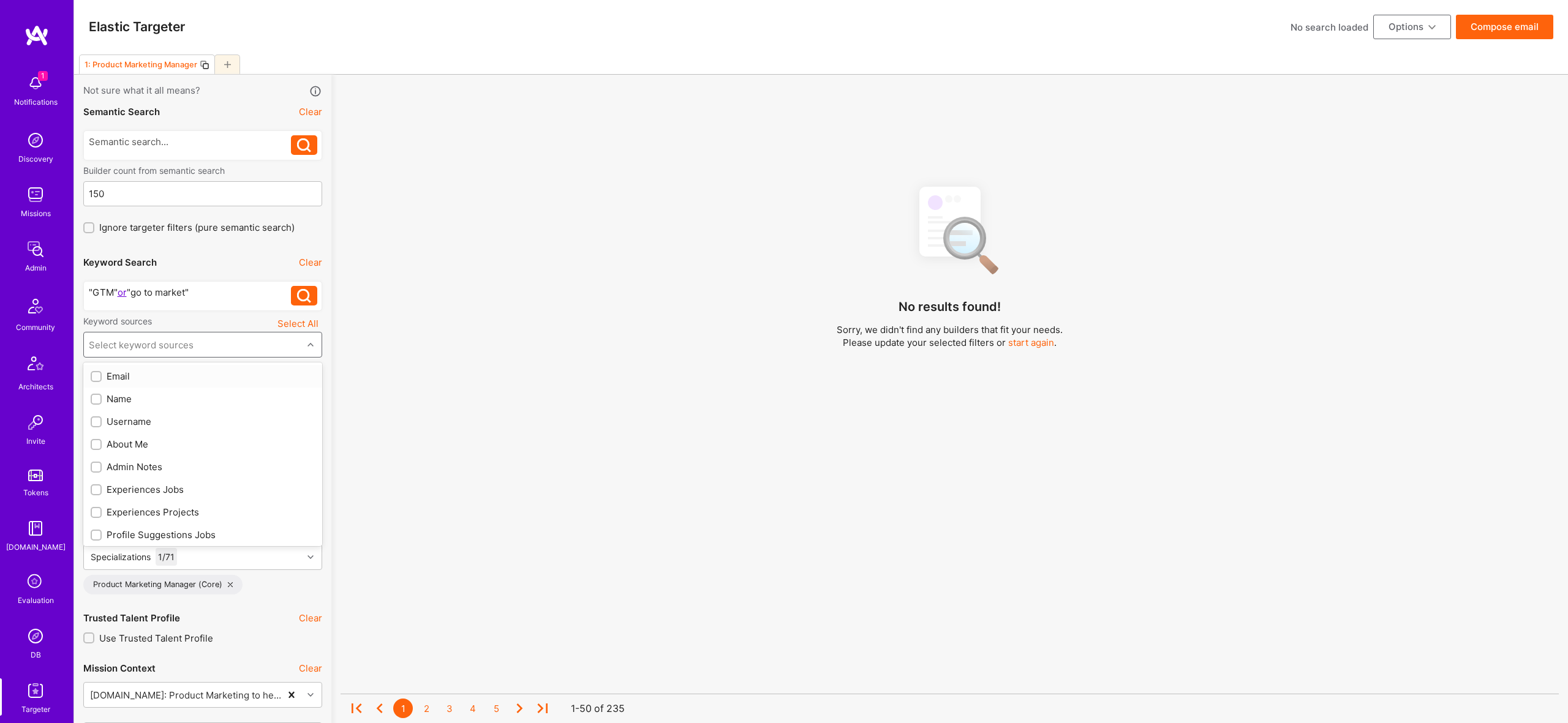
scroll to position [0, 0]
click at [136, 441] on div "About Me" at bounding box center [202, 445] width 224 height 13
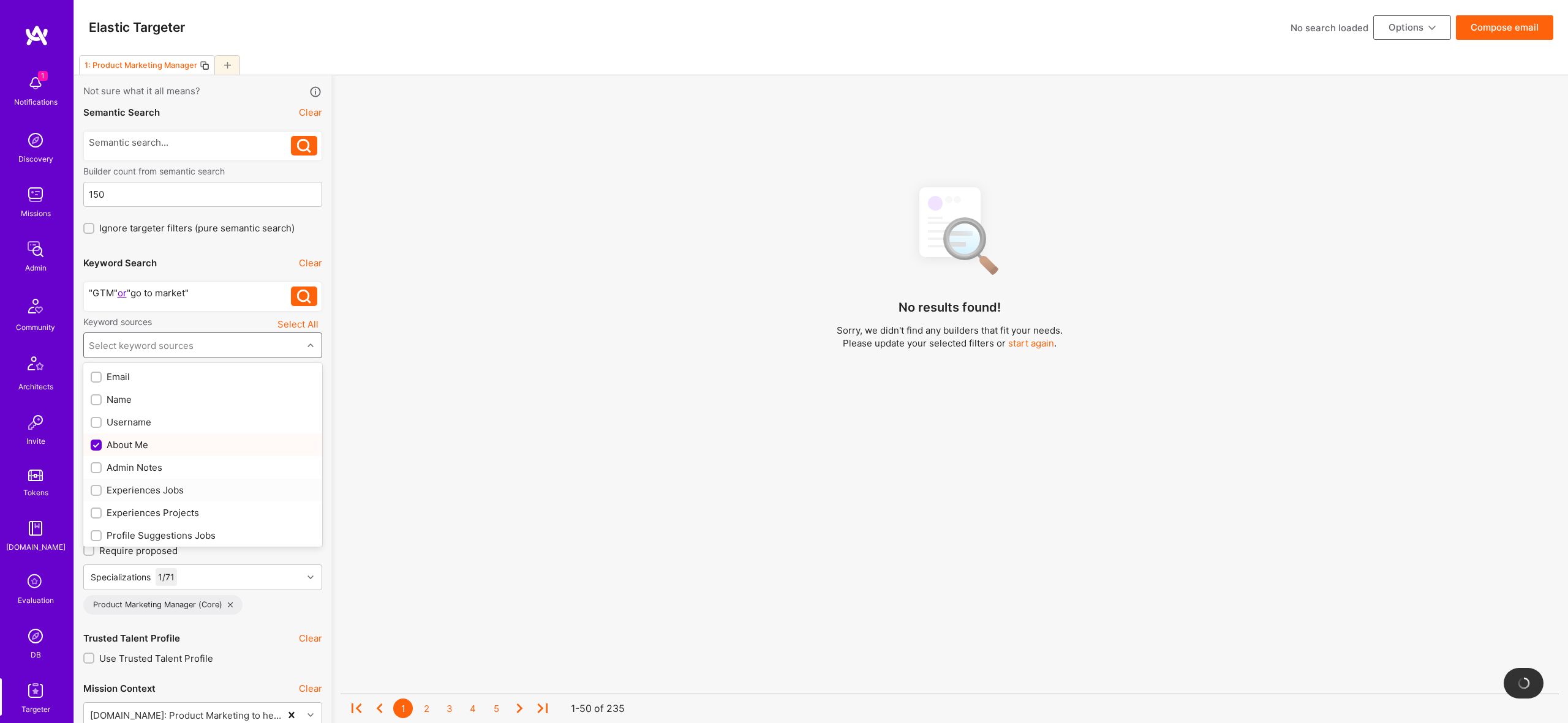
checkbox input "true"
click at [155, 492] on div "Experiences Jobs" at bounding box center [202, 490] width 224 height 13
checkbox input "true"
click at [155, 517] on div "Experiences Projects" at bounding box center [202, 513] width 224 height 13
checkbox input "true"
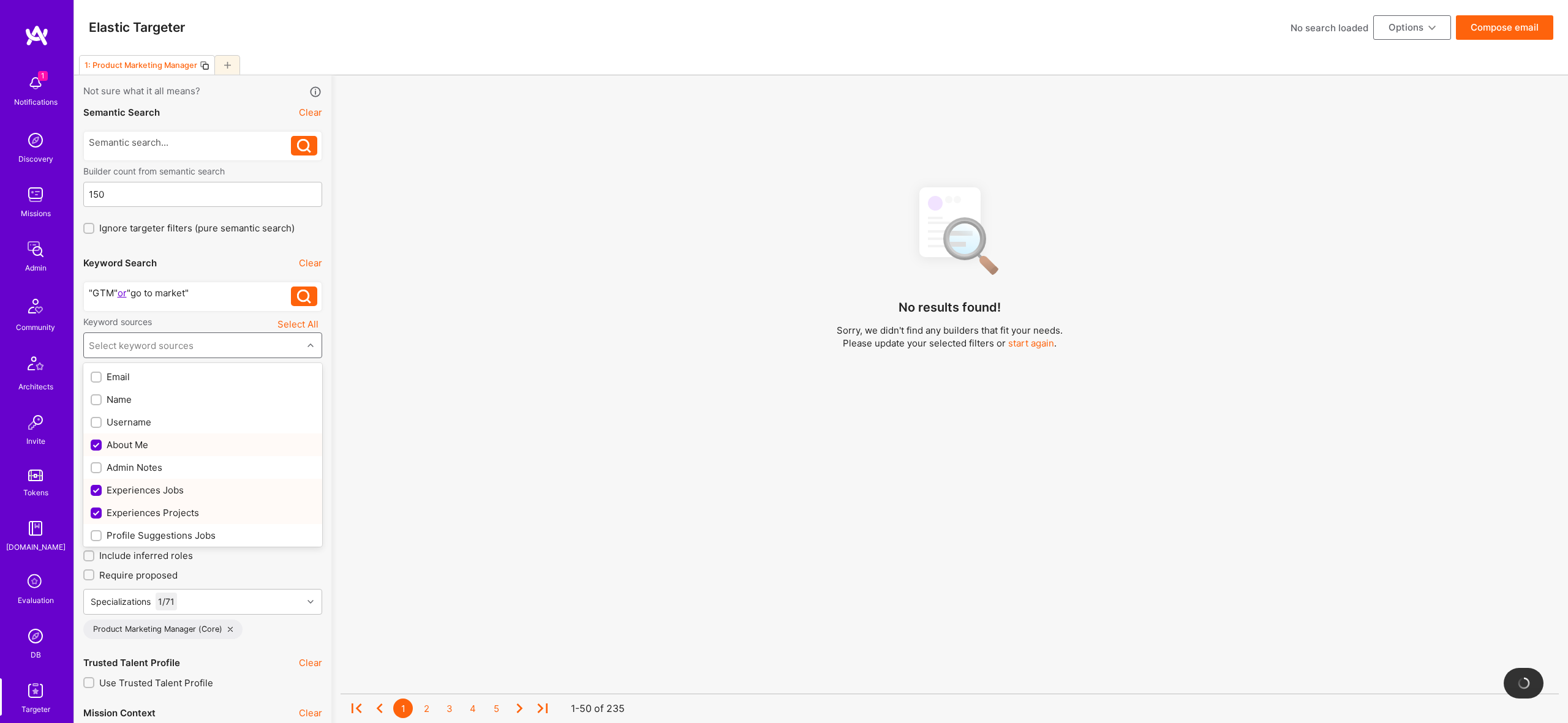
scroll to position [47, 0]
click at [176, 481] on div "Profile Suggestions Jobs" at bounding box center [202, 489] width 239 height 23
click at [179, 489] on div "Profile Suggestions Jobs" at bounding box center [202, 489] width 224 height 13
click at [184, 505] on div "Profile Suggestions Projects" at bounding box center [202, 511] width 239 height 23
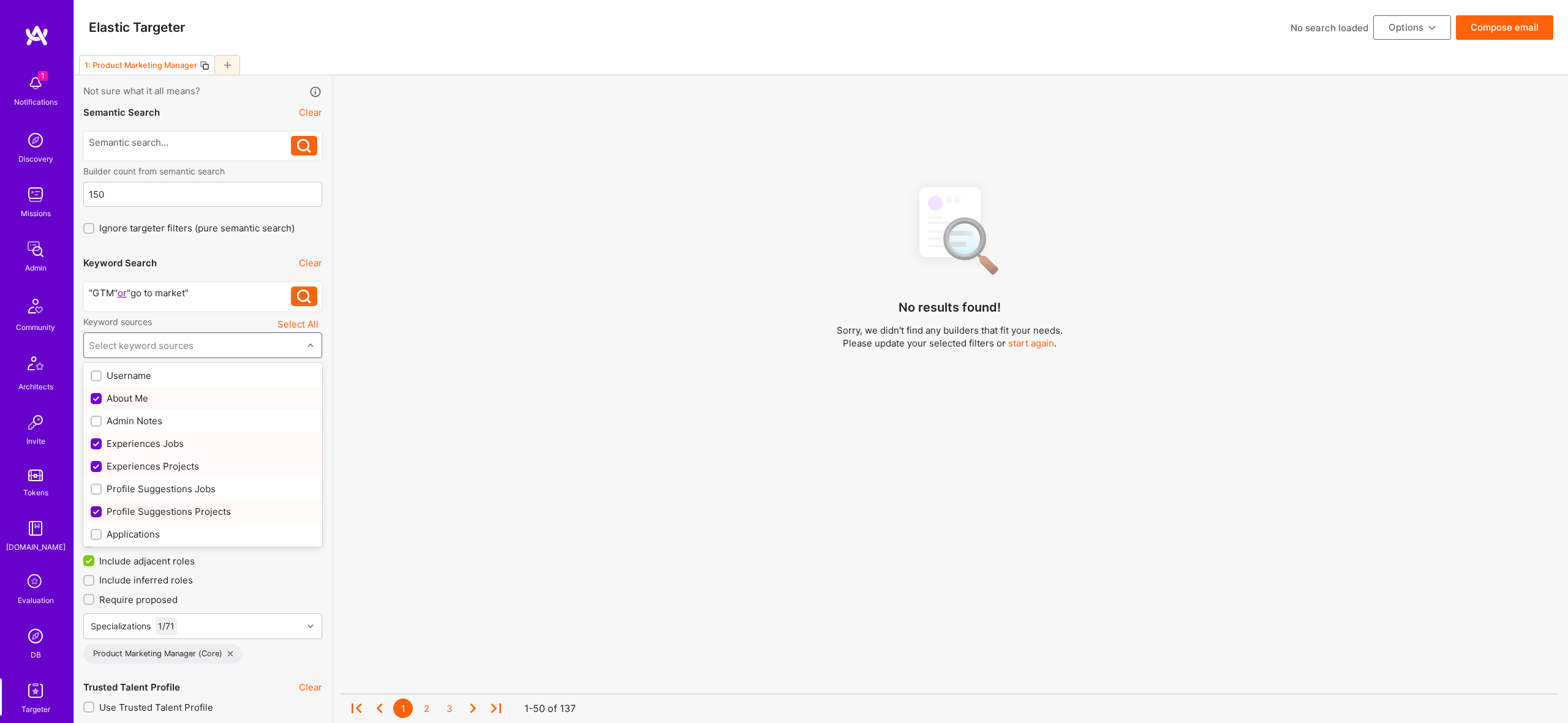
checkbox input "false"
checkbox input "true"
click at [140, 490] on div "Profile Suggestions Jobs" at bounding box center [202, 489] width 224 height 13
checkbox input "true"
click at [215, 296] on div ""GTM" or "go to market"" at bounding box center [190, 293] width 203 height 13
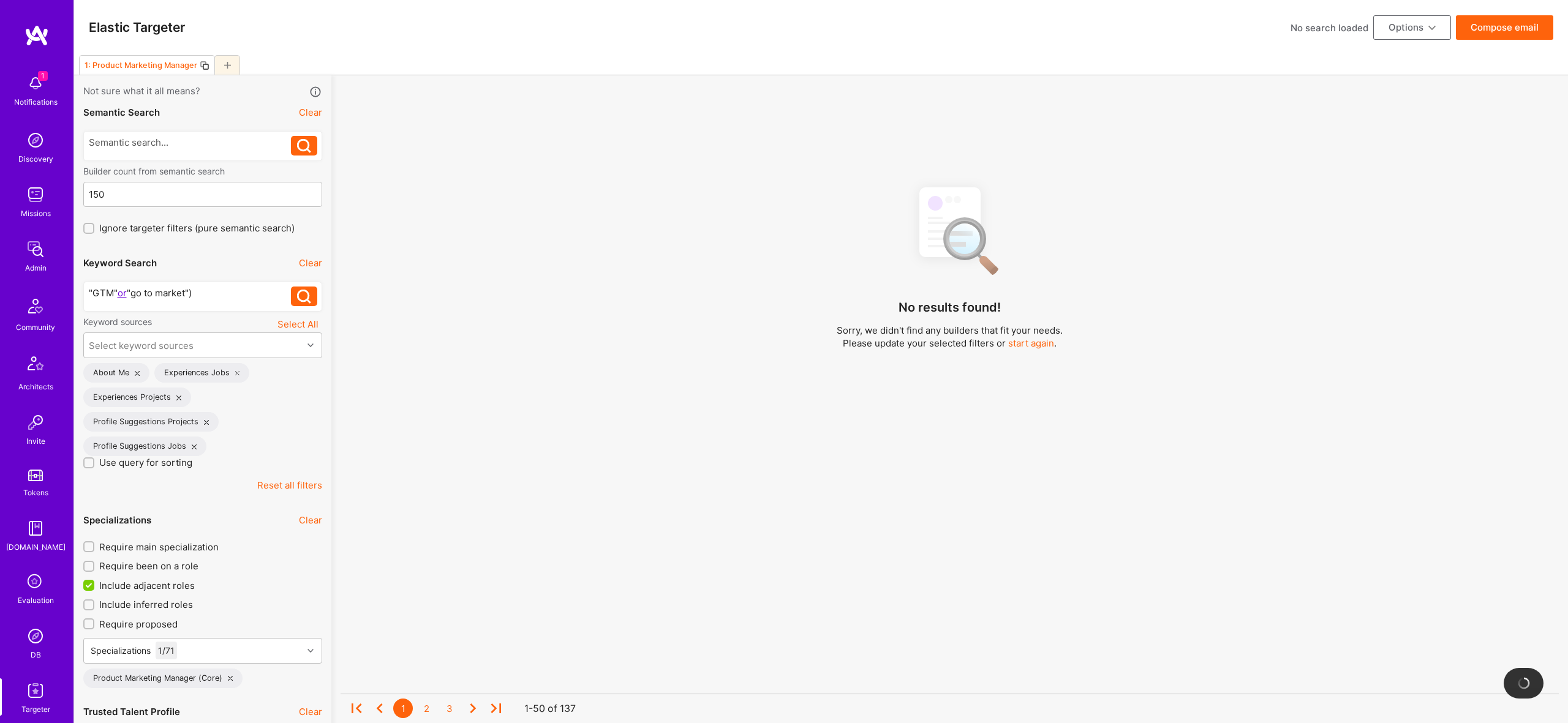
drag, startPoint x: 86, startPoint y: 289, endPoint x: 109, endPoint y: 289, distance: 23.0
click at [88, 289] on div ""GTM" or "go to market") "GTM" or "go to market")" at bounding box center [202, 296] width 239 height 30
click at [83, 296] on div ""GTM" or "go to market") "GTM" or "go to market")" at bounding box center [202, 296] width 239 height 30
click at [89, 292] on div ""GTM" or "go to market")" at bounding box center [190, 293] width 203 height 13
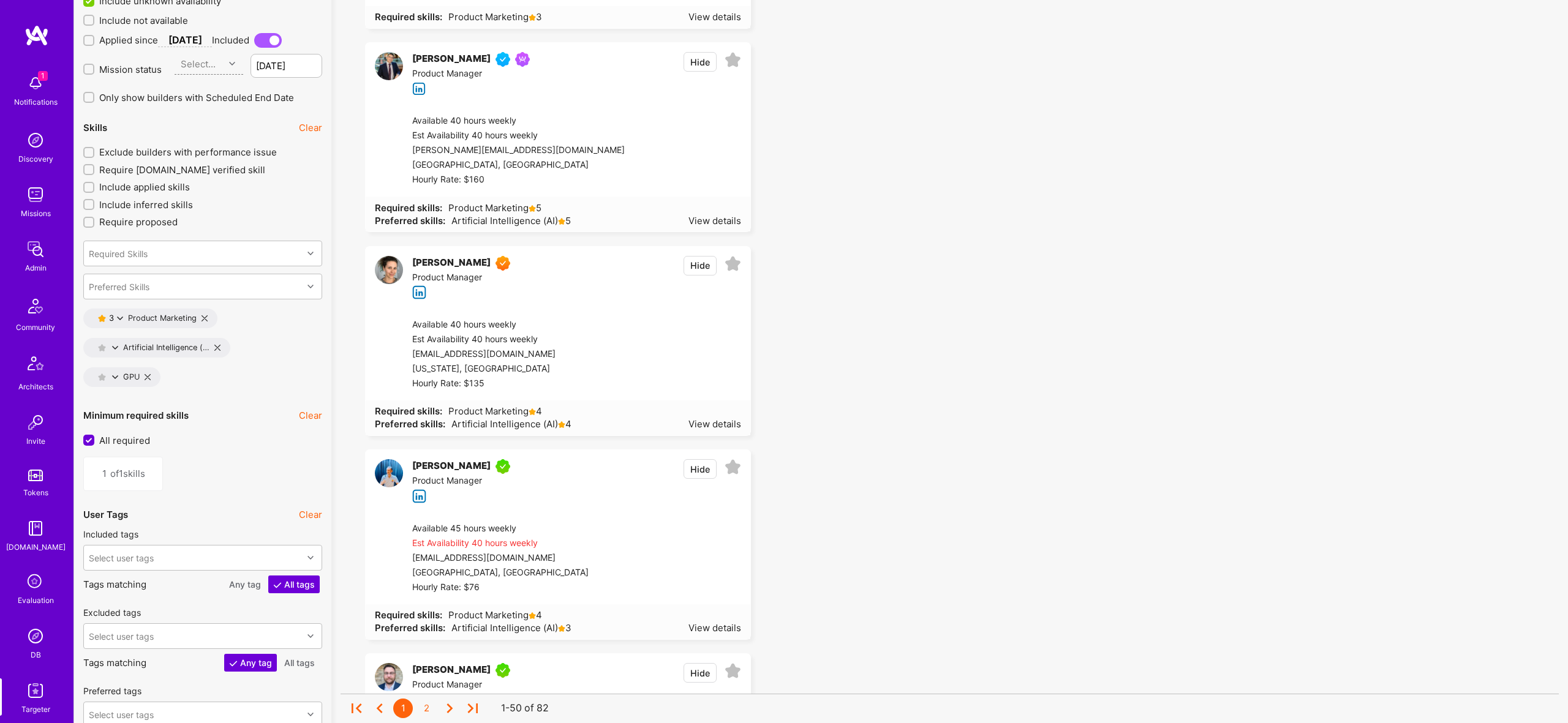
scroll to position [1681, 0]
click at [122, 314] on icon at bounding box center [120, 315] width 6 height 6
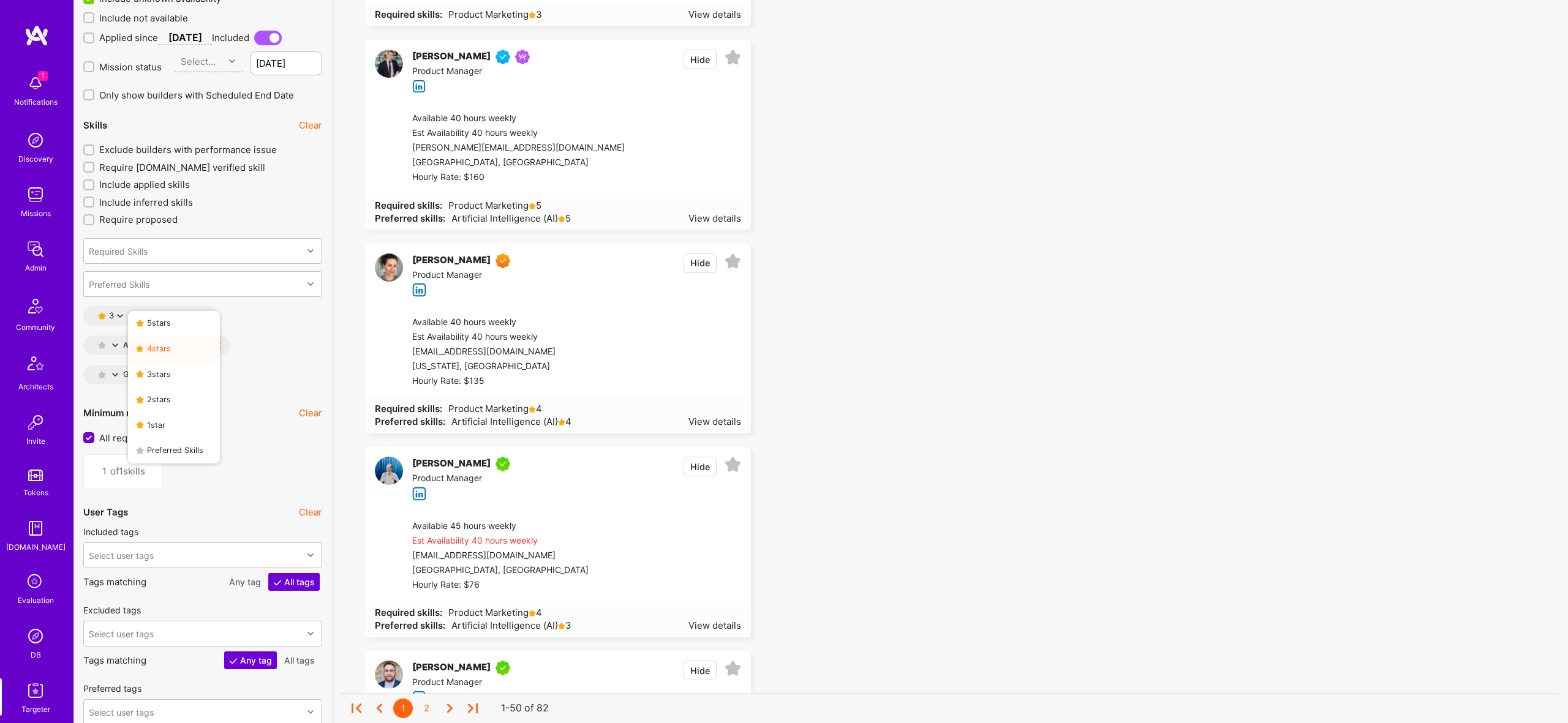
click at [170, 352] on button "4 star s" at bounding box center [174, 349] width 92 height 26
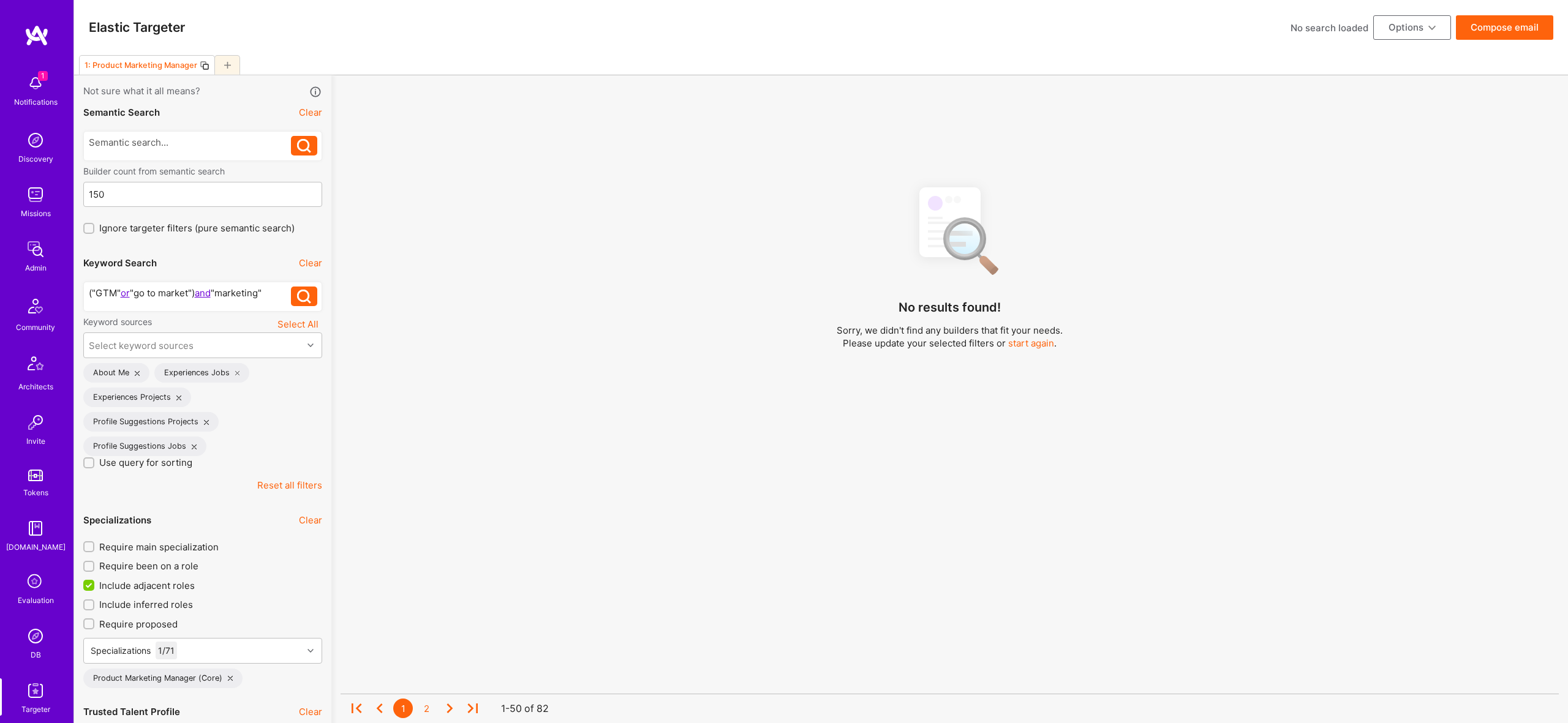
drag, startPoint x: 272, startPoint y: 294, endPoint x: 528, endPoint y: 276, distance: 256.6
click at [276, 292] on div "("GTM" or "go to market") and "marketing"" at bounding box center [190, 293] width 203 height 13
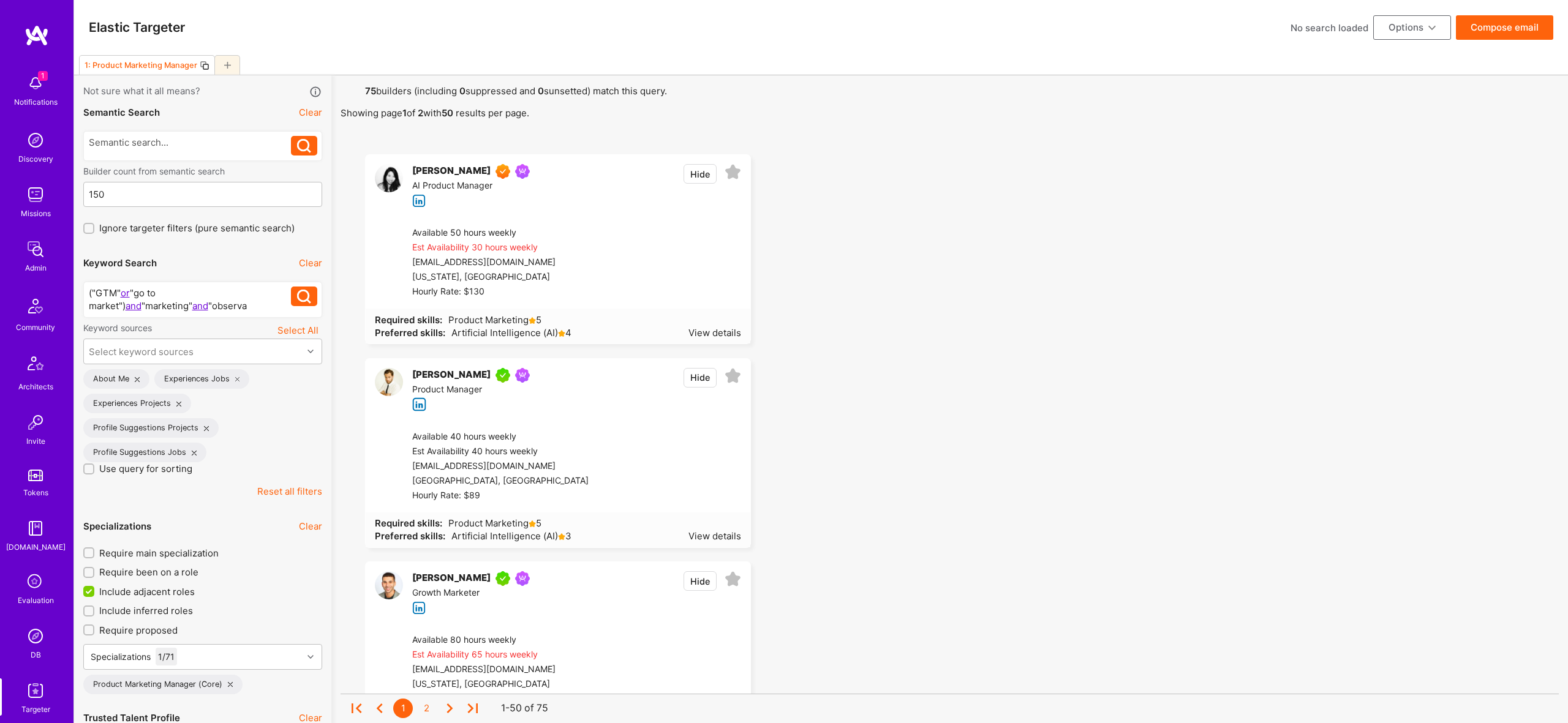
click at [131, 309] on div "("GTM" or "go to market") and "marketing" and "observa" at bounding box center [190, 300] width 203 height 26
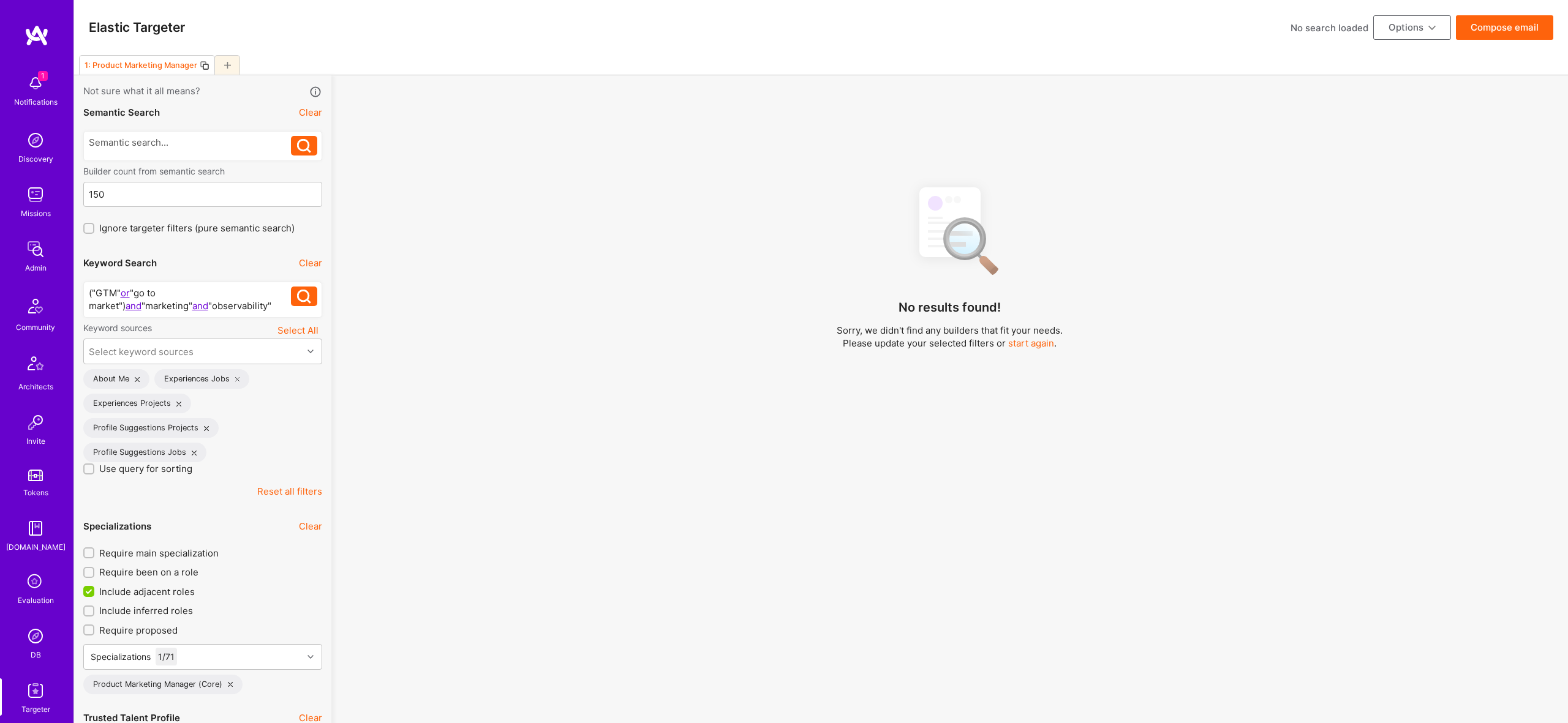
click at [182, 305] on div "("GTM" or "go to market") and "marketing" and "observability"" at bounding box center [190, 300] width 203 height 26
drag, startPoint x: 102, startPoint y: 302, endPoint x: 428, endPoint y: 311, distance: 326.1
click at [103, 302] on div "("GTM" or "go to market") and "marketing" and "observability" or "cloud")" at bounding box center [190, 300] width 203 height 26
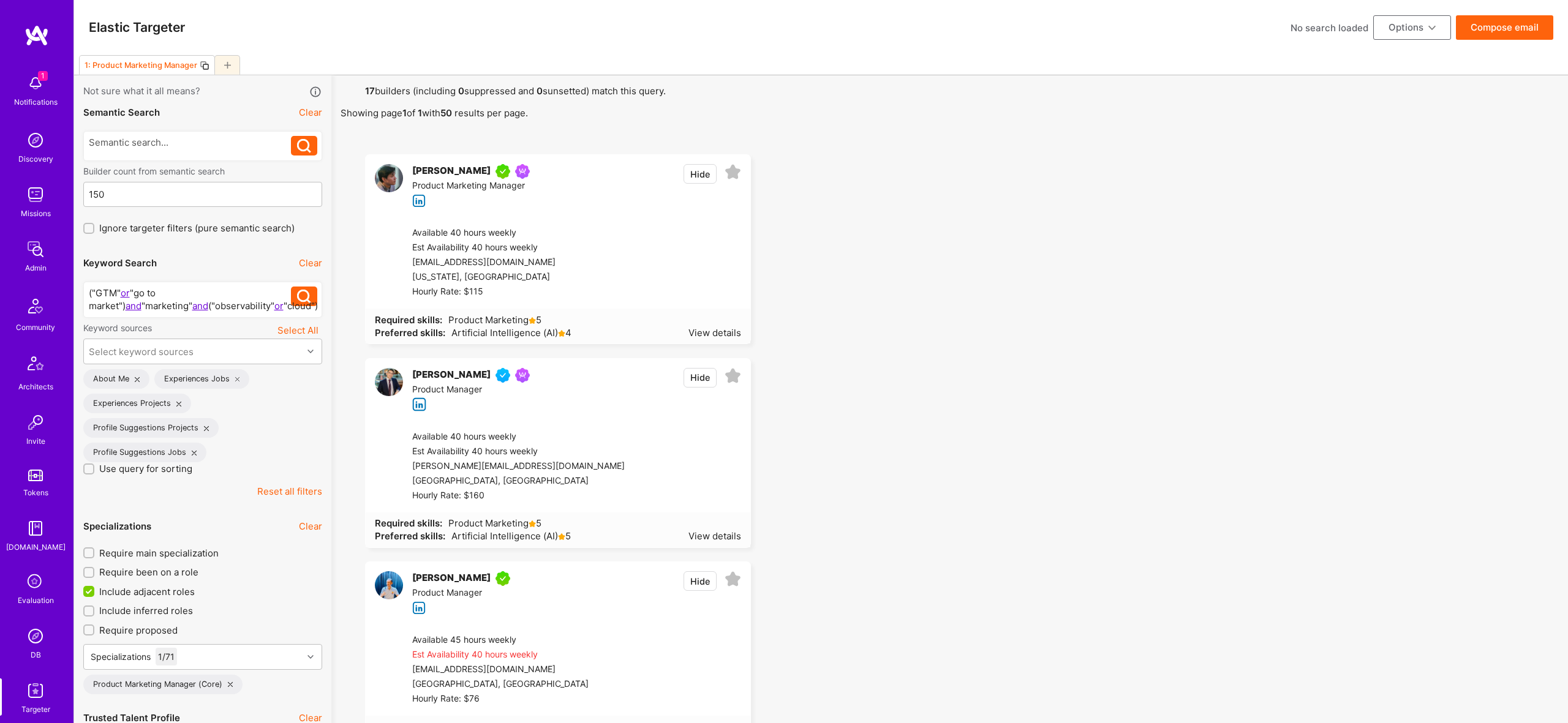
click at [224, 304] on div "("GTM" or "go to market") and "marketing" and ("observability" or "cloud")" at bounding box center [190, 300] width 203 height 26
click at [217, 305] on div "("GTM" or "go to market") and "marketing" and ("observability" or "cloud")" at bounding box center [190, 300] width 203 height 26
click at [255, 298] on div "("GTM" or "go to market") and "marketing" and ("observability" or "cloud" or "g…" at bounding box center [190, 300] width 203 height 26
click at [255, 305] on div "("GTM" or "go to market") and "marketing" and ("observability" or "cloud" or "g…" at bounding box center [190, 300] width 203 height 26
drag, startPoint x: 105, startPoint y: 305, endPoint x: 312, endPoint y: 309, distance: 207.0
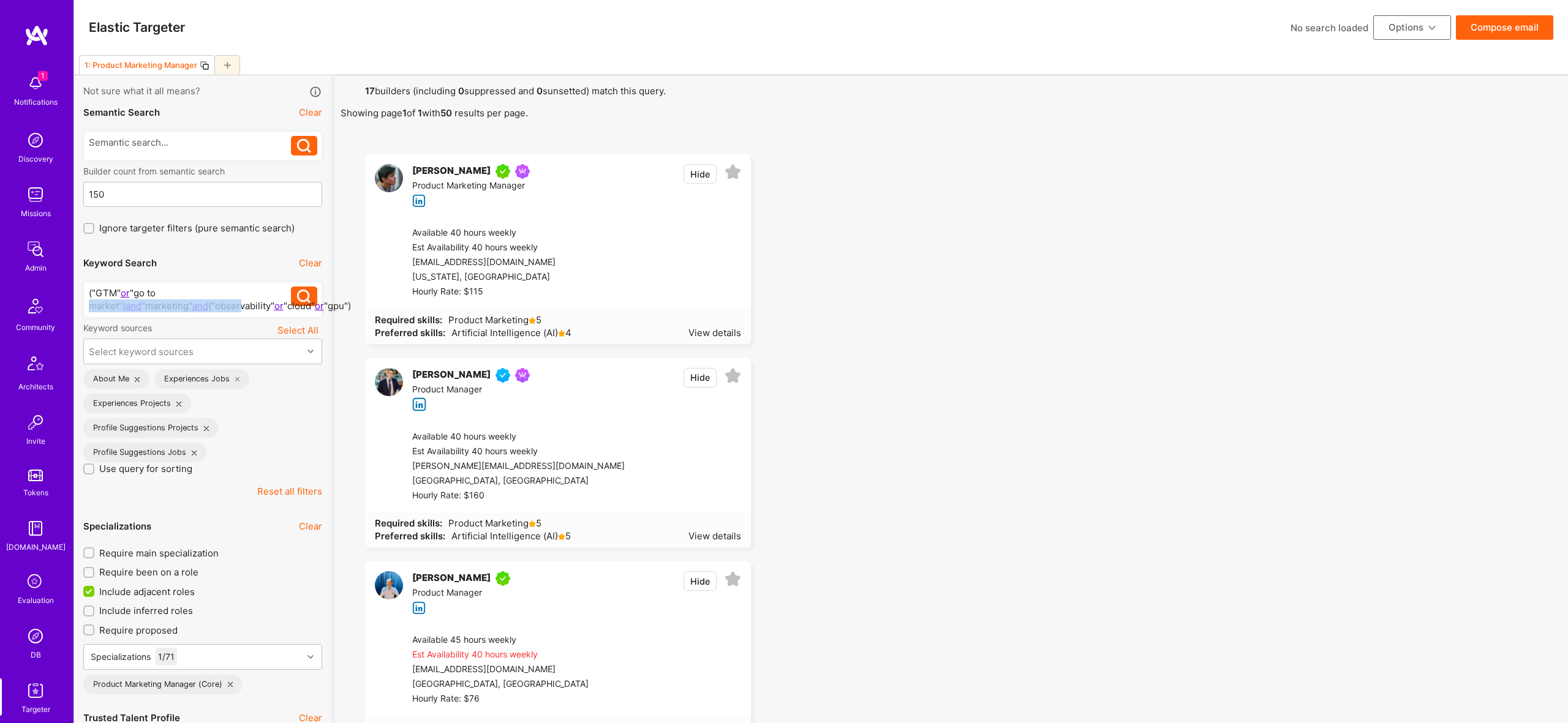
click at [312, 309] on div "("GTM" or "go to market") and "marketing" and ("observability" or "cloud" or "g…" at bounding box center [202, 300] width 239 height 37
drag, startPoint x: 1327, startPoint y: 409, endPoint x: 1334, endPoint y: 400, distance: 11.4
click at [1496, 33] on button "Compose email" at bounding box center [1505, 27] width 98 height 25
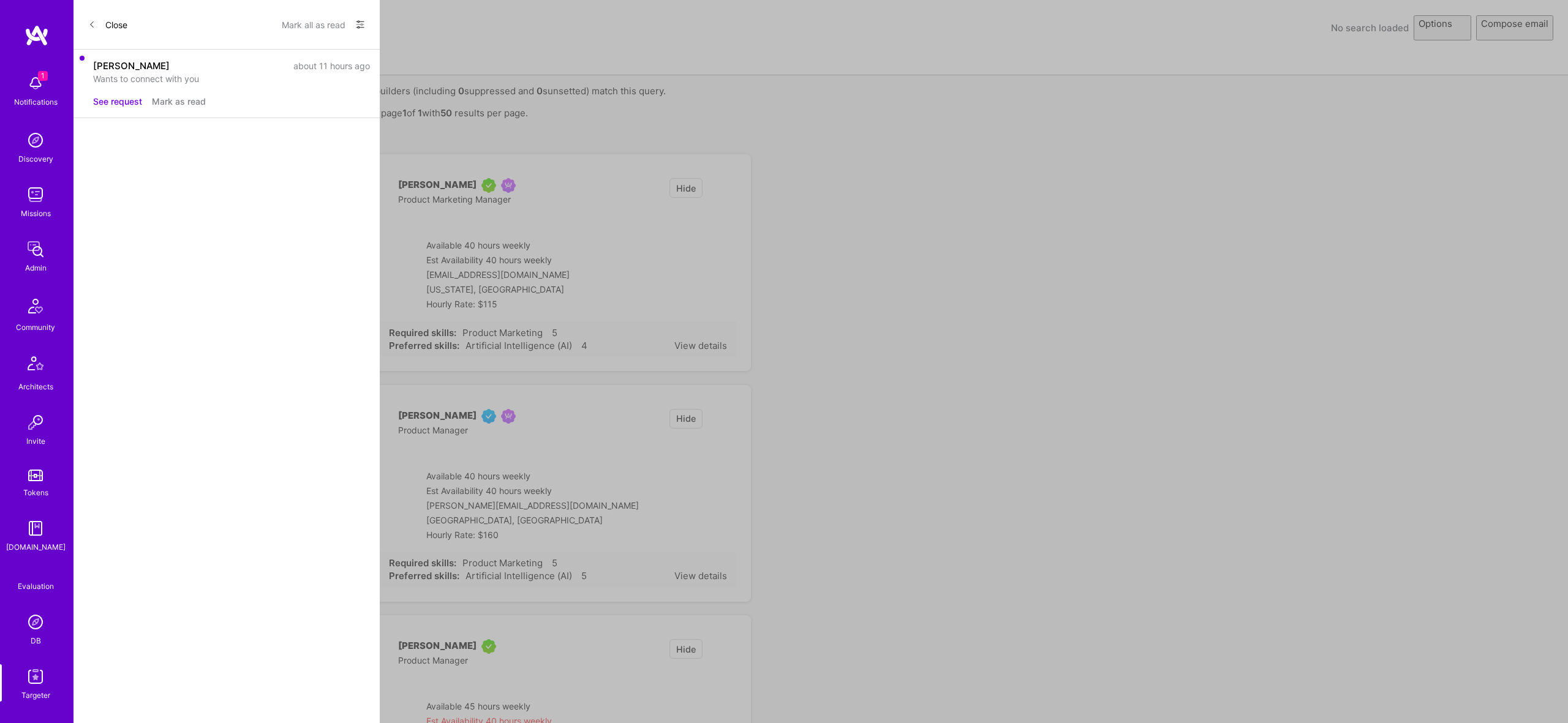
select select "rich-reachout"
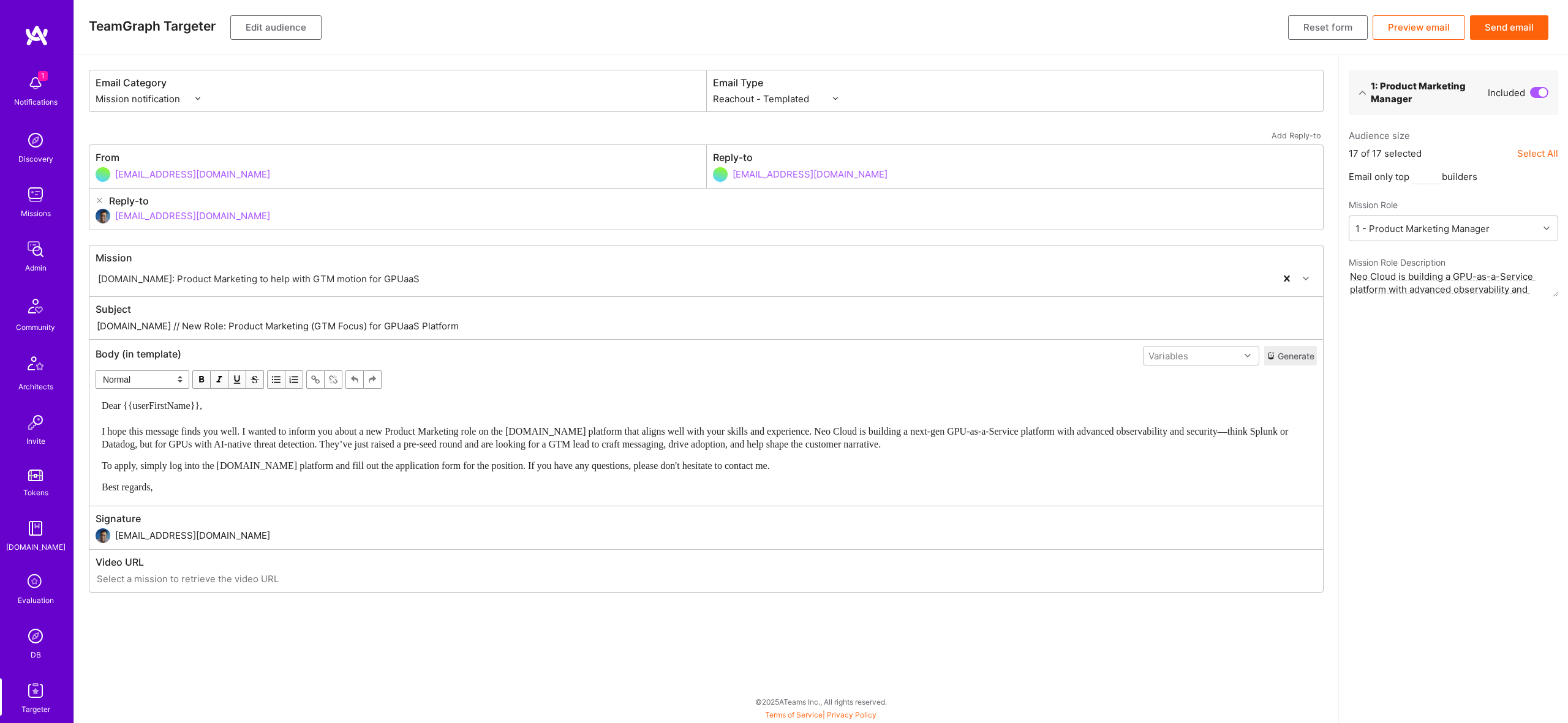
click at [283, 27] on button "Edit audience" at bounding box center [276, 27] width 91 height 25
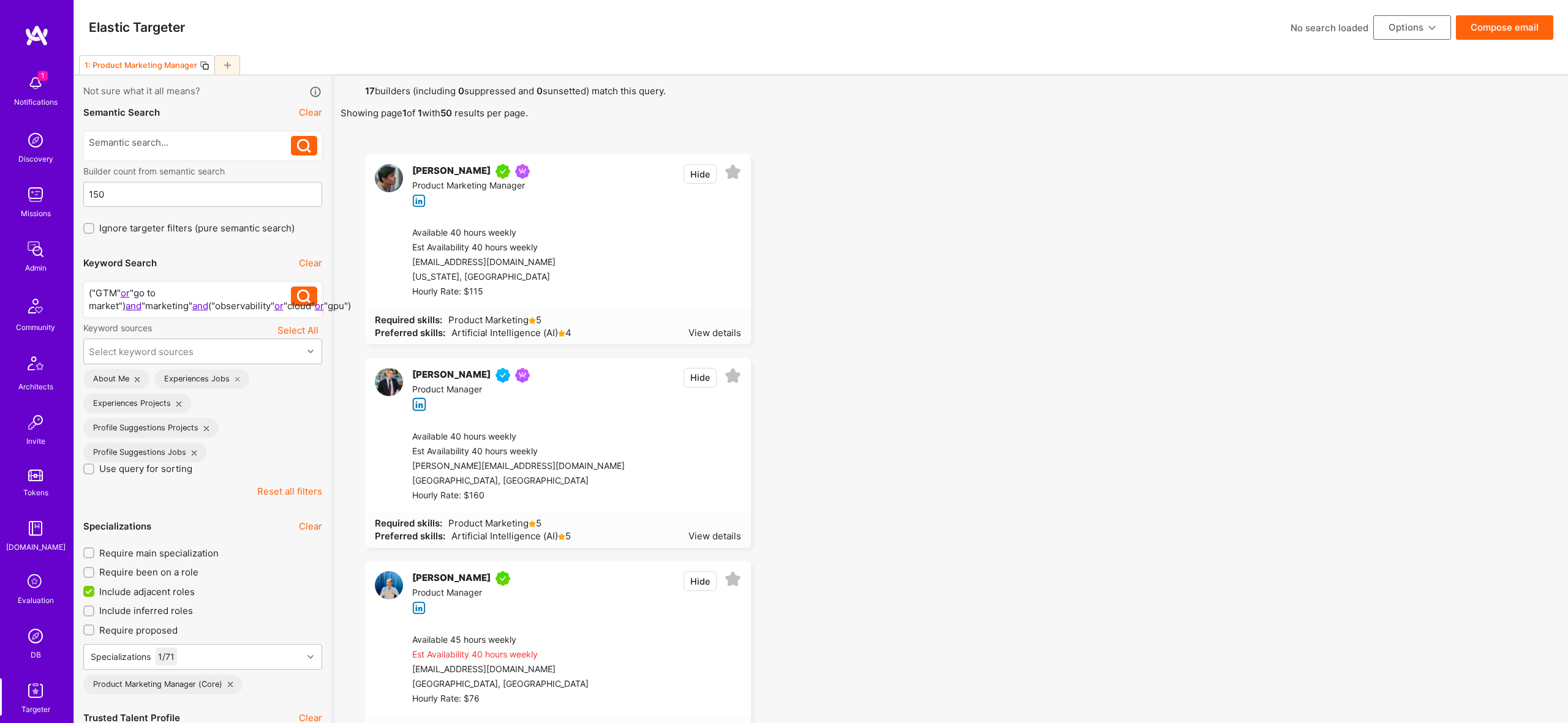
click at [85, 305] on div "("GTM" or "go to market") and "marketing" and ("observability" or "cloud" or "g…" at bounding box center [202, 300] width 239 height 37
drag, startPoint x: 282, startPoint y: 298, endPoint x: 291, endPoint y: 292, distance: 10.8
click at [291, 292] on div "("GTM" or "go to market") and "marketing" and ("observability" or "cloud" or "g…" at bounding box center [190, 300] width 203 height 26
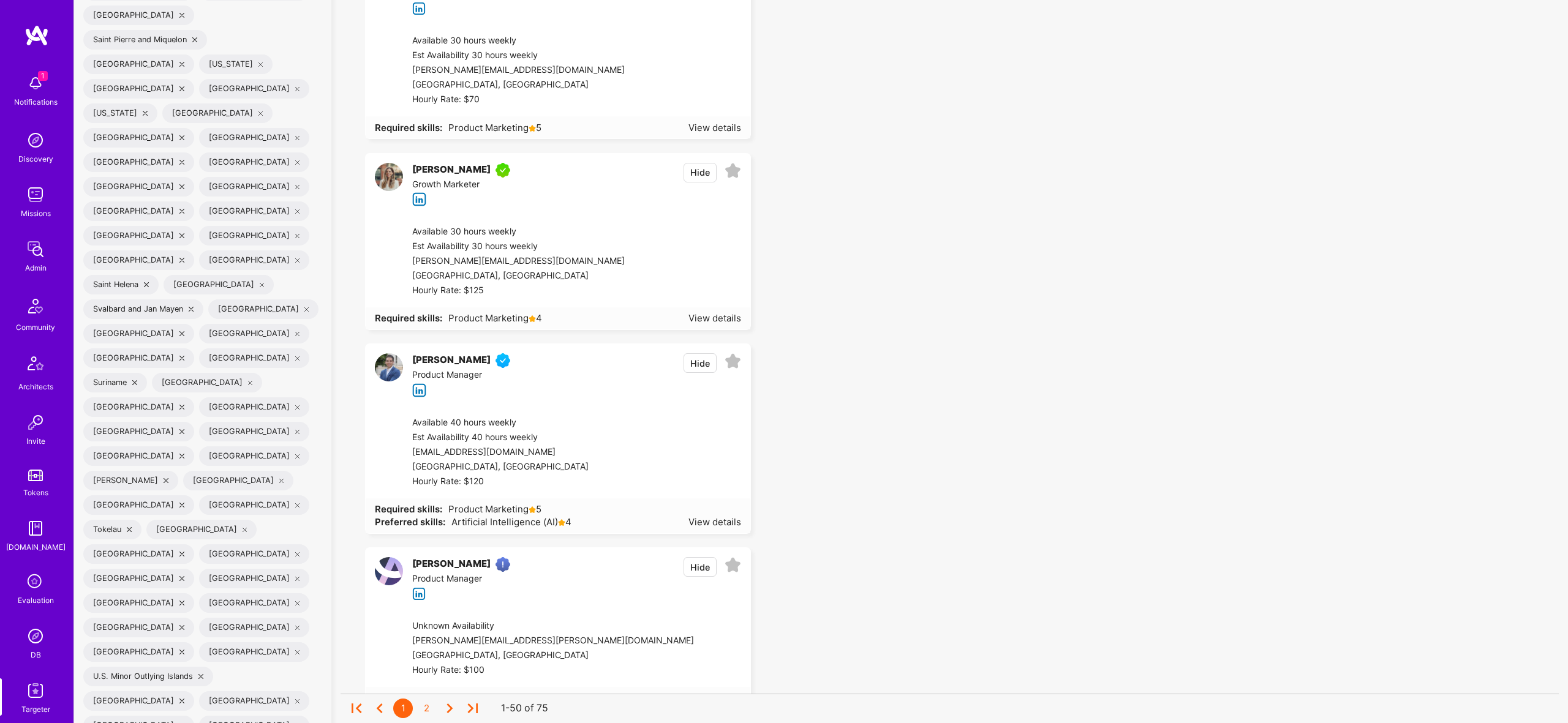
scroll to position [4787, 0]
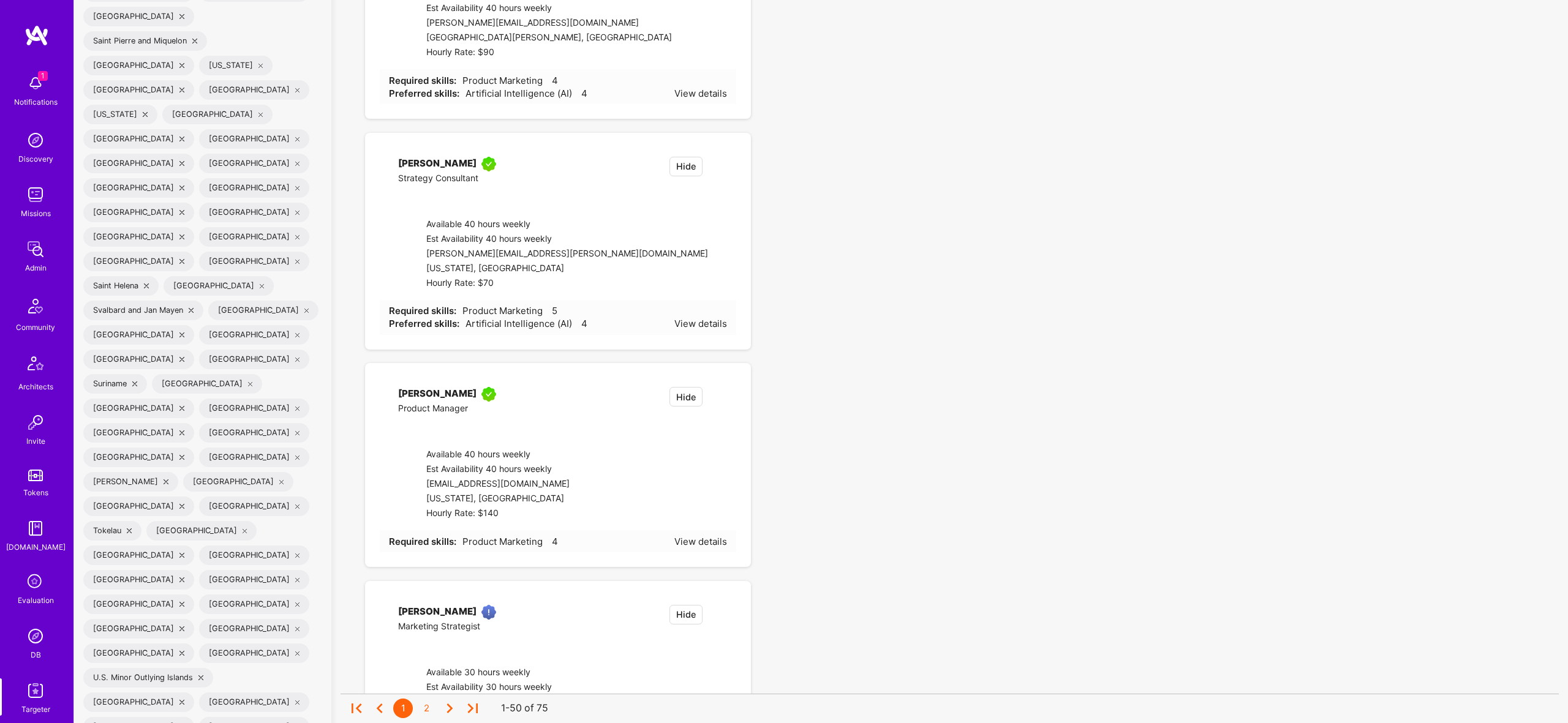
checkbox input "false"
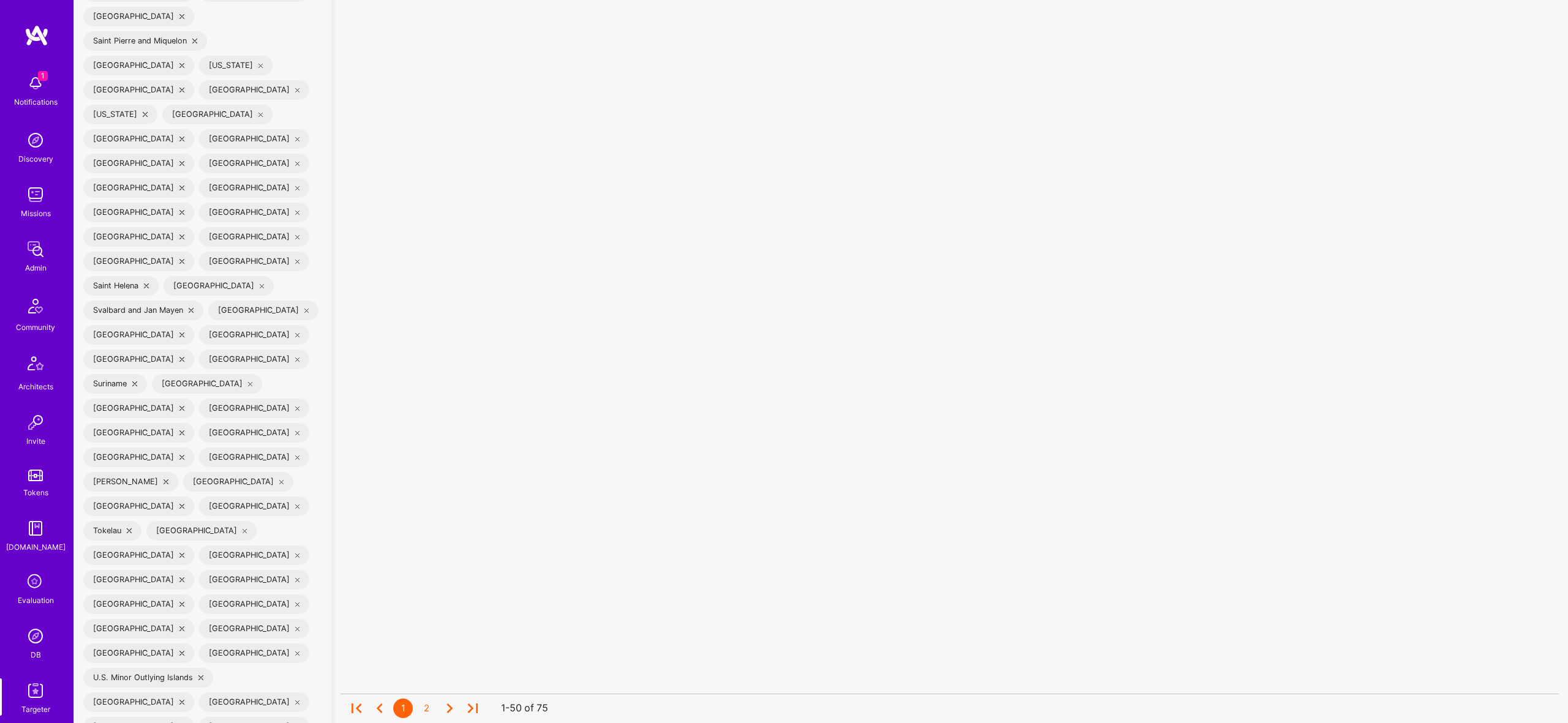
checkbox input "false"
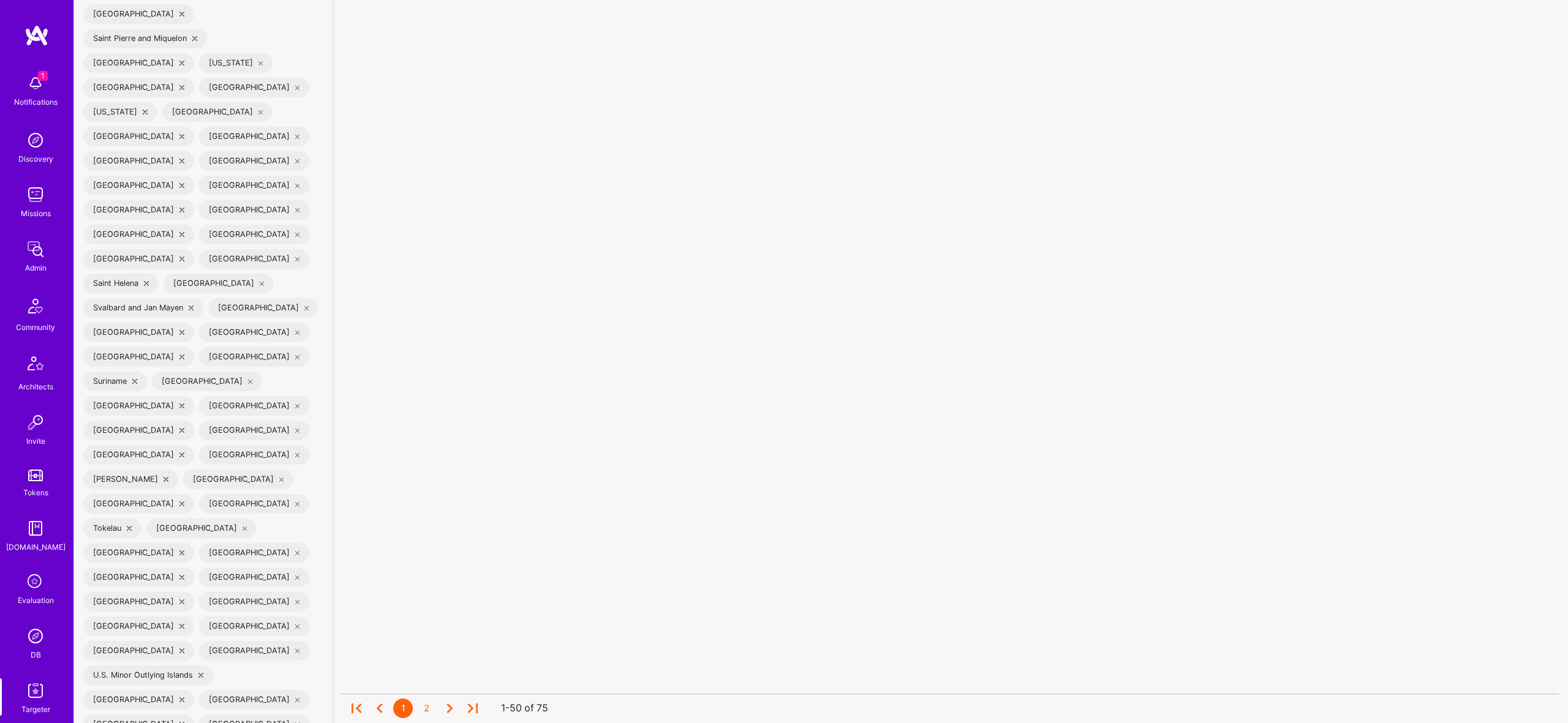
checkbox input "false"
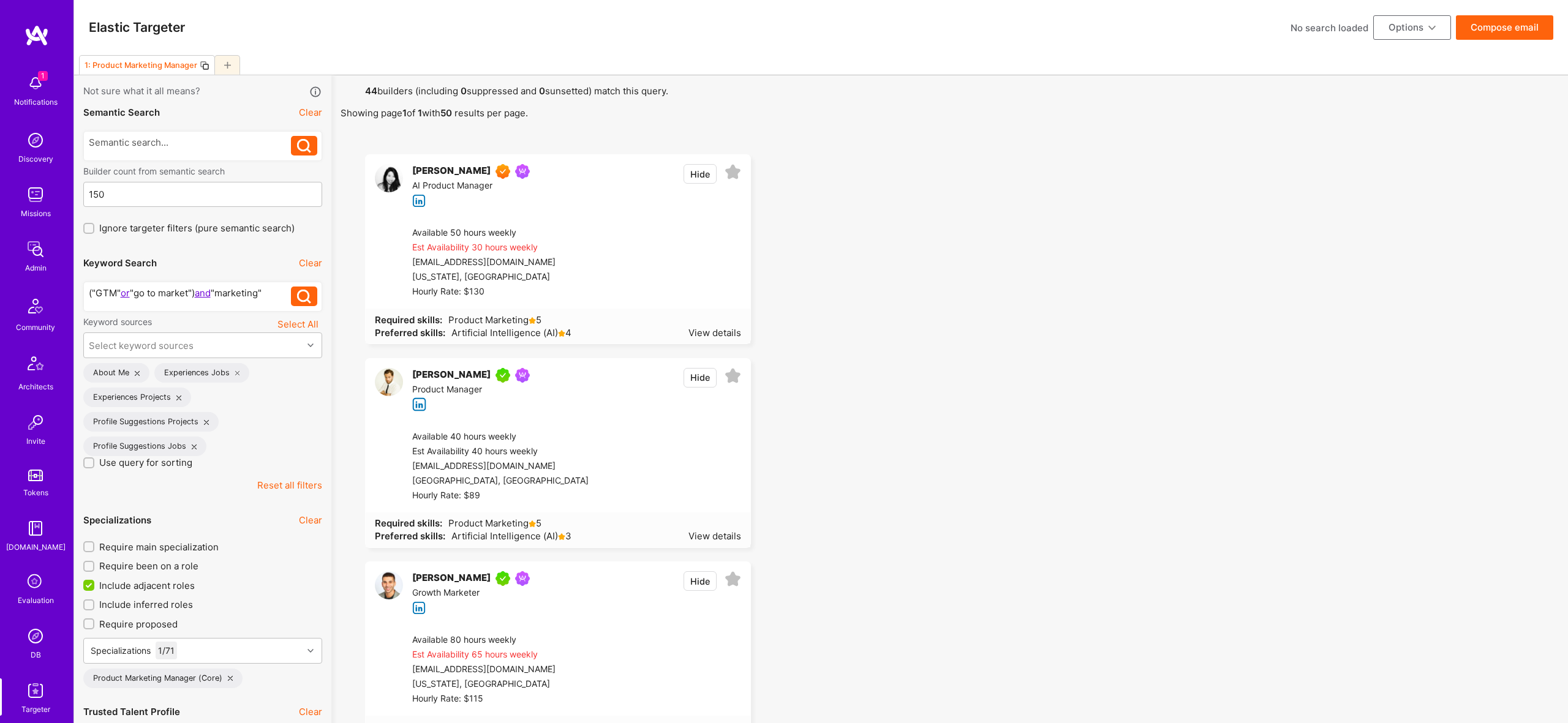
click at [1538, 37] on button "Compose email" at bounding box center [1505, 27] width 98 height 25
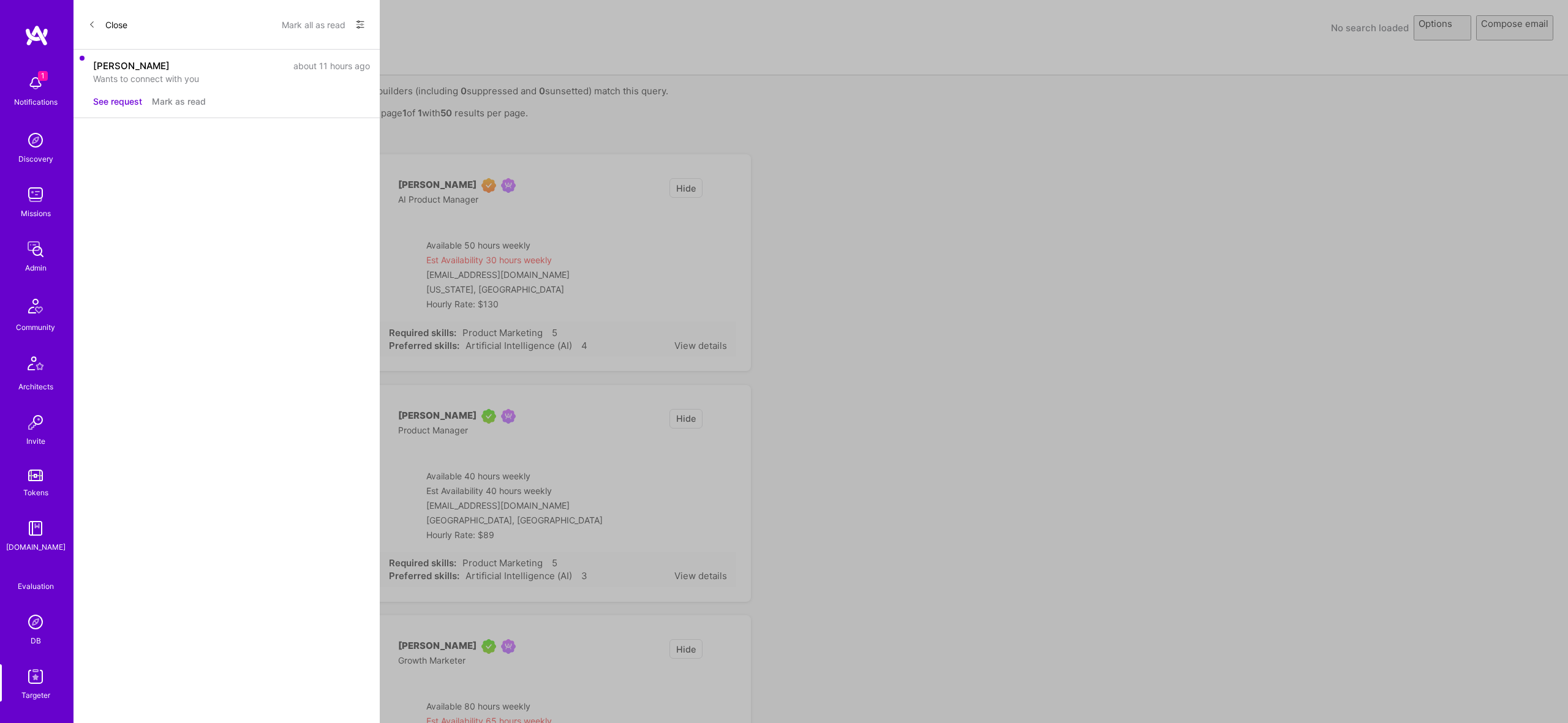
select select "rich-reachout"
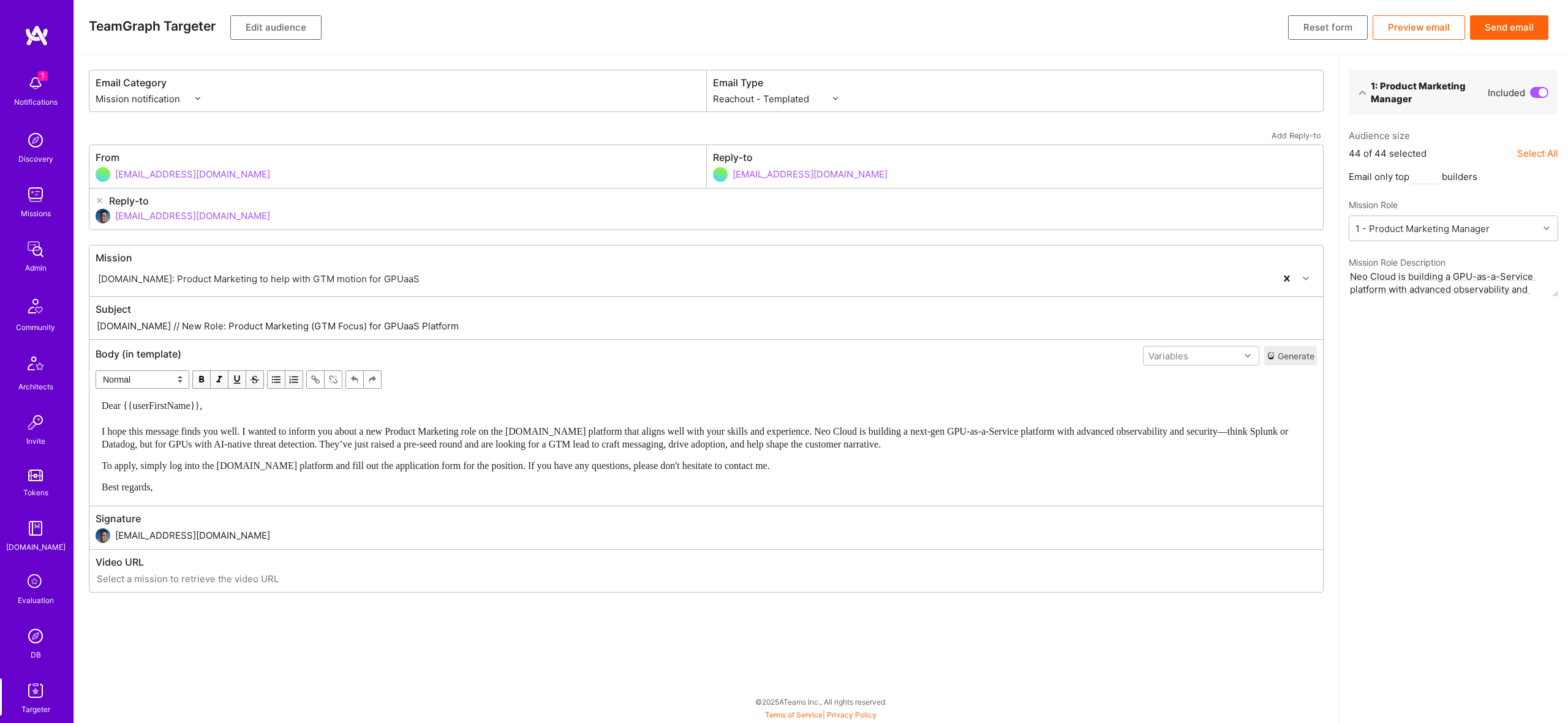
click at [1509, 37] on button "Send email" at bounding box center [1509, 27] width 79 height 25
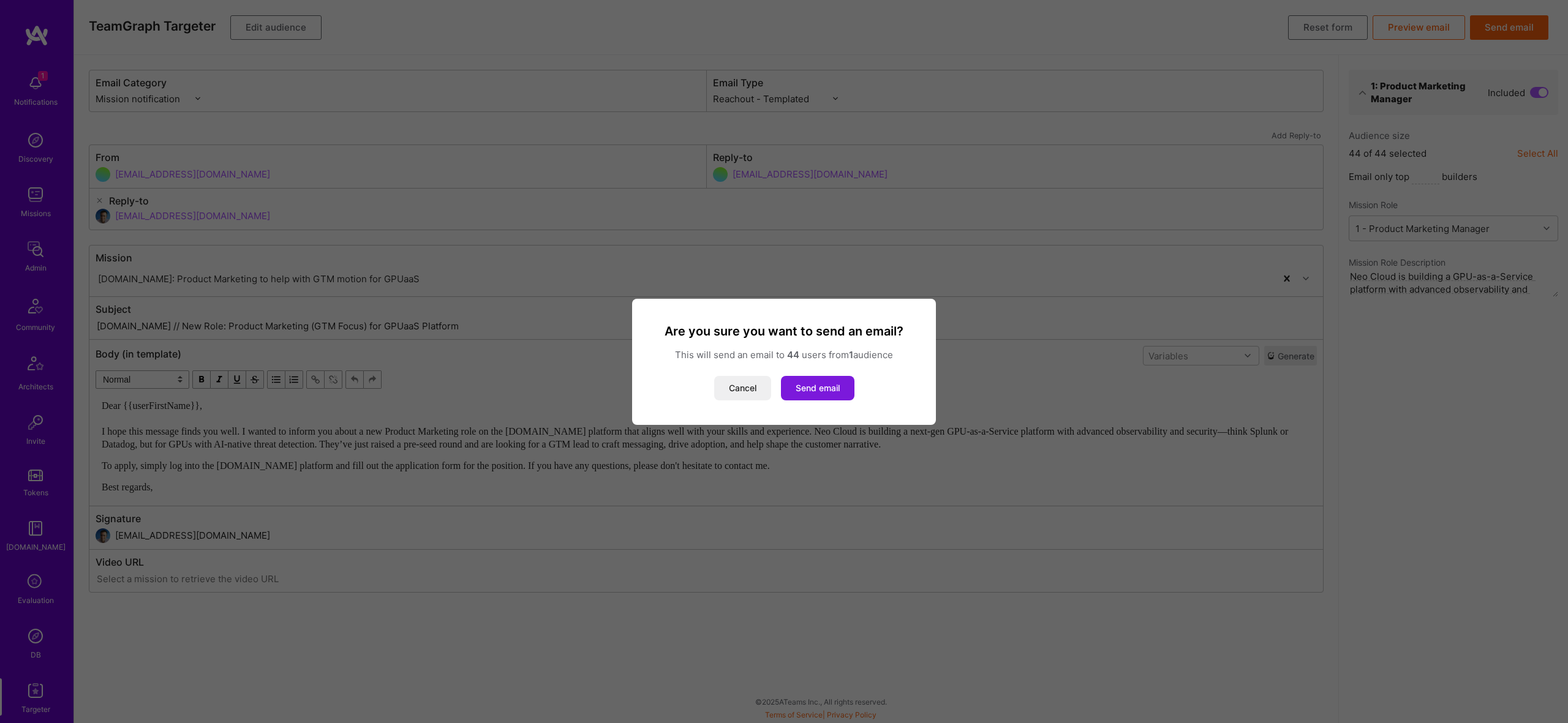
click at [813, 389] on button "Send email" at bounding box center [817, 388] width 73 height 25
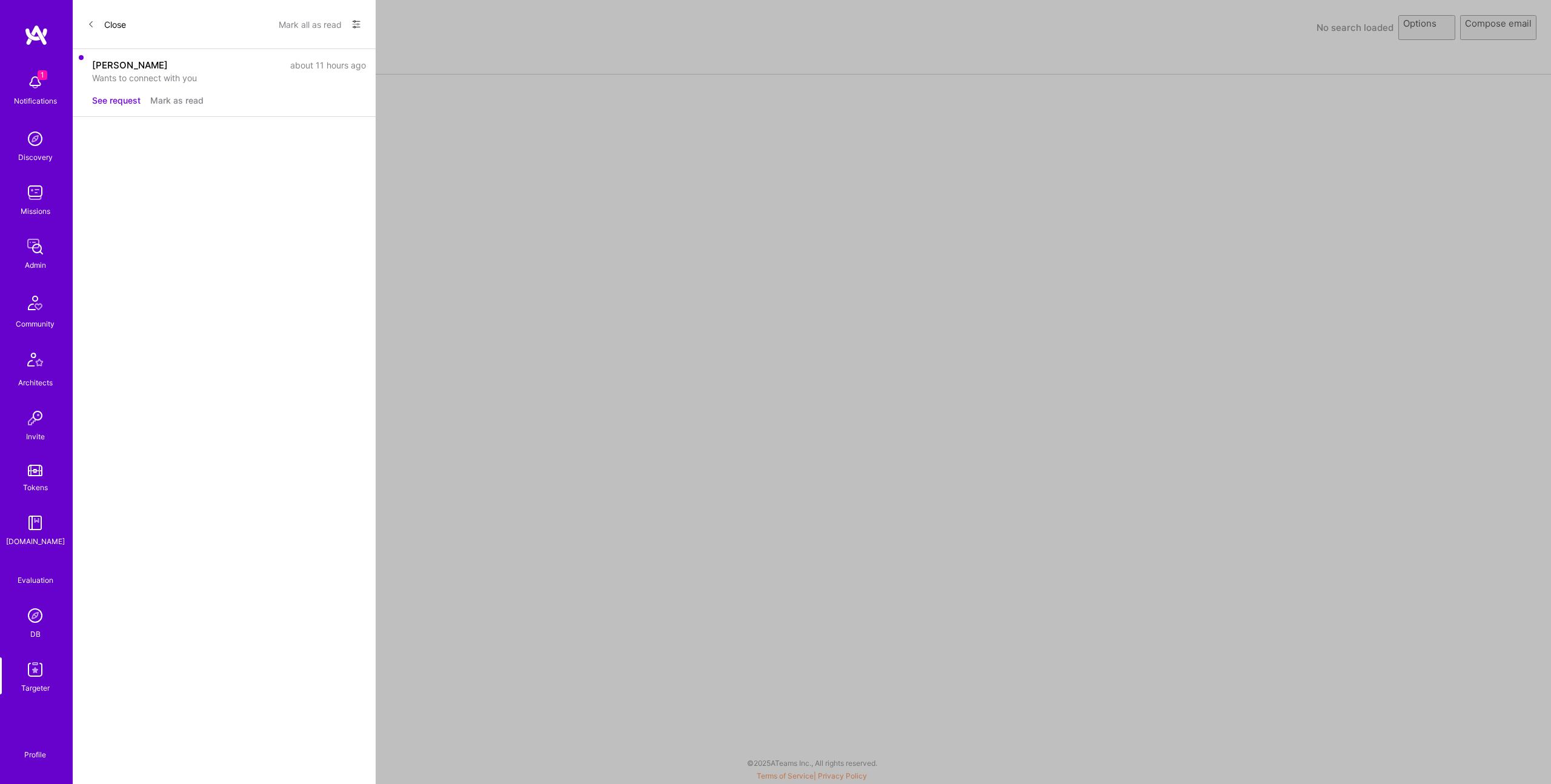
select select "rich-reachout"
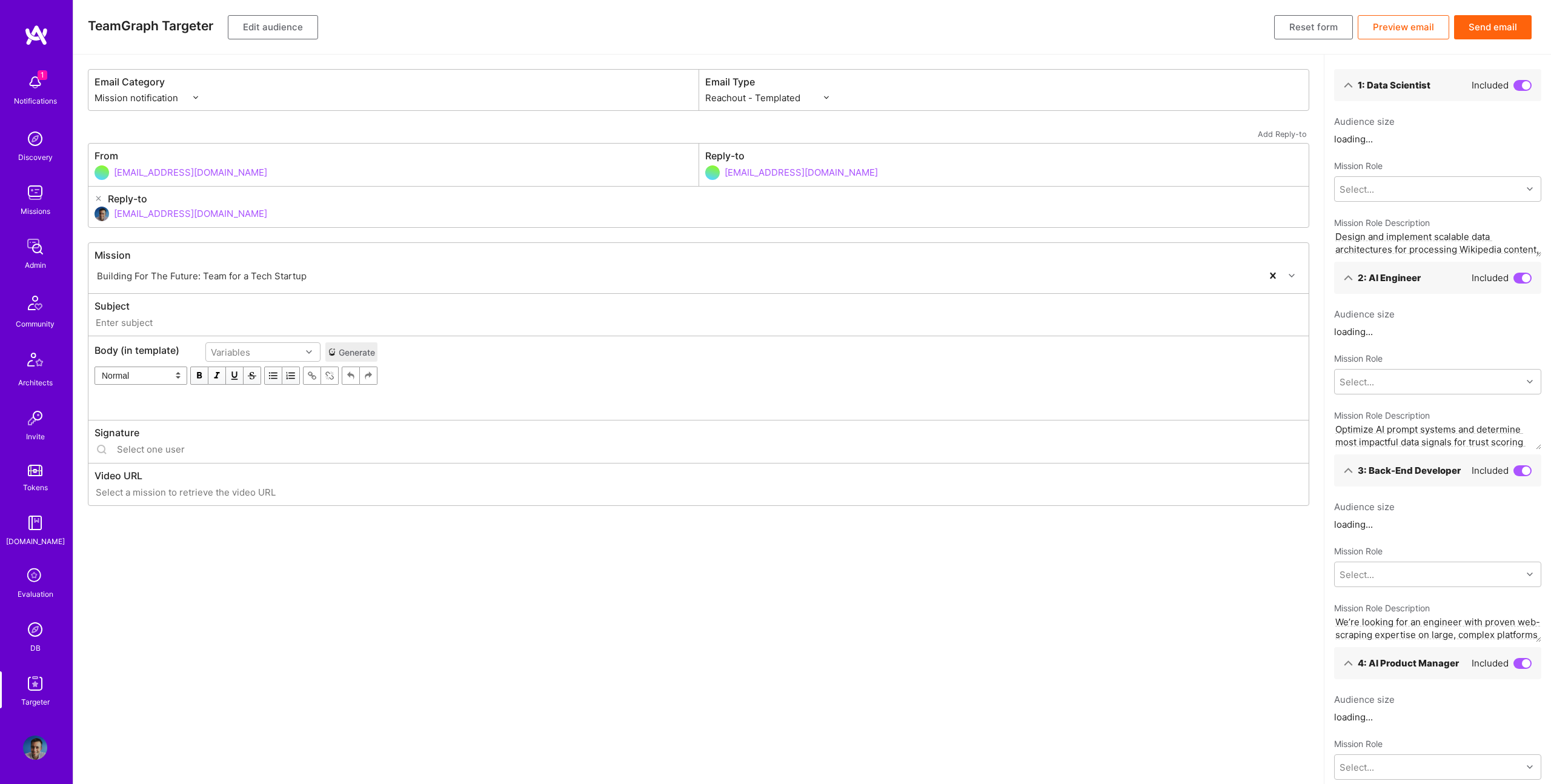
click at [1520, 85] on span at bounding box center [1523, 85] width 18 height 11
click at [1517, 90] on input "checkbox" at bounding box center [1517, 90] width 0 height 0
type input "[DOMAIN_NAME] // Building For The Future: Team for a Tech Startup"
type input "[EMAIL_ADDRESS][DOMAIN_NAME]"
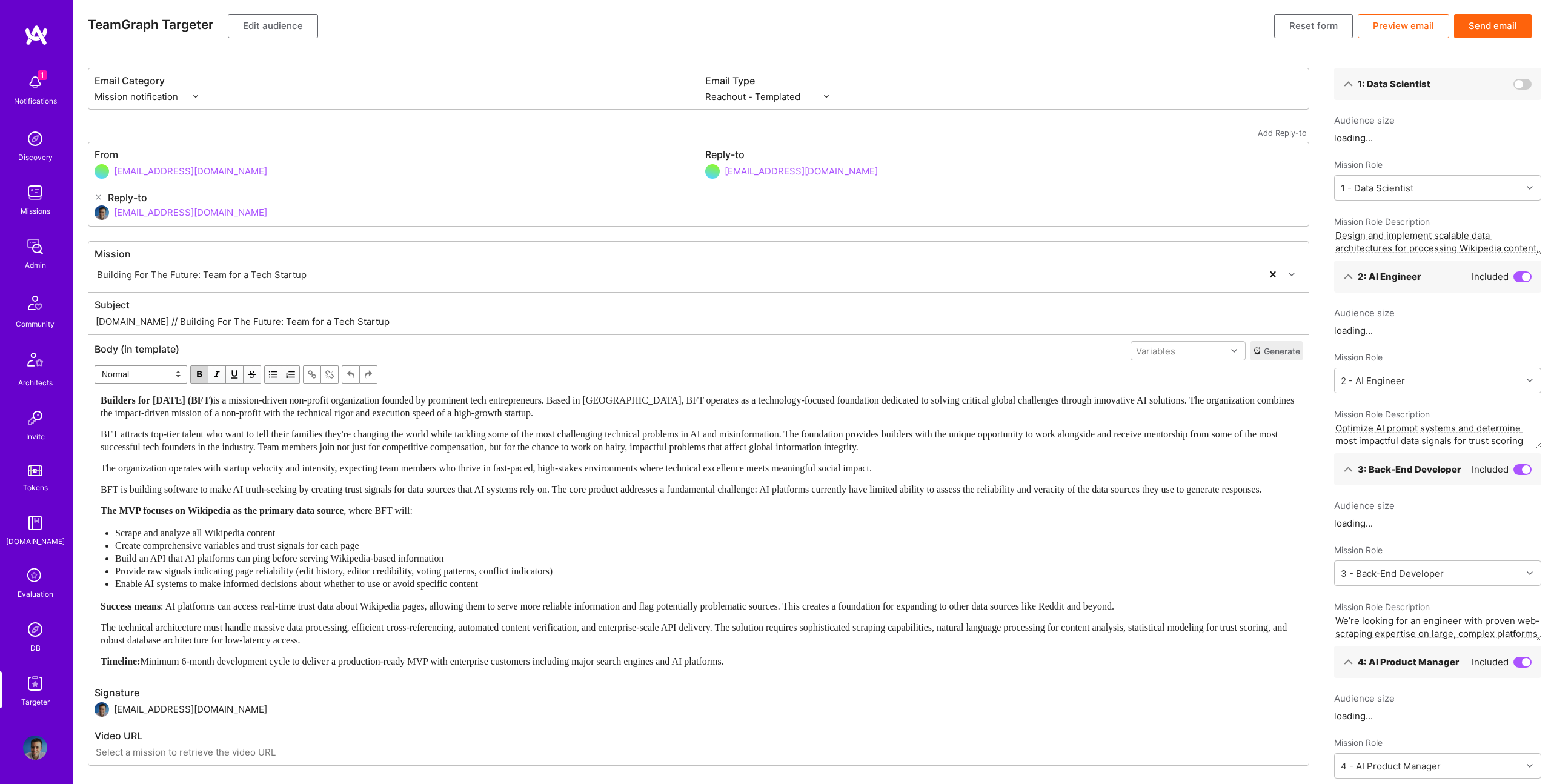
click at [1521, 276] on span at bounding box center [1523, 277] width 18 height 11
click at [1517, 281] on input "checkbox" at bounding box center [1517, 281] width 0 height 0
click at [1526, 660] on span at bounding box center [1523, 662] width 18 height 11
click at [1517, 666] on input "checkbox" at bounding box center [1517, 666] width 0 height 0
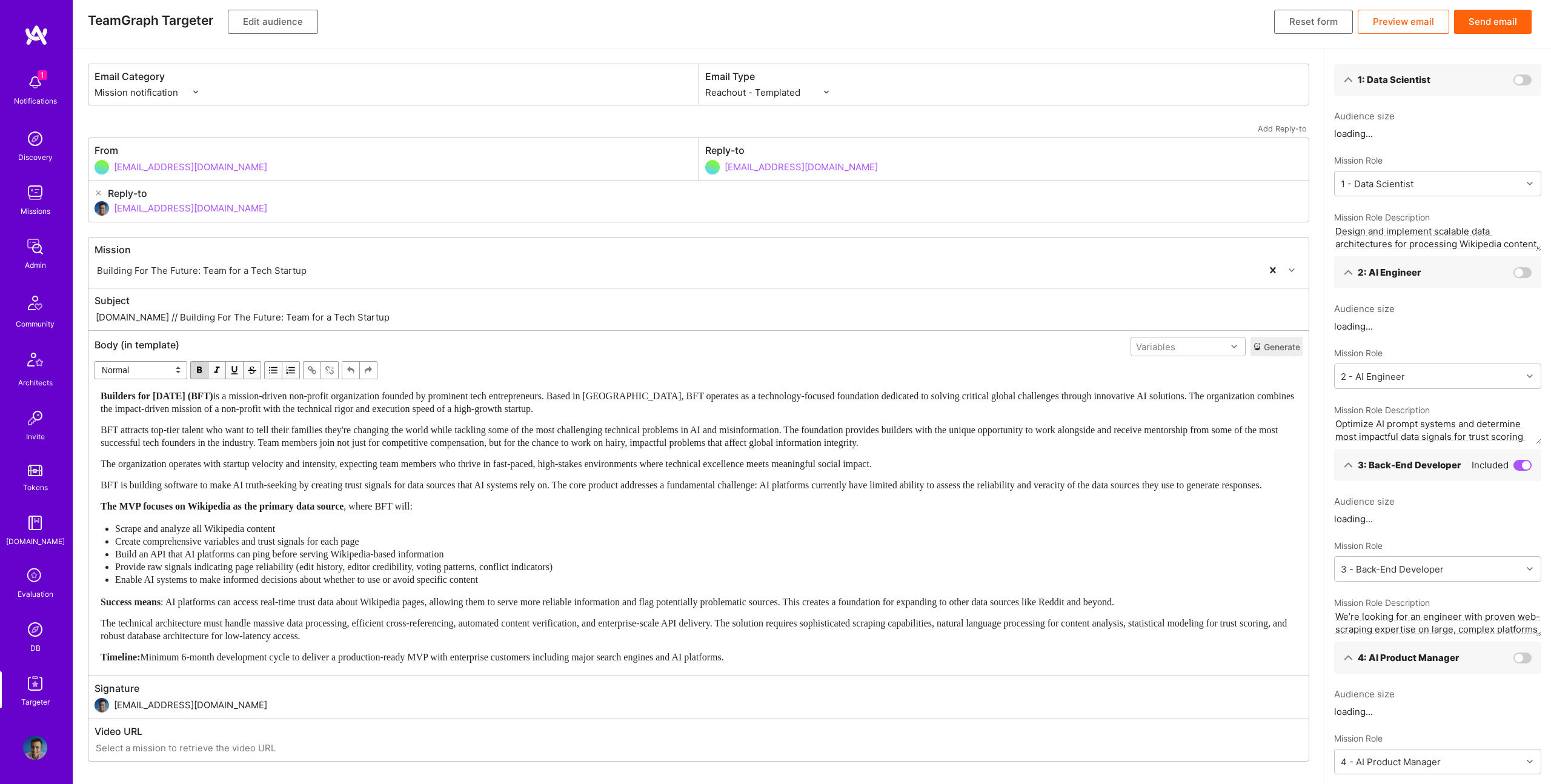
click at [258, 490] on span "BFT is building software to make AI truth-seeking by creating trust signals for…" at bounding box center [681, 485] width 1162 height 10
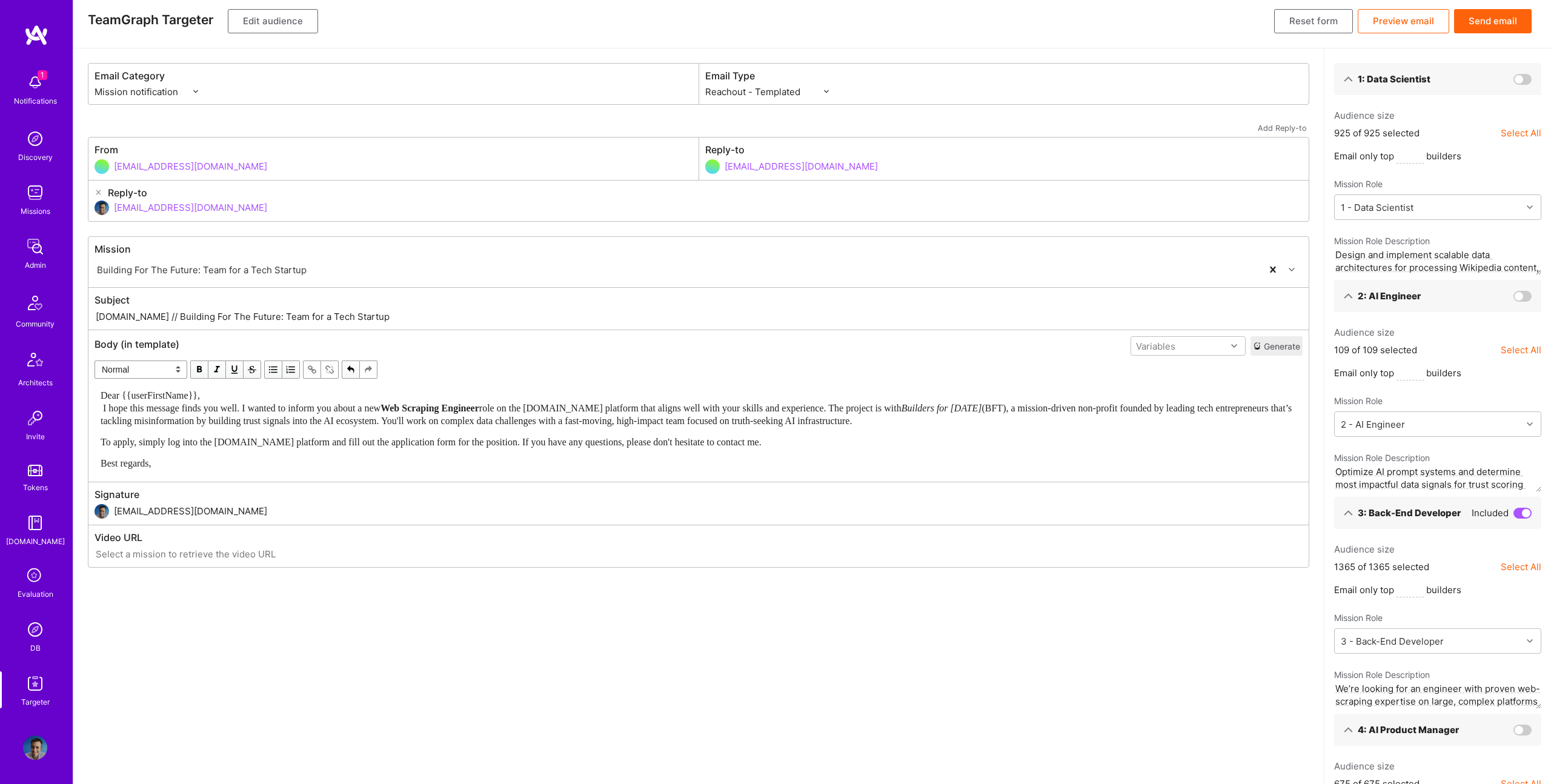
click at [251, 396] on div "Dear {{userFirstName}}, I hope this message finds you well. I wanted to inform …" at bounding box center [698, 408] width 1196 height 38
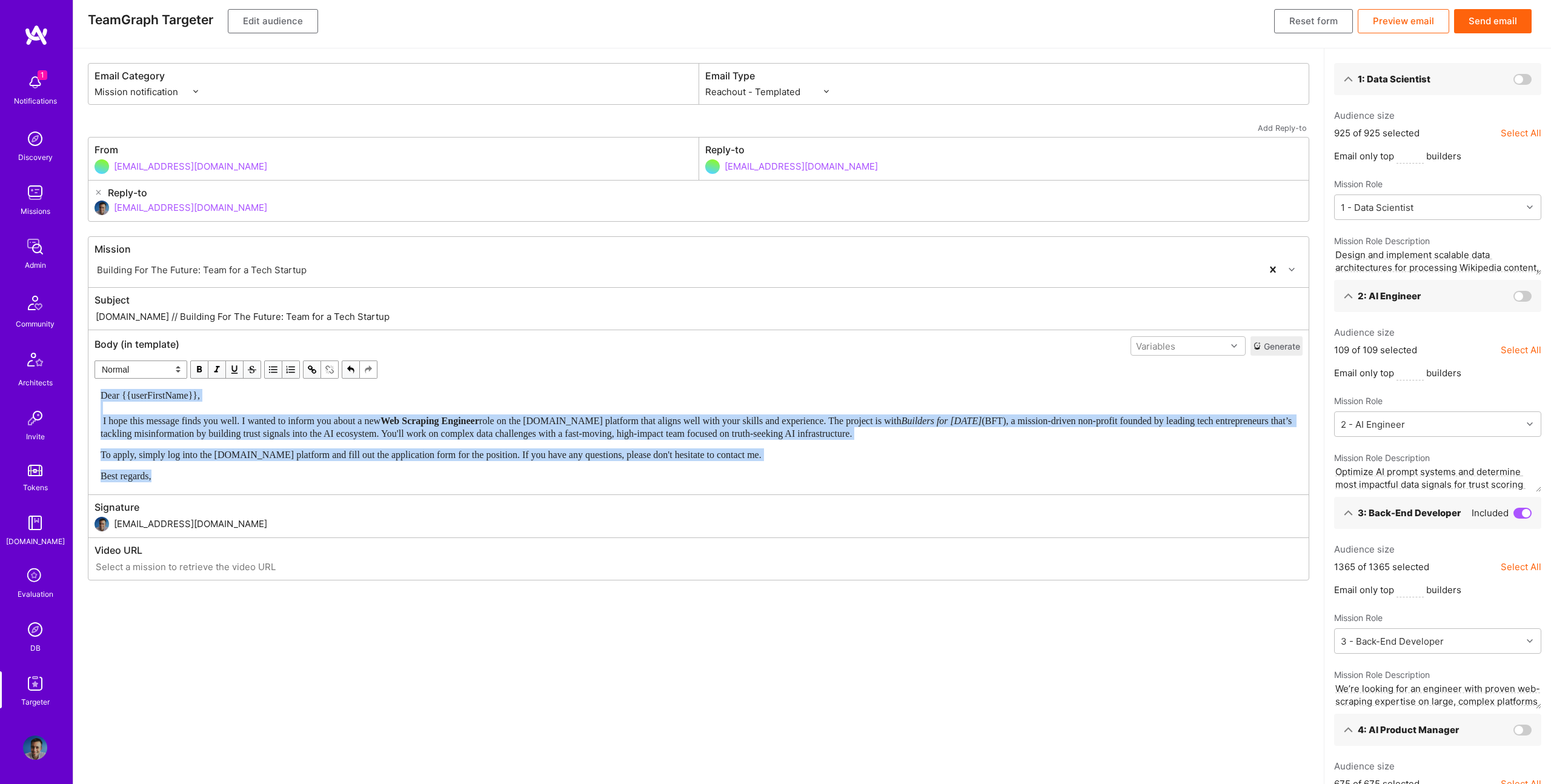
click at [194, 365] on span "button" at bounding box center [199, 369] width 14 height 14
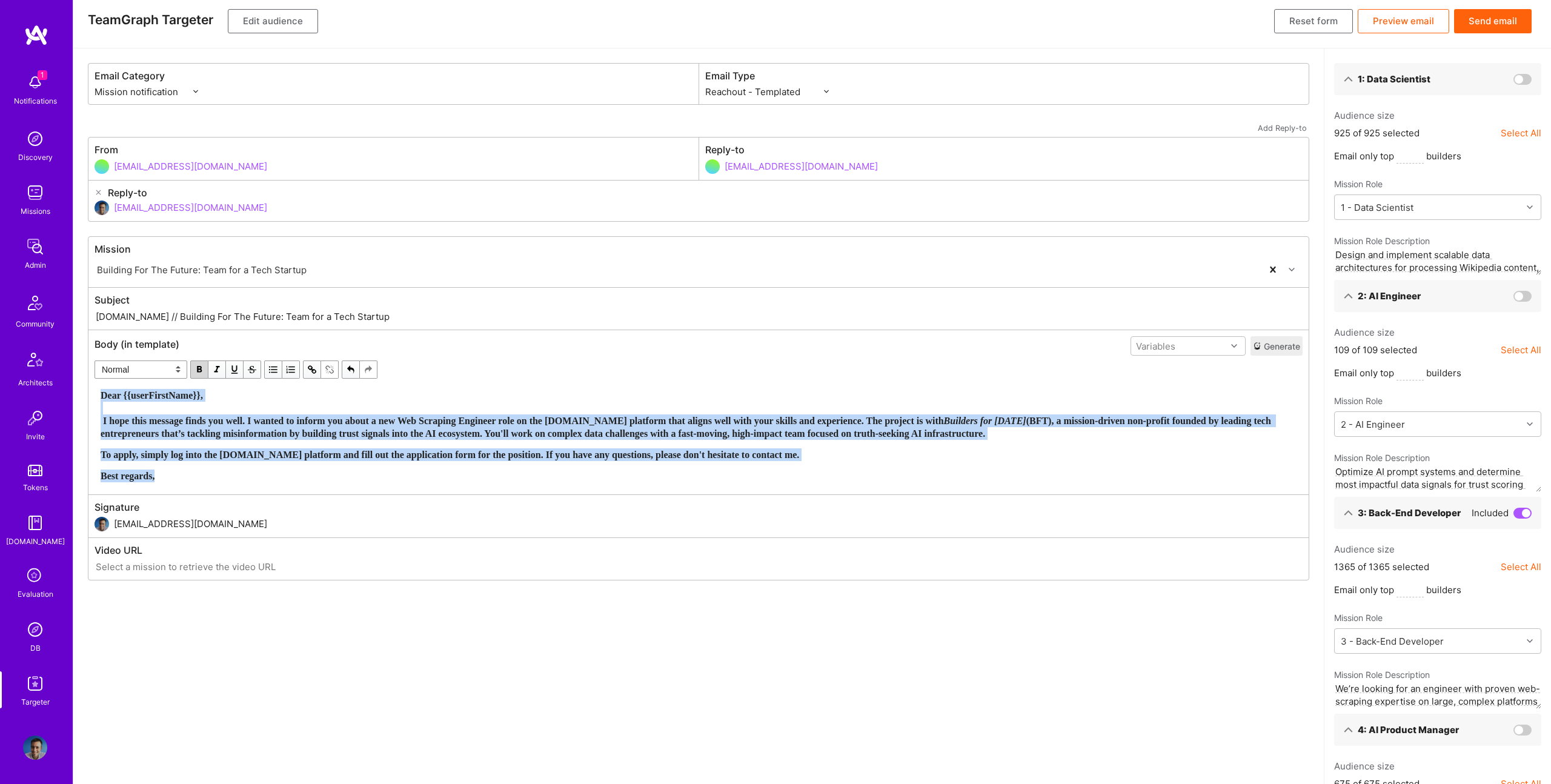
click at [194, 365] on span "button" at bounding box center [199, 369] width 14 height 14
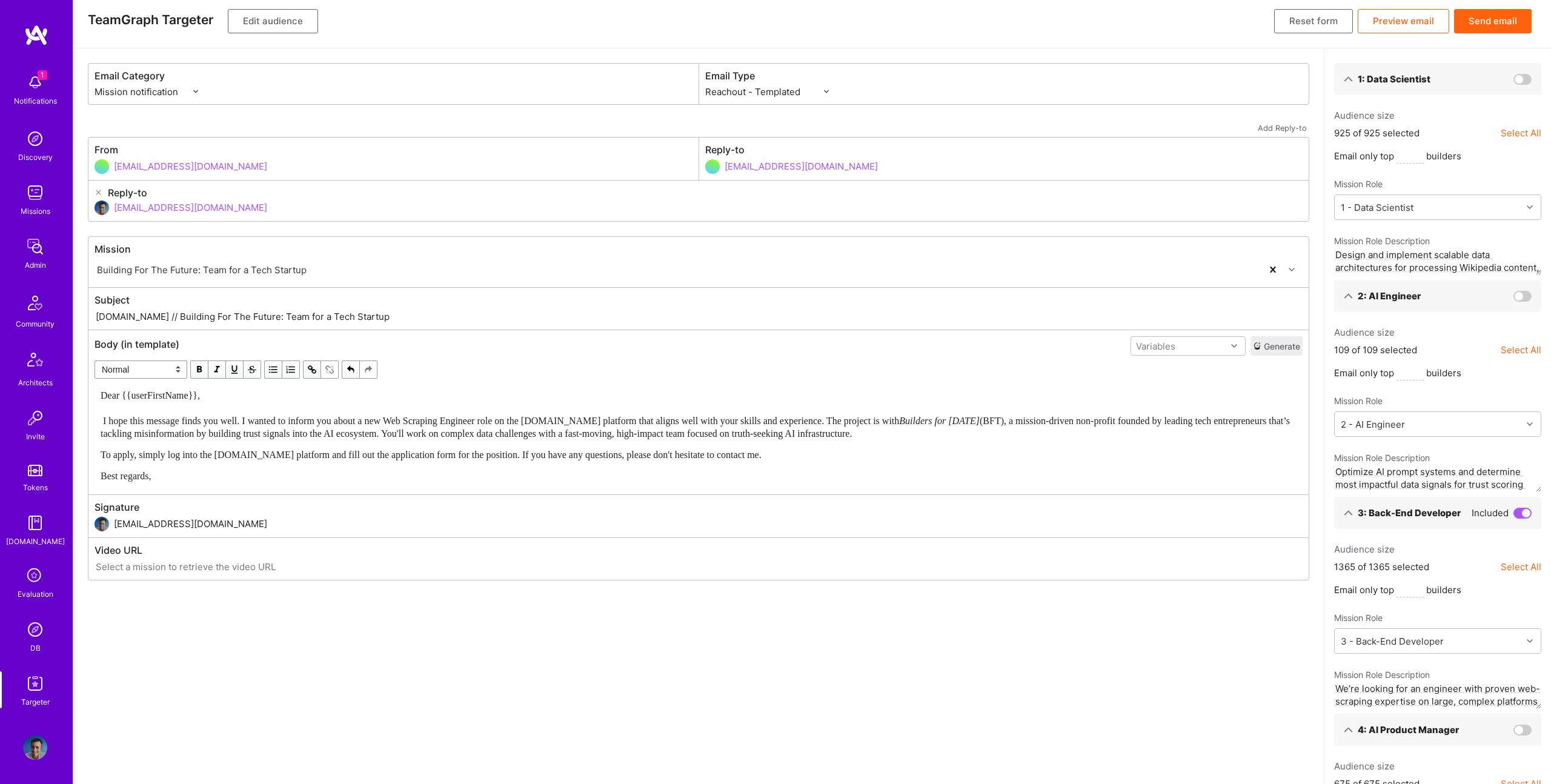
drag, startPoint x: 140, startPoint y: 316, endPoint x: 562, endPoint y: 341, distance: 422.7
click at [562, 341] on div "Mission Building For The Future: Team for a Tech Startup Subject [DOMAIN_NAME] …" at bounding box center [698, 408] width 1222 height 345
paste input "New Web Scraping Engineer Role with Builders for [DATE]"
type input "[DOMAIN_NAME] // New Web Scraping Engineer Role with Builders for [DATE]"
click at [257, 23] on button "Edit audience" at bounding box center [273, 21] width 90 height 24
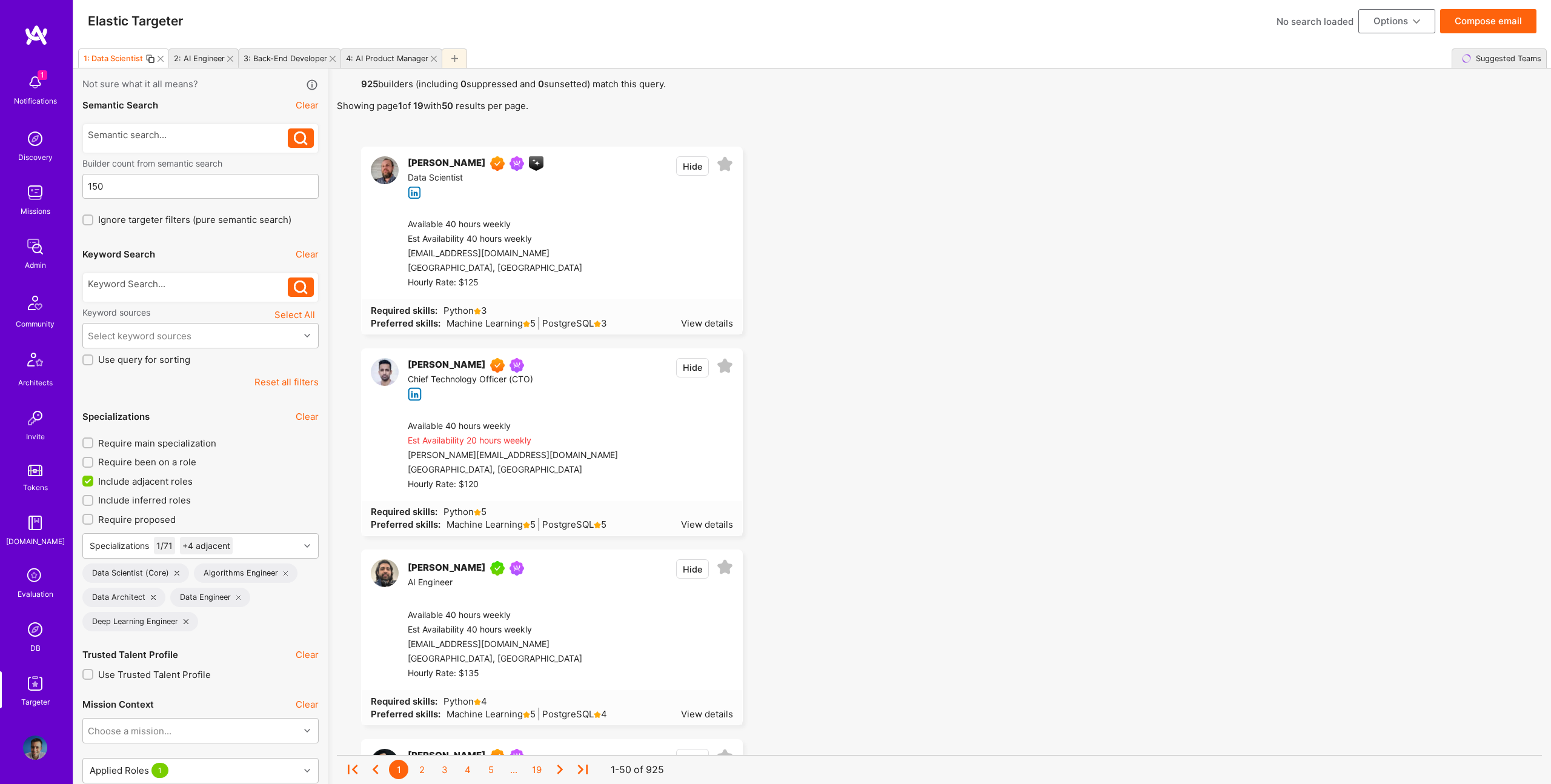
click at [157, 56] on icon at bounding box center [160, 59] width 6 height 6
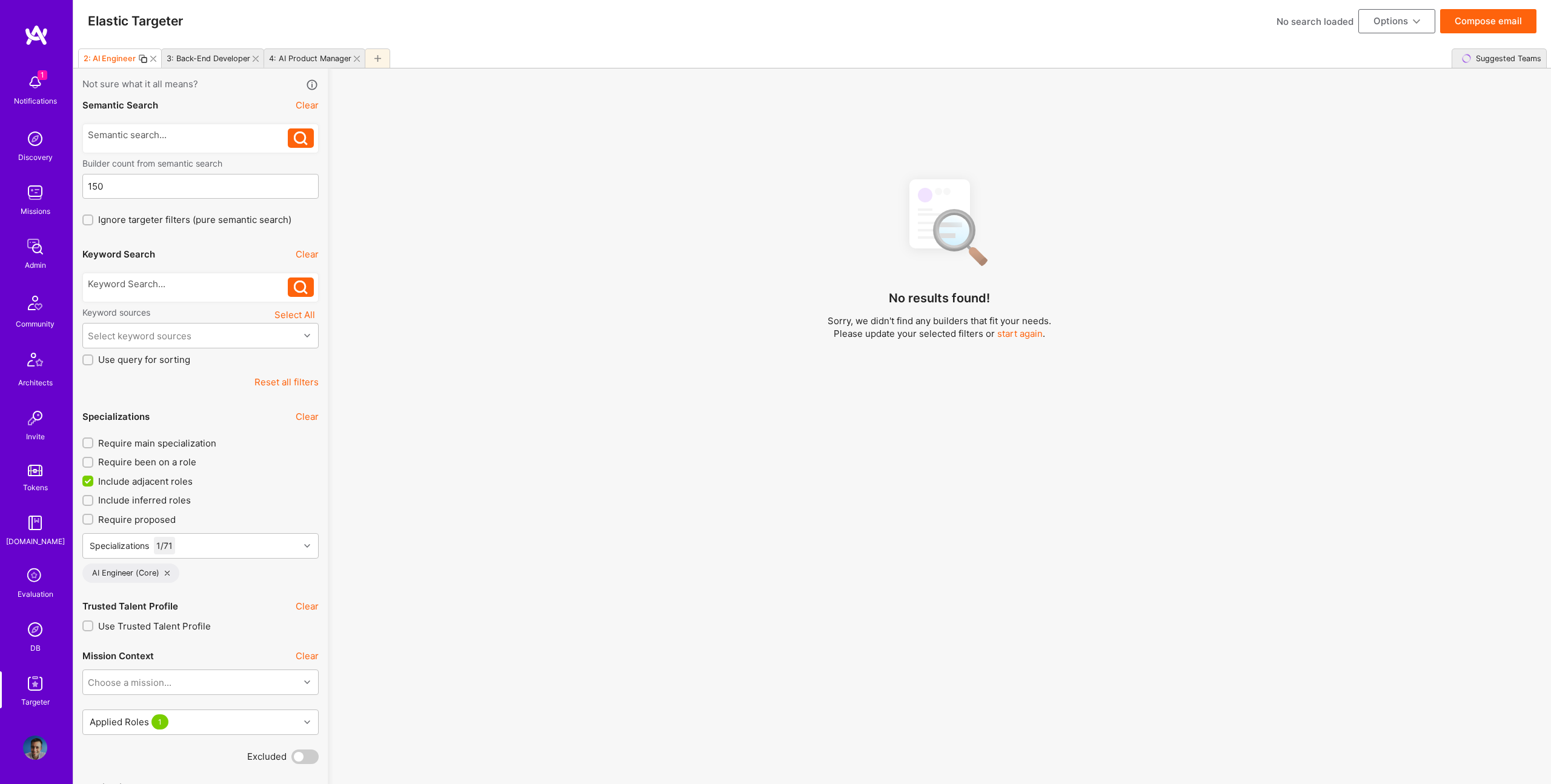
click at [153, 58] on icon at bounding box center [153, 59] width 6 height 6
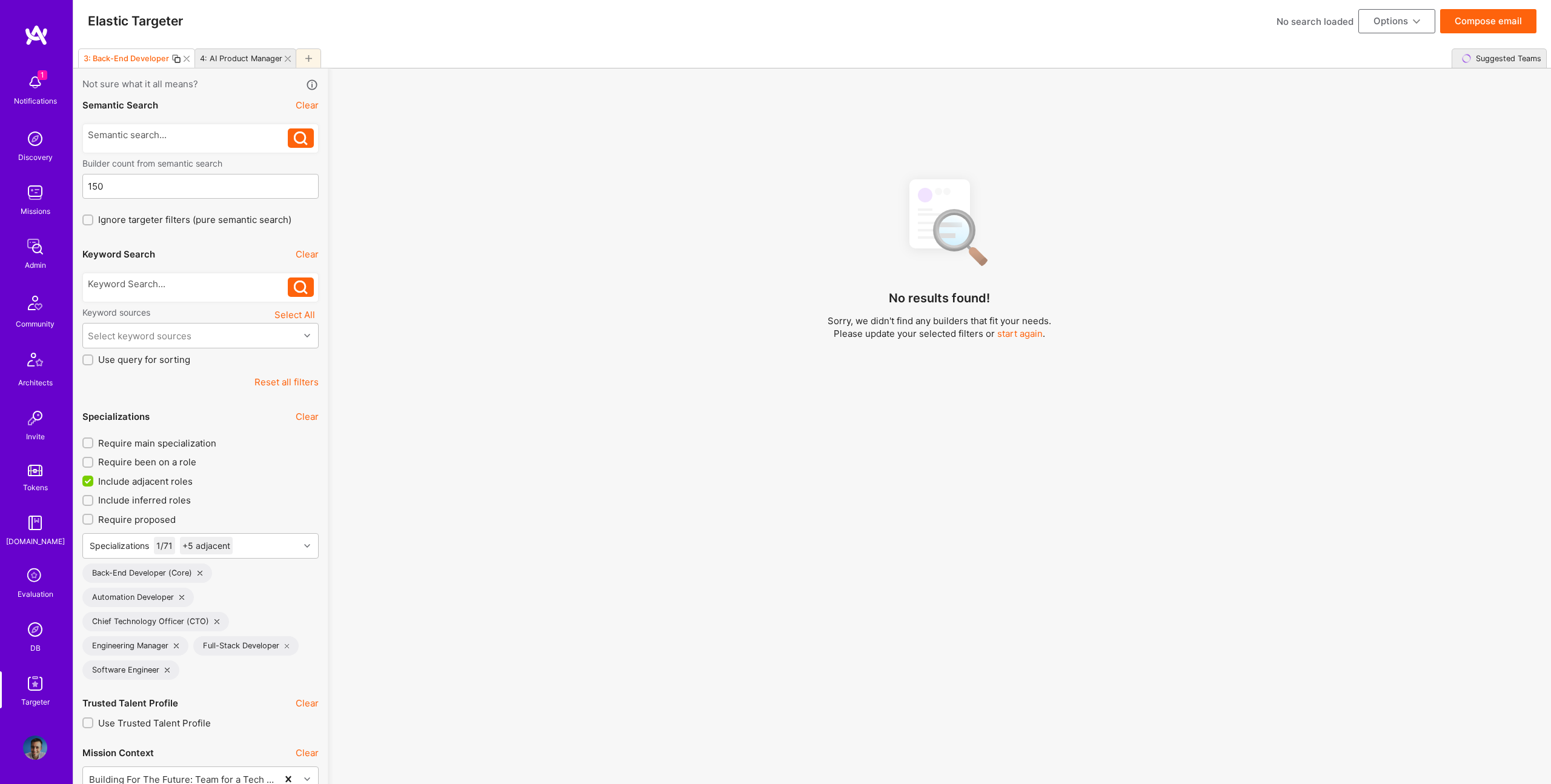
drag, startPoint x: 285, startPoint y: 60, endPoint x: 181, endPoint y: 263, distance: 228.1
click at [285, 59] on icon at bounding box center [288, 59] width 6 height 6
click at [153, 291] on div at bounding box center [188, 287] width 201 height 19
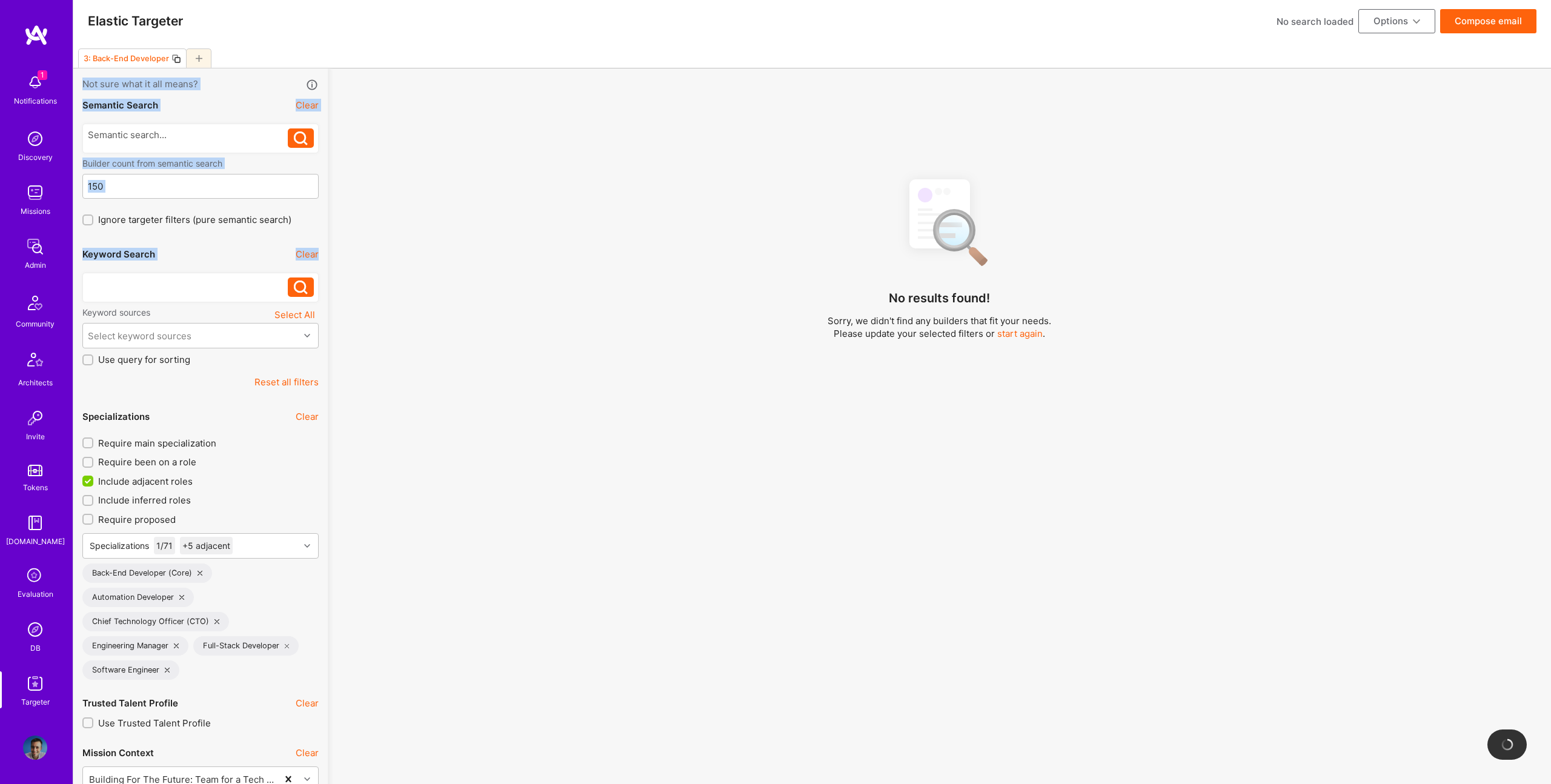
click at [170, 286] on div at bounding box center [188, 284] width 201 height 13
drag, startPoint x: 746, startPoint y: 344, endPoint x: 728, endPoint y: 330, distance: 22.8
click at [745, 343] on div "No results found! Sorry, we didn't find any builders that fit your needs. Pleas…" at bounding box center [940, 482] width 1206 height 628
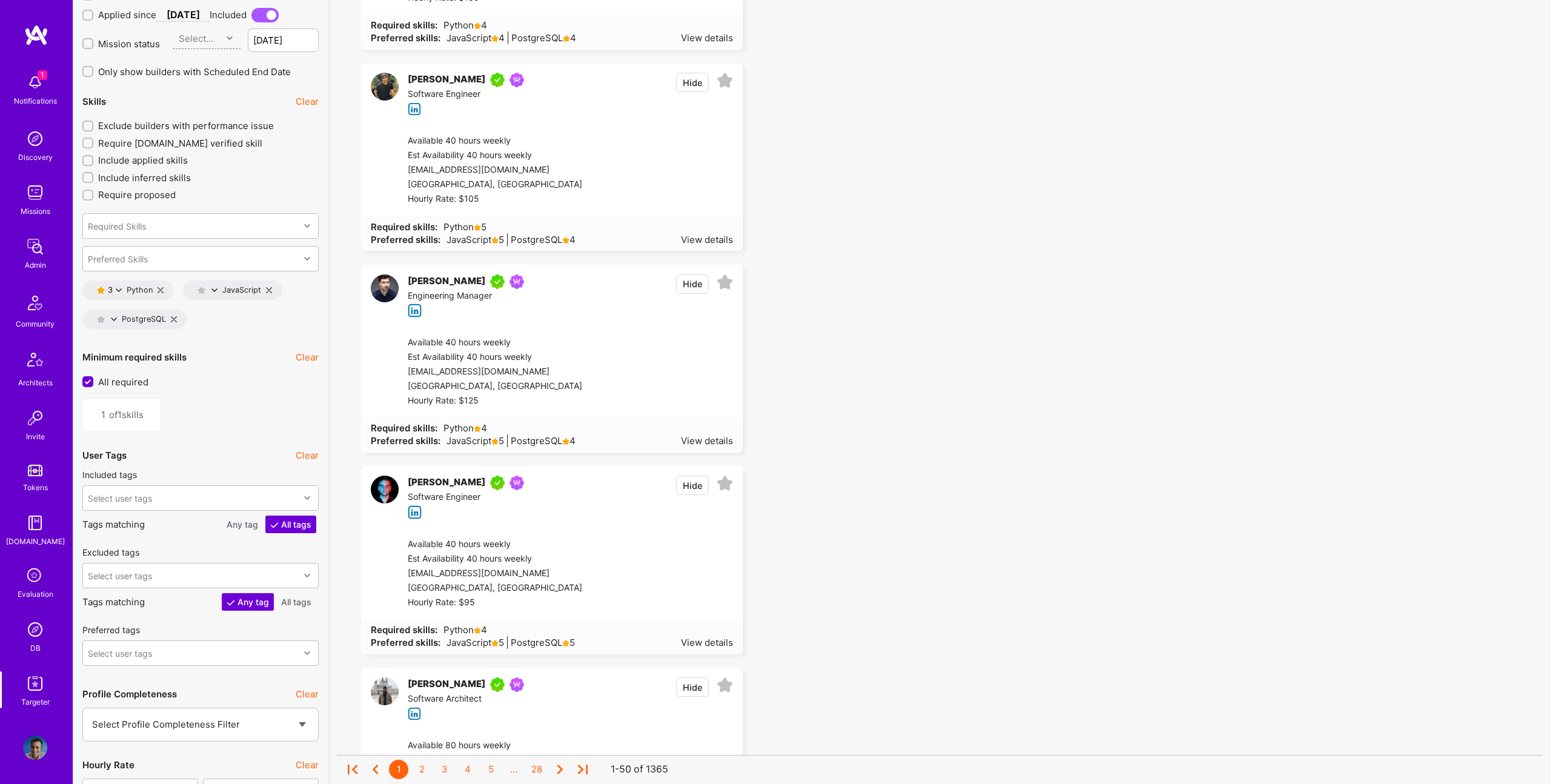
scroll to position [1691, 0]
click at [174, 318] on icon at bounding box center [174, 317] width 6 height 6
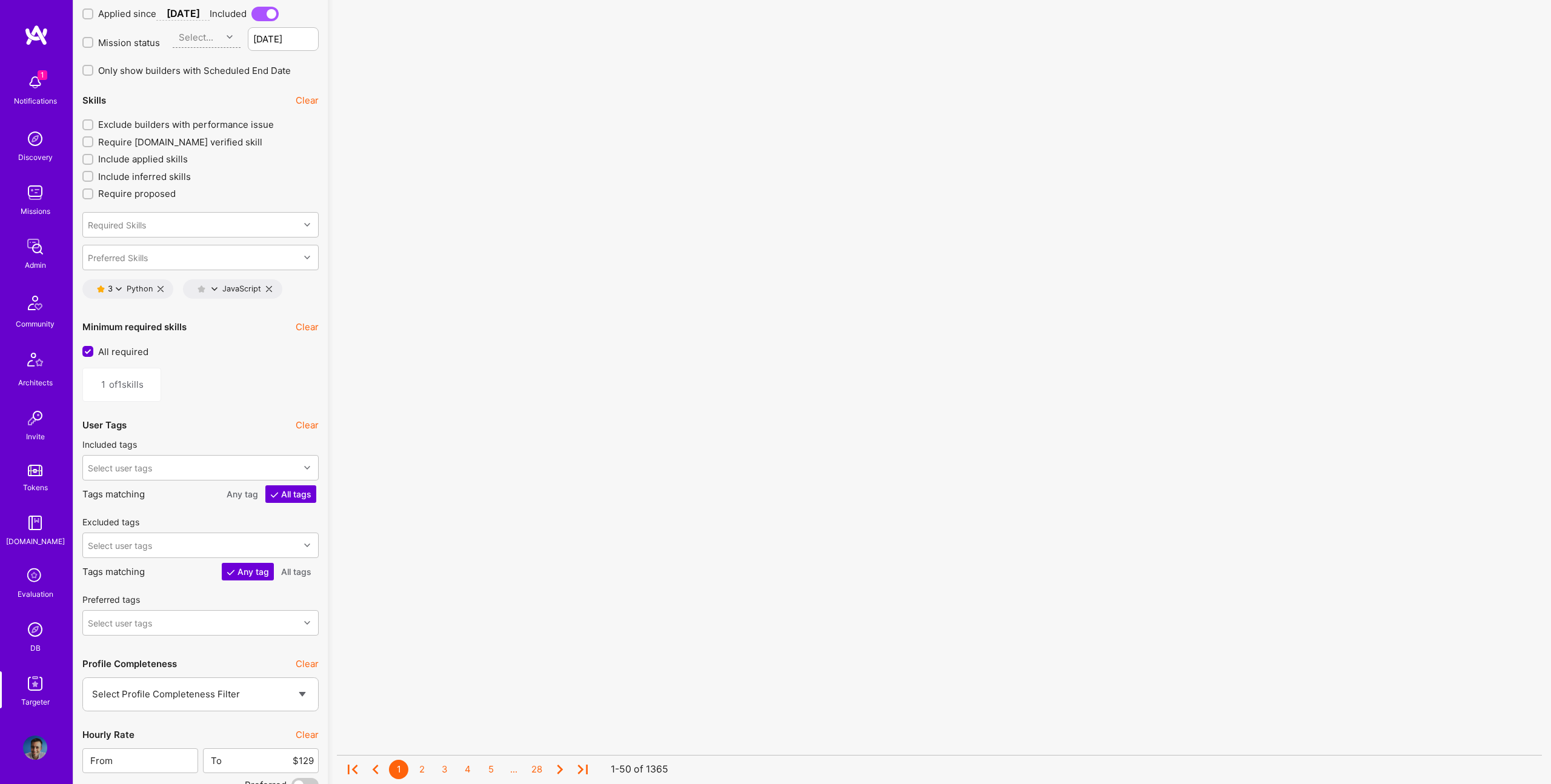
click at [270, 288] on icon at bounding box center [269, 288] width 6 height 6
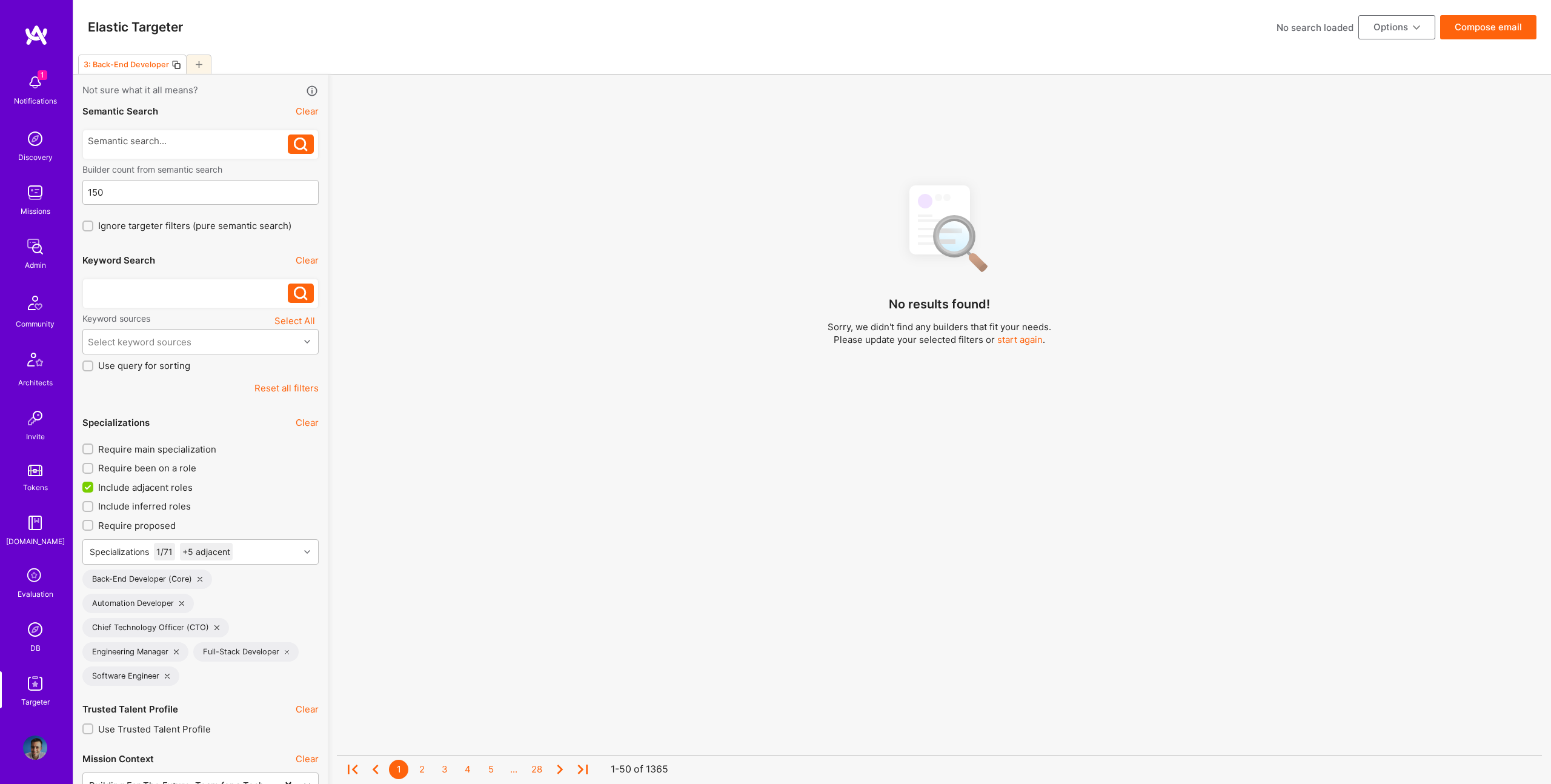
click at [169, 290] on div at bounding box center [188, 290] width 201 height 13
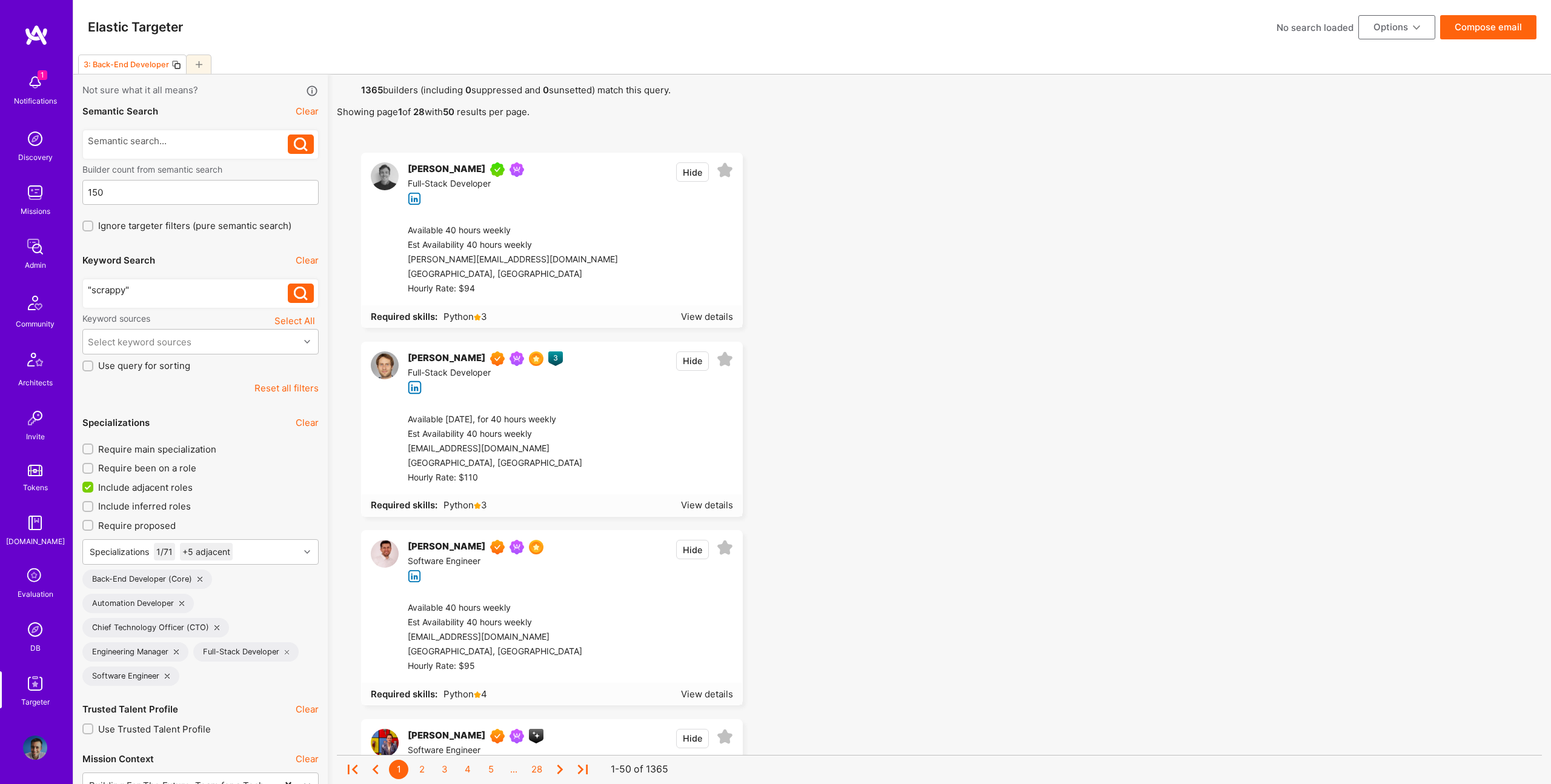
click at [113, 293] on div ""scrappy"" at bounding box center [188, 290] width 201 height 13
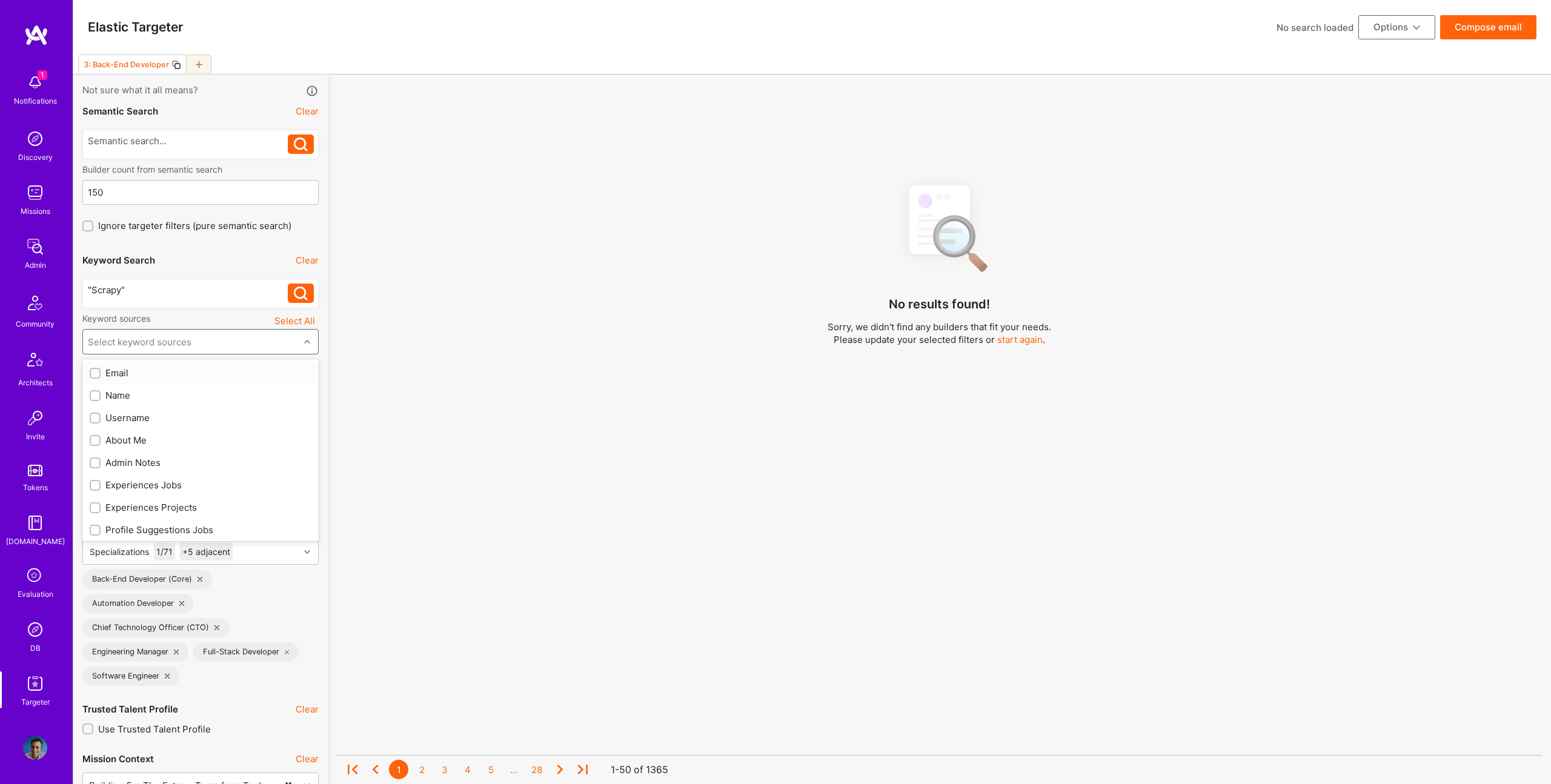
drag, startPoint x: 209, startPoint y: 329, endPoint x: 214, endPoint y: 361, distance: 32.4
click at [210, 330] on div "Select keyword sources" at bounding box center [191, 342] width 216 height 24
drag, startPoint x: 126, startPoint y: 444, endPoint x: 147, endPoint y: 486, distance: 47.0
click at [126, 444] on div "About Me" at bounding box center [200, 440] width 222 height 13
checkbox input "true"
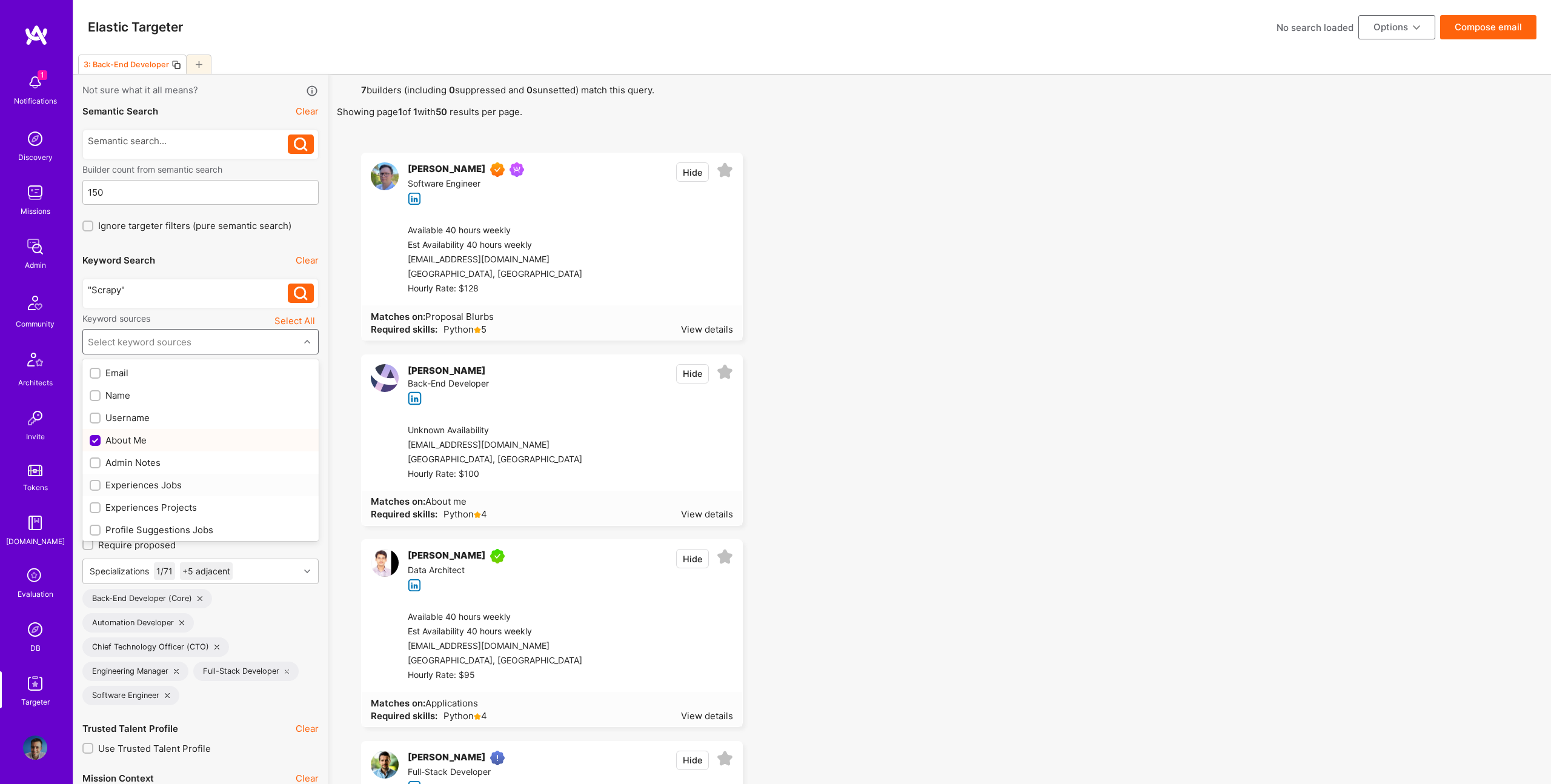
click at [147, 486] on div "Experiences Jobs" at bounding box center [200, 485] width 222 height 13
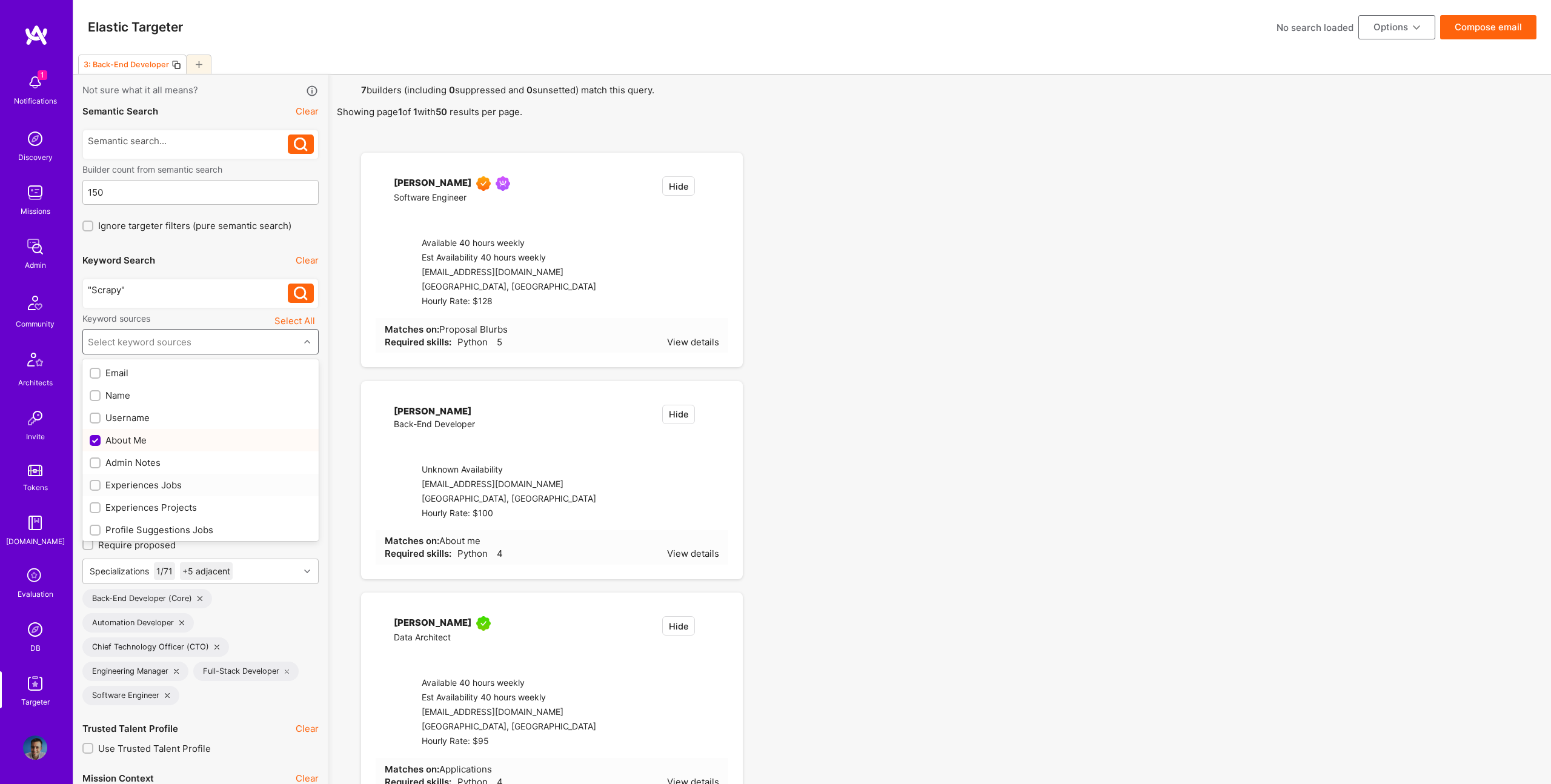
checkbox input "true"
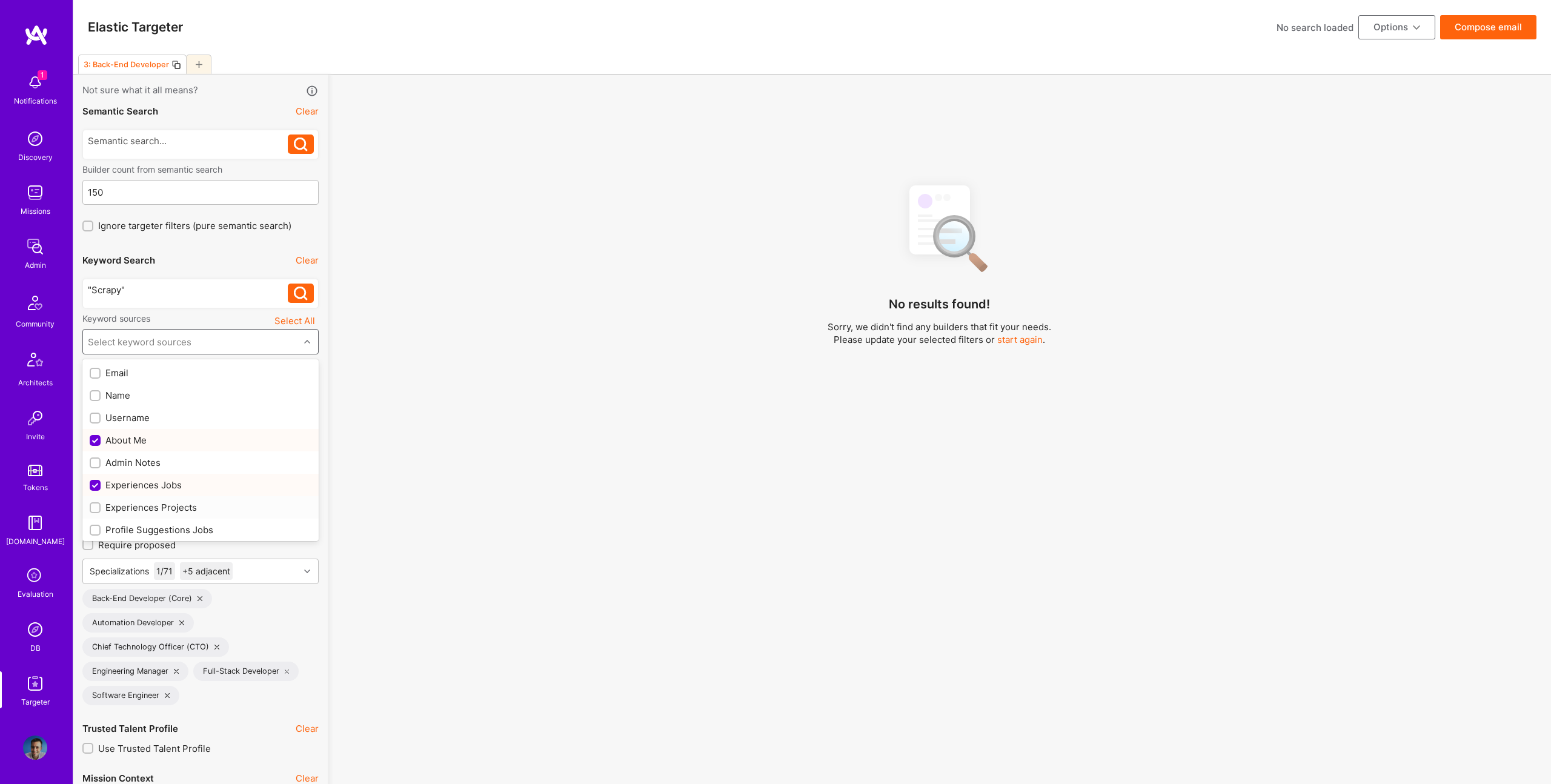
click at [152, 510] on div "Experiences Projects" at bounding box center [200, 507] width 222 height 13
checkbox input "true"
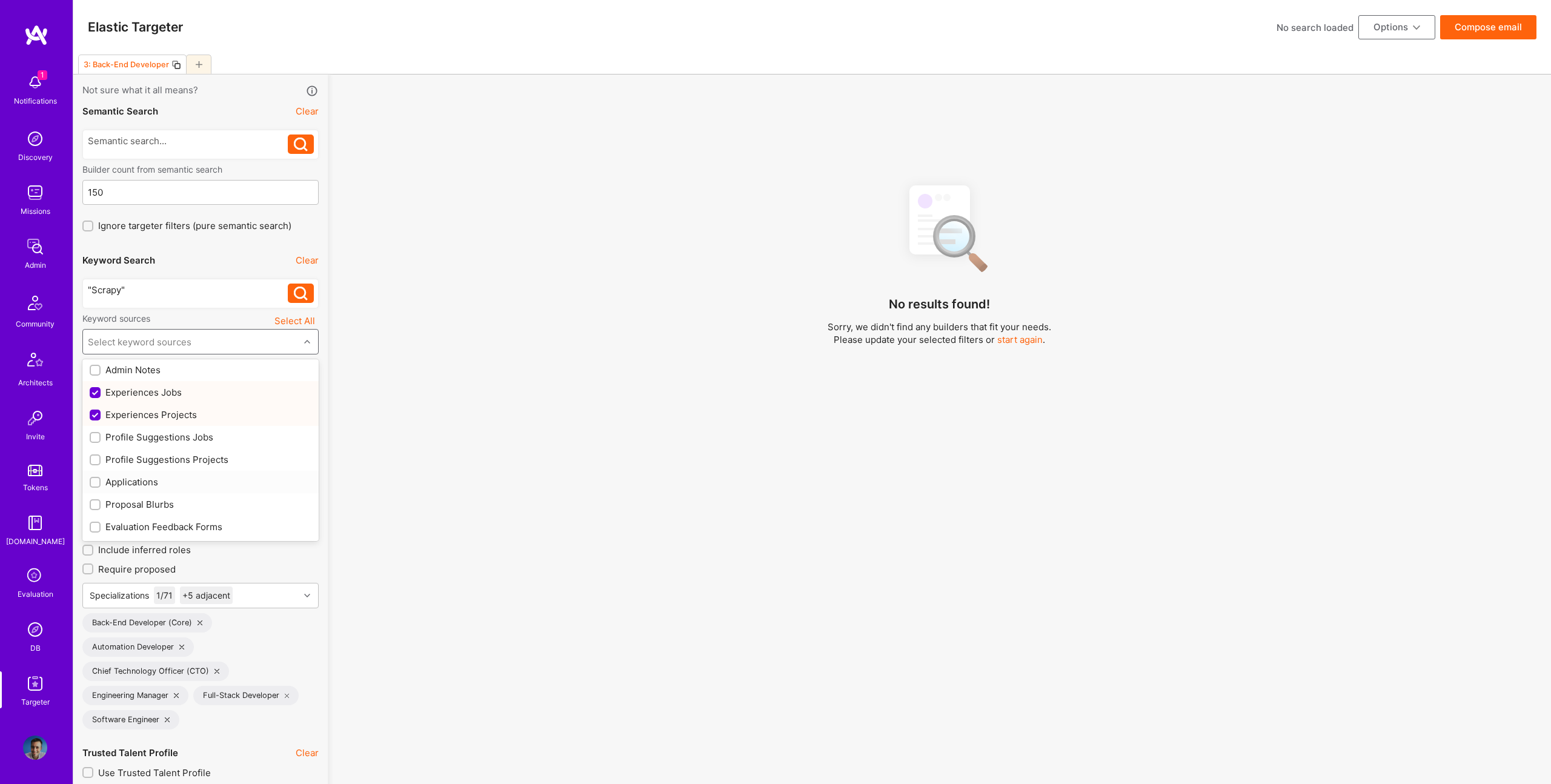
scroll to position [94, 0]
click at [166, 443] on div "Profile Suggestions Jobs" at bounding box center [200, 436] width 236 height 23
checkbox input "true"
click at [182, 460] on div "Profile Suggestions Projects" at bounding box center [200, 458] width 222 height 13
checkbox input "true"
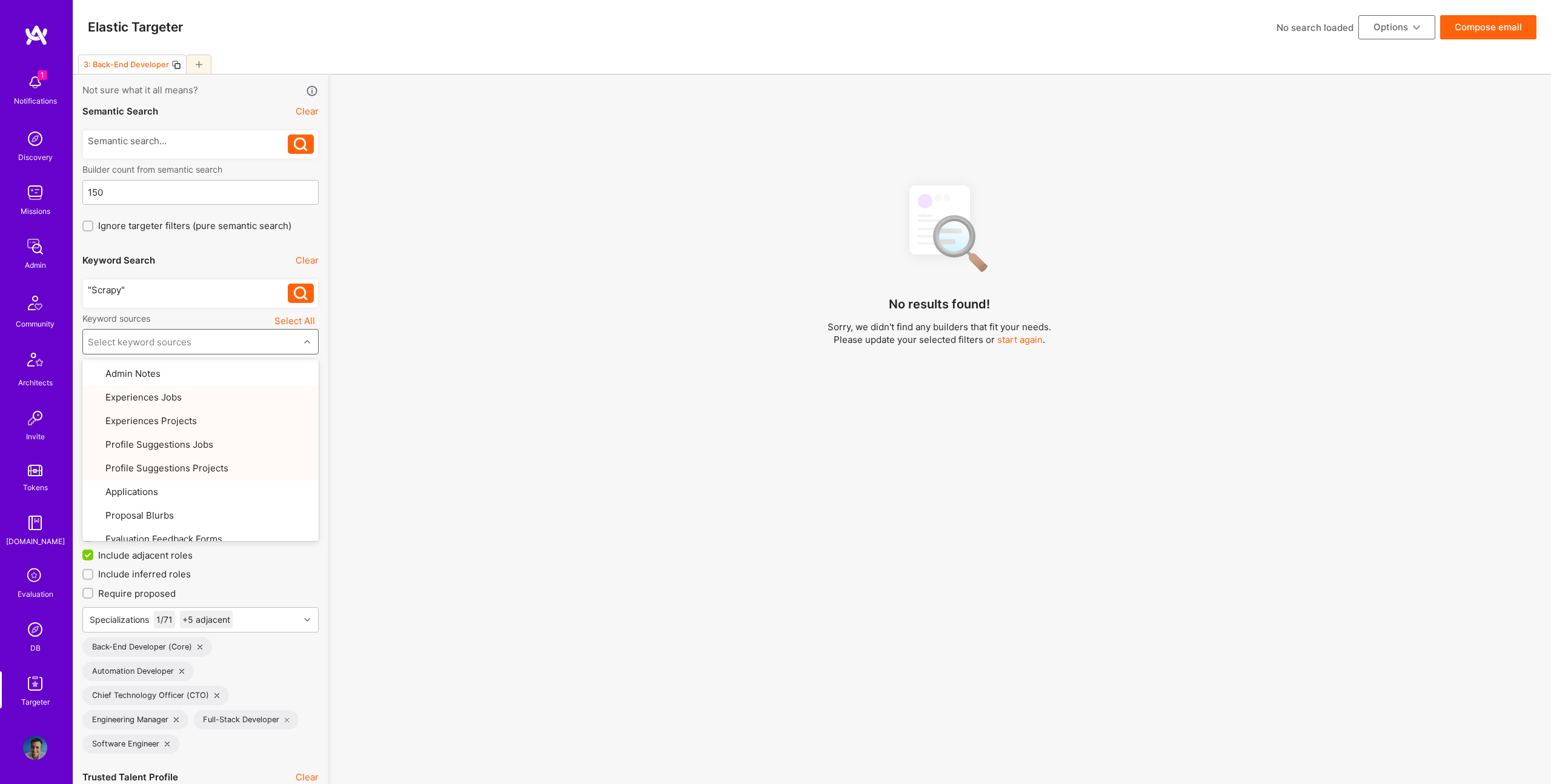
click at [406, 336] on div "No results found! Sorry, we didn't find any builders that fit your needs. Pleas…" at bounding box center [940, 488] width 1206 height 628
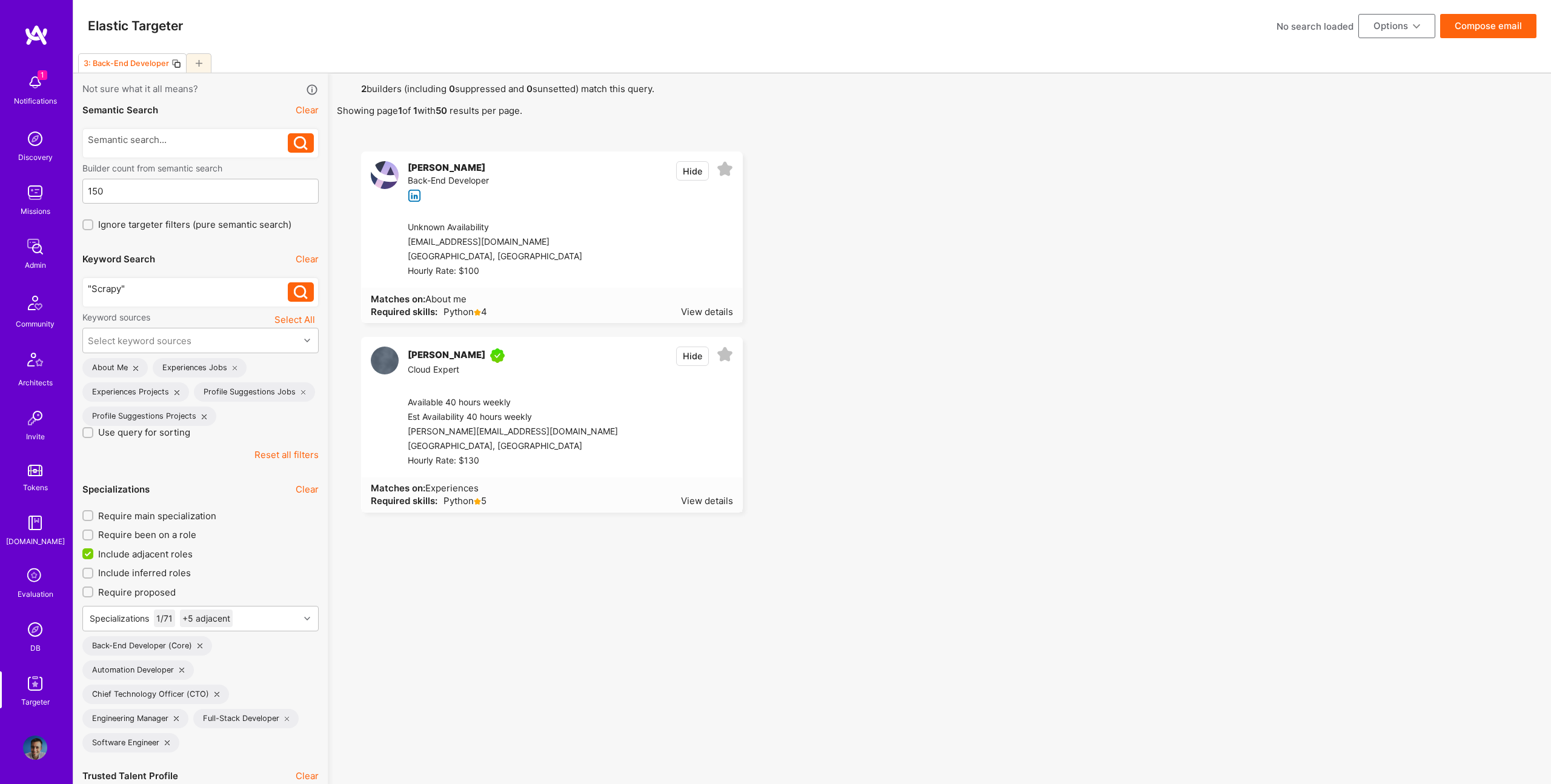
click at [194, 292] on div ""Scrapy"" at bounding box center [188, 288] width 201 height 13
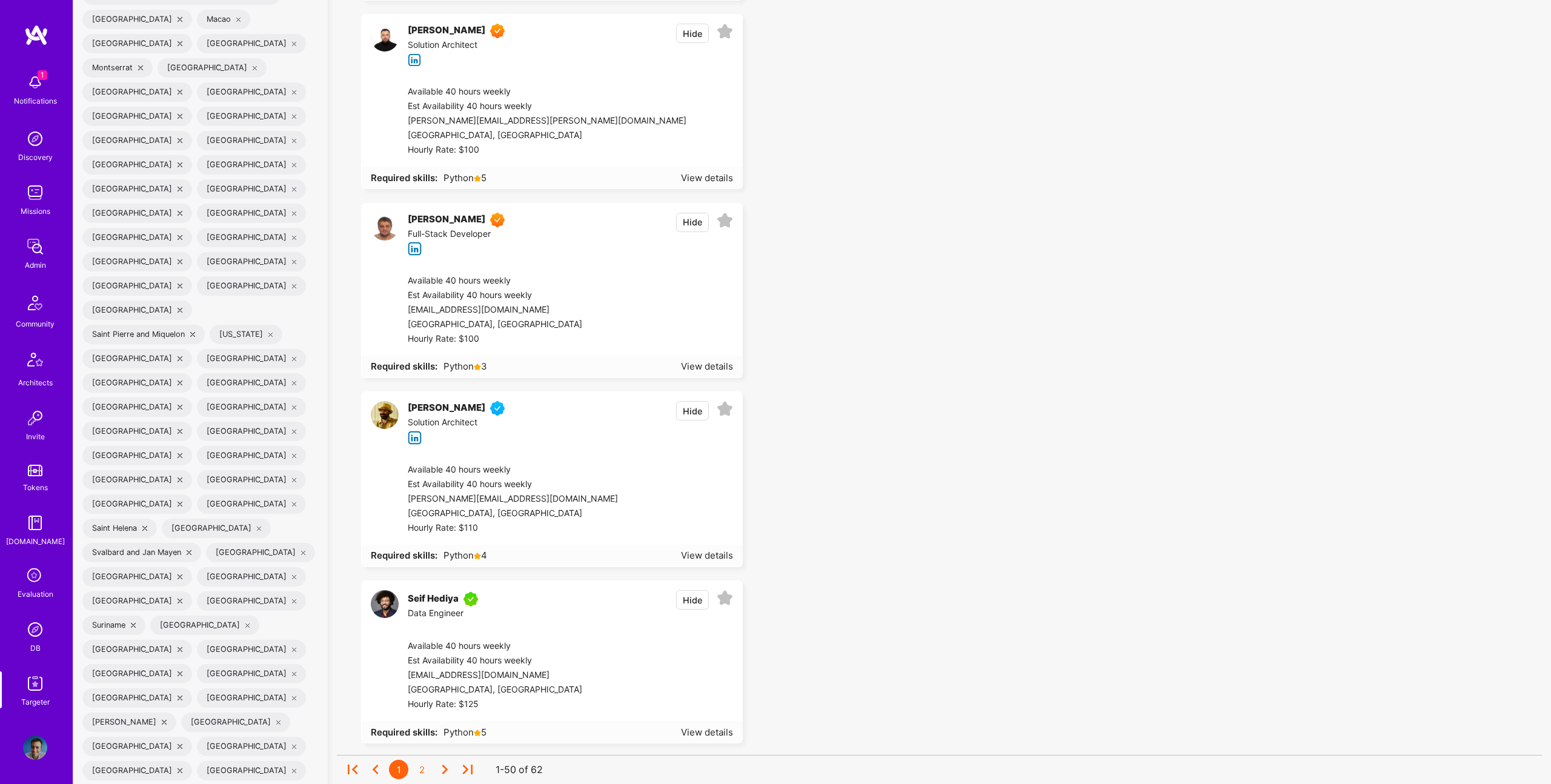
scroll to position [4268, 0]
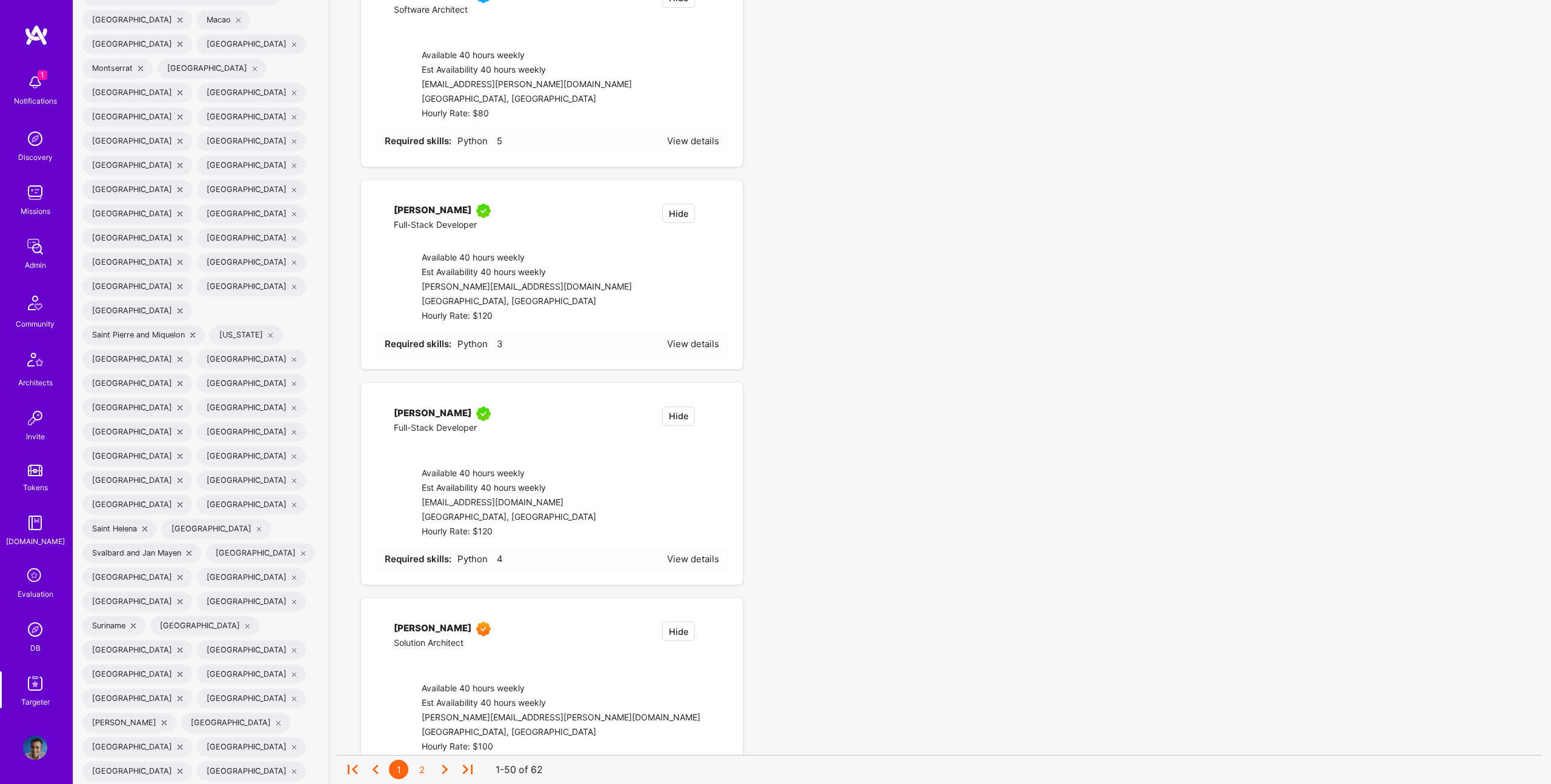
checkbox input "false"
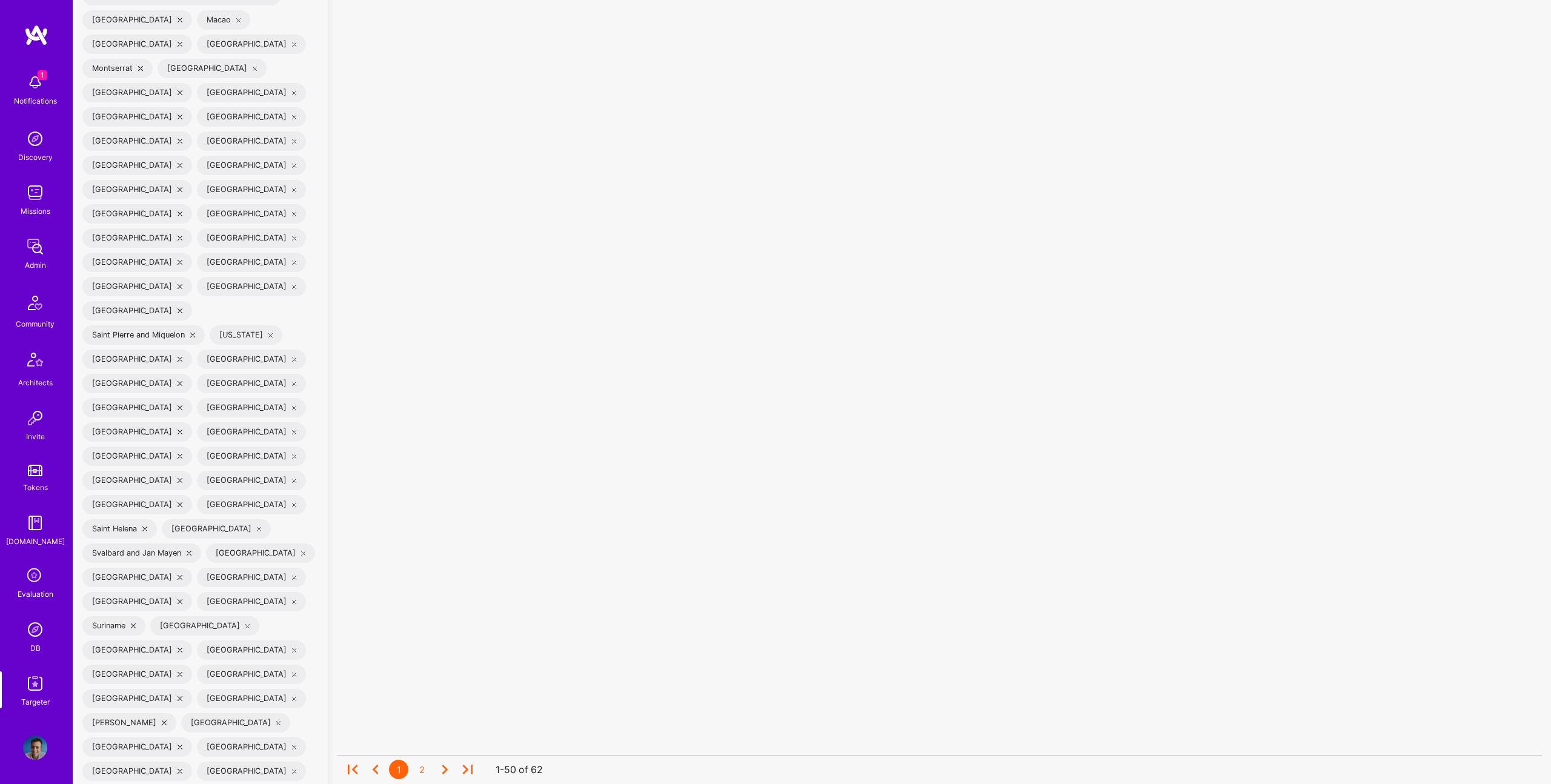
scroll to position [1, 0]
checkbox input "false"
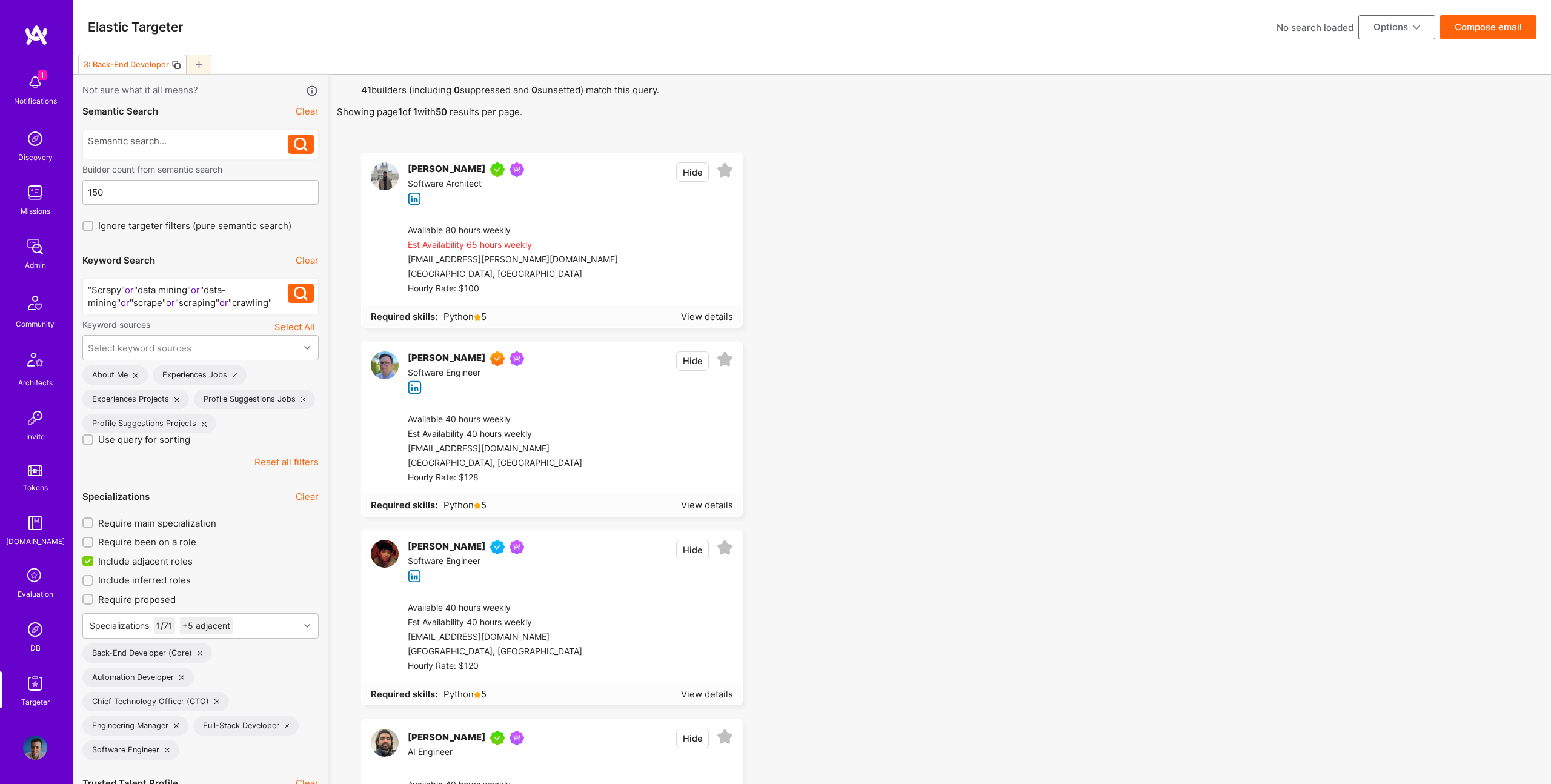
click at [696, 548] on button "Hide" at bounding box center [693, 549] width 33 height 19
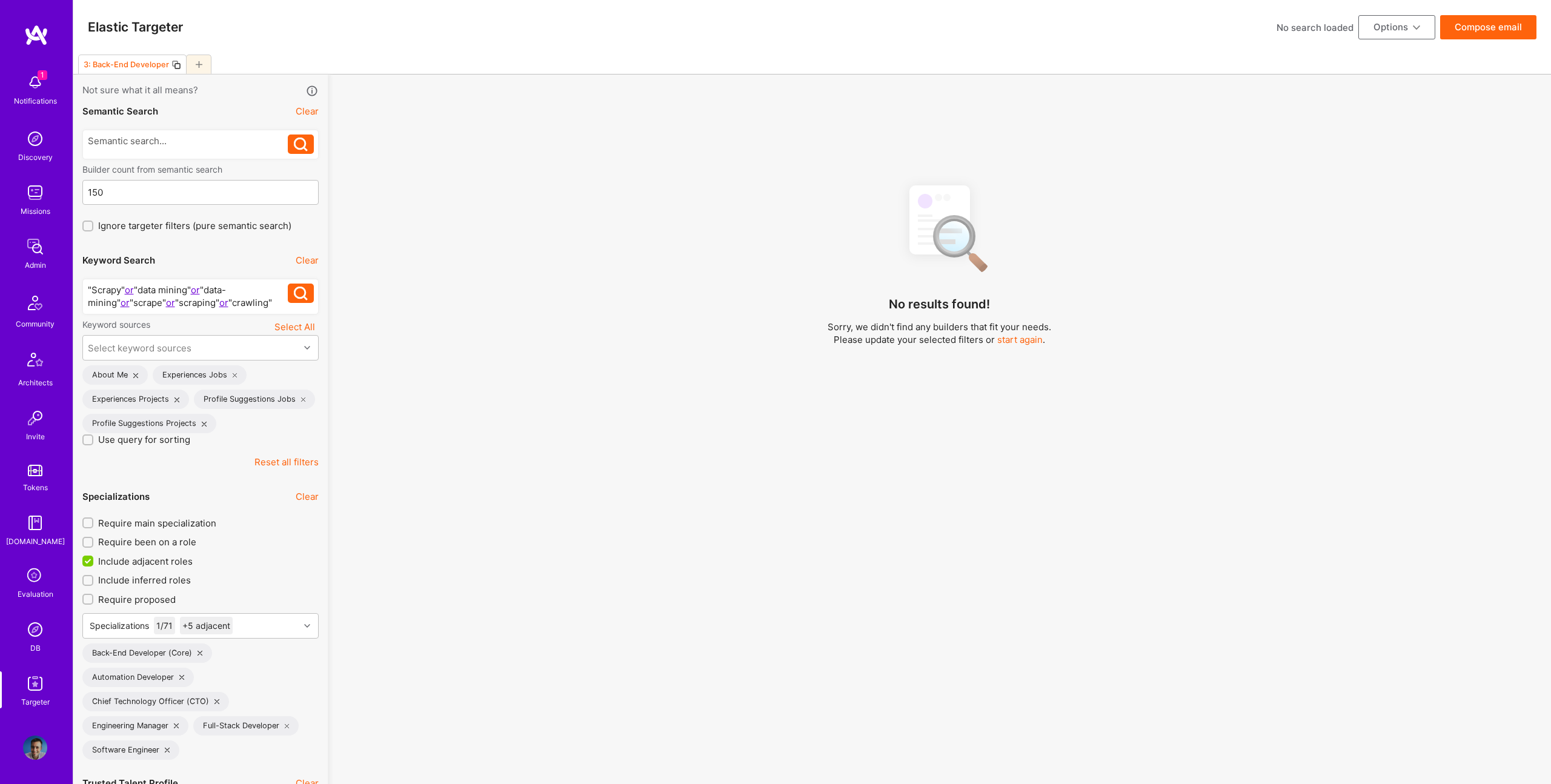
click at [1508, 33] on button "Compose email" at bounding box center [1489, 27] width 97 height 24
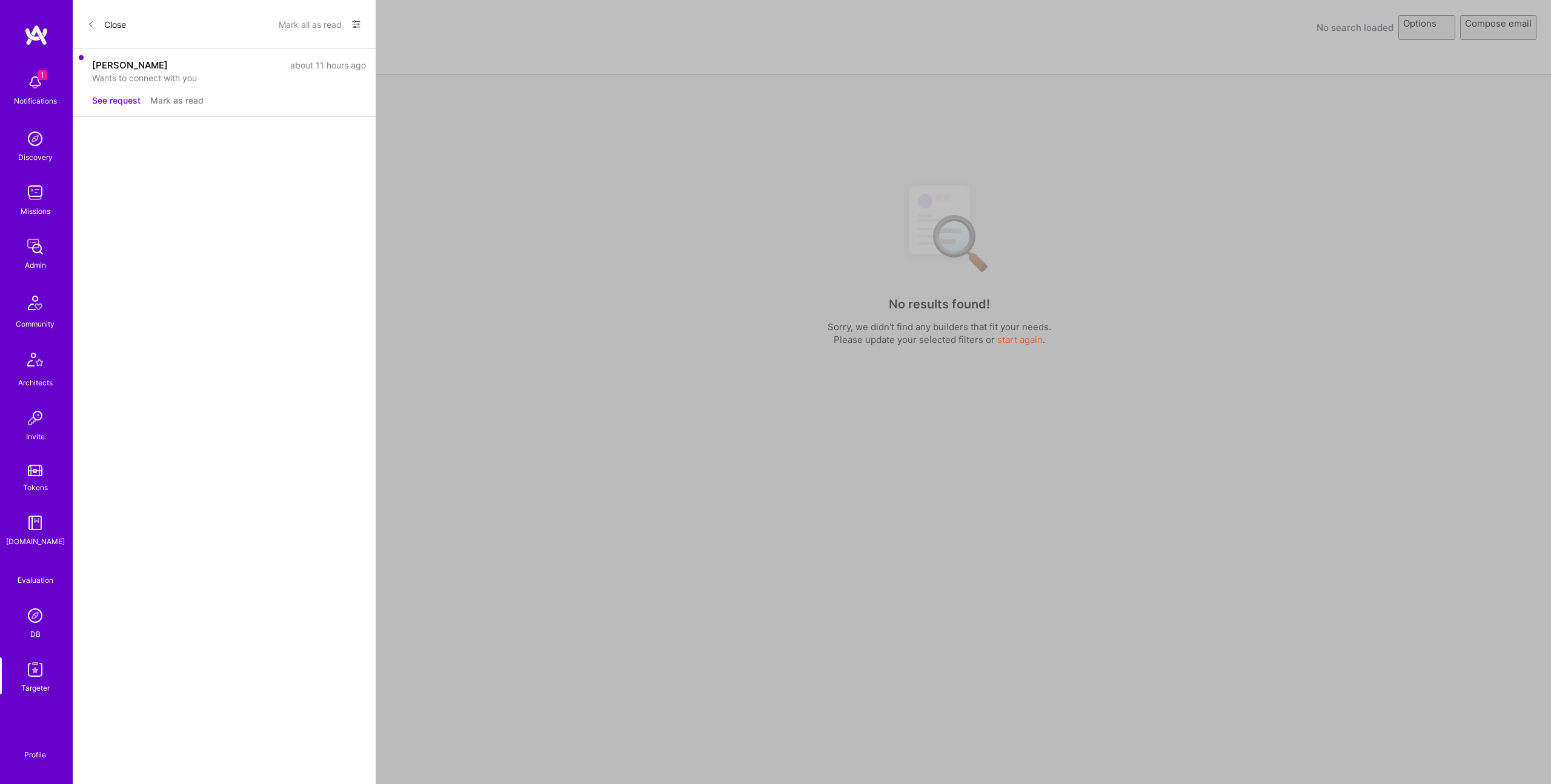
select select "rich-reachout"
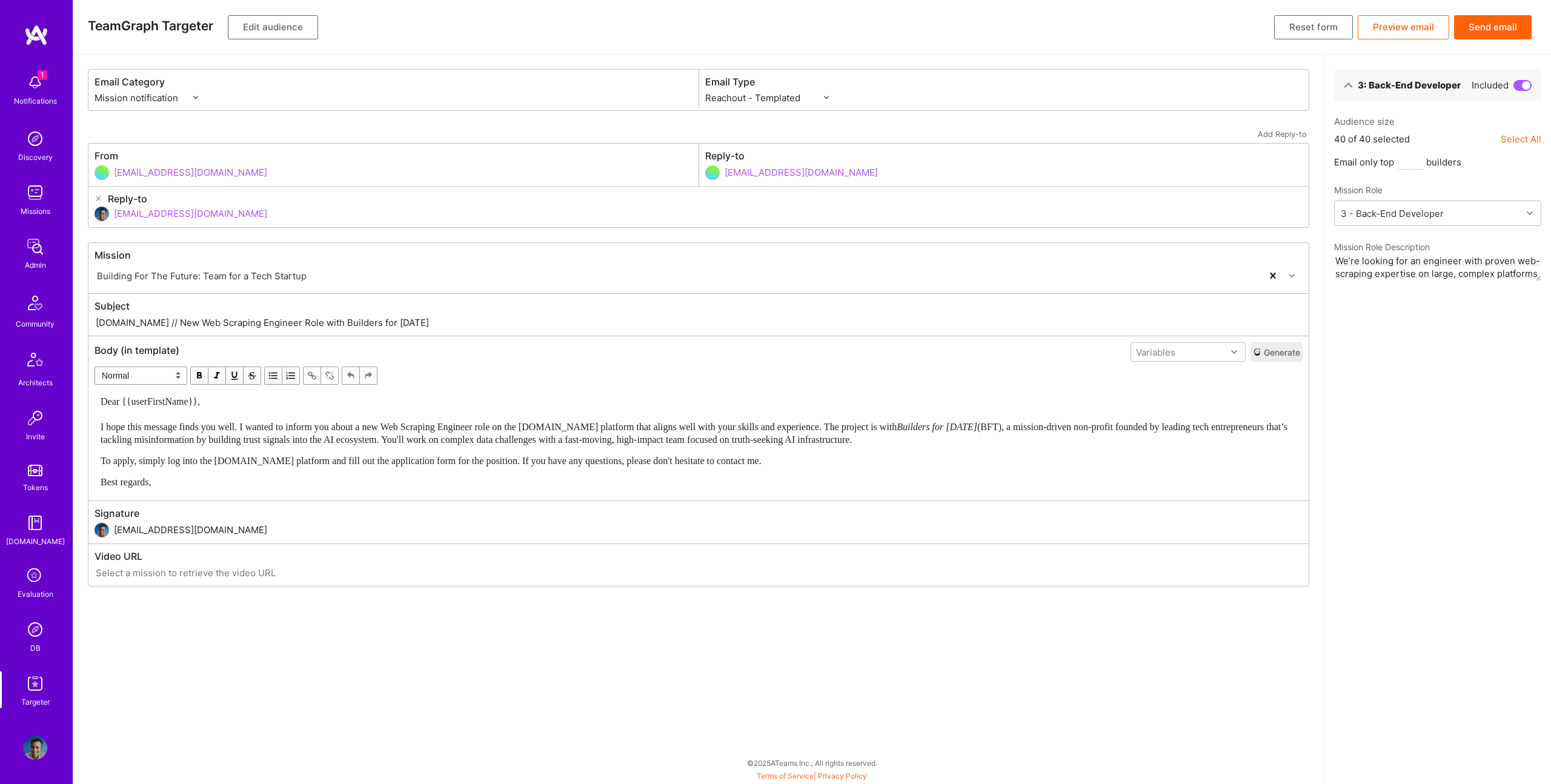
click at [1505, 25] on button "Send email" at bounding box center [1493, 27] width 78 height 24
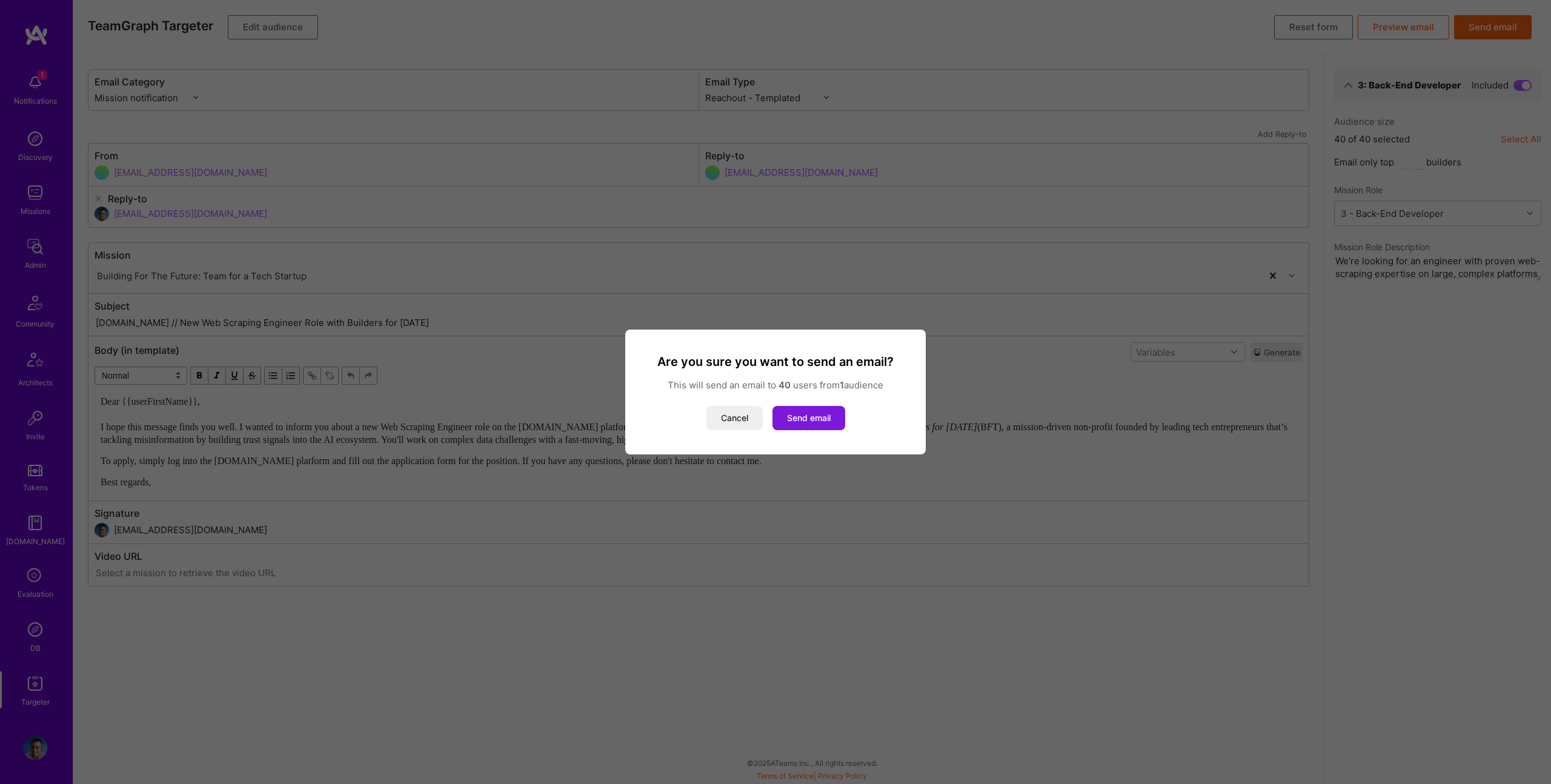
click at [803, 421] on button "Send email" at bounding box center [809, 418] width 72 height 24
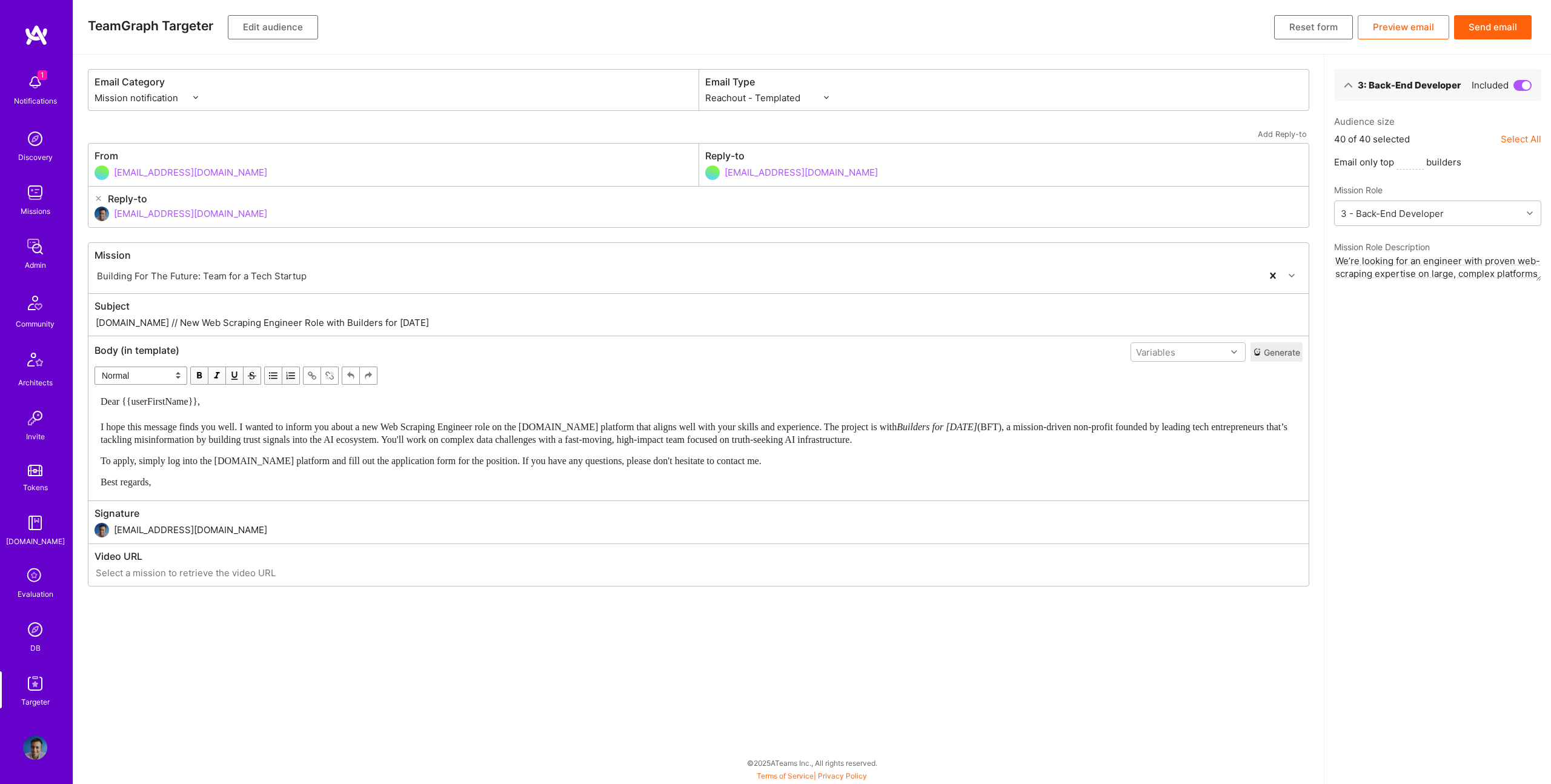
select select "rich-reachout"
